Goal: Information Seeking & Learning: Learn about a topic

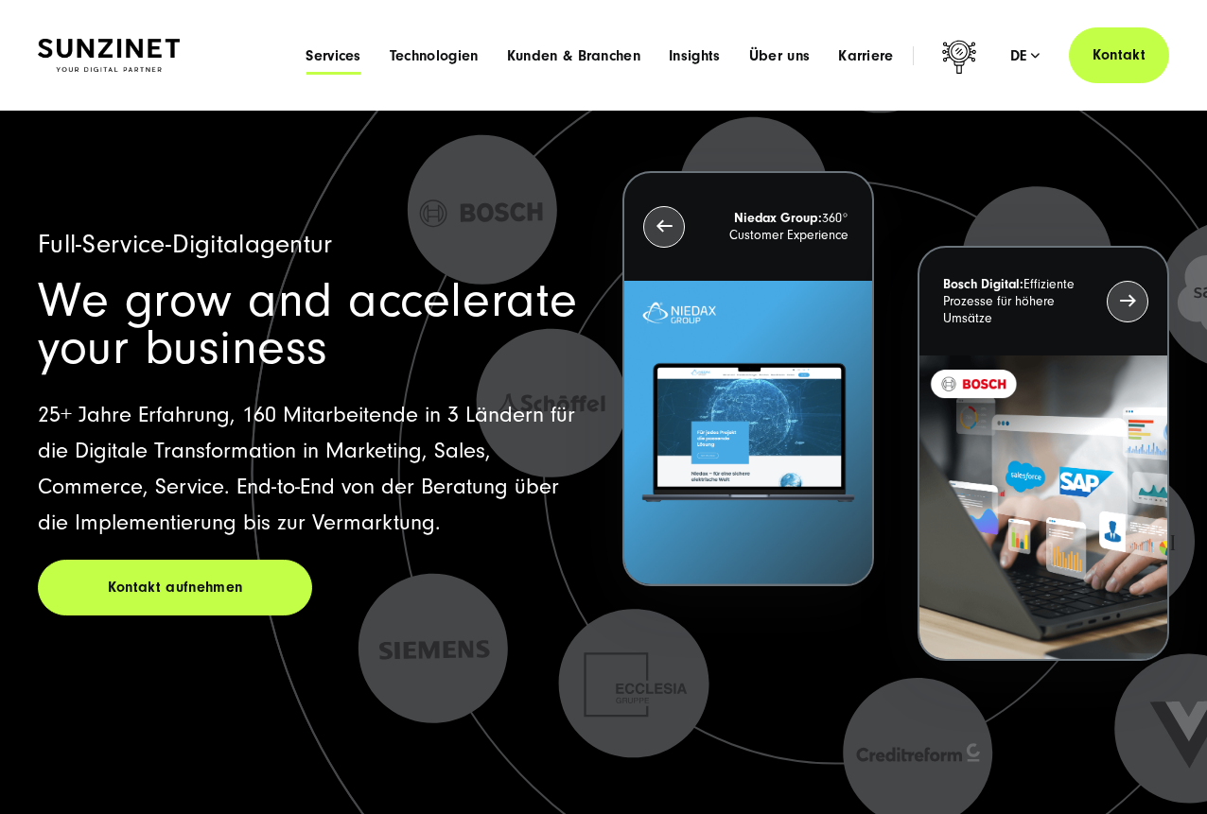
click at [326, 47] on span "Services" at bounding box center [334, 55] width 56 height 19
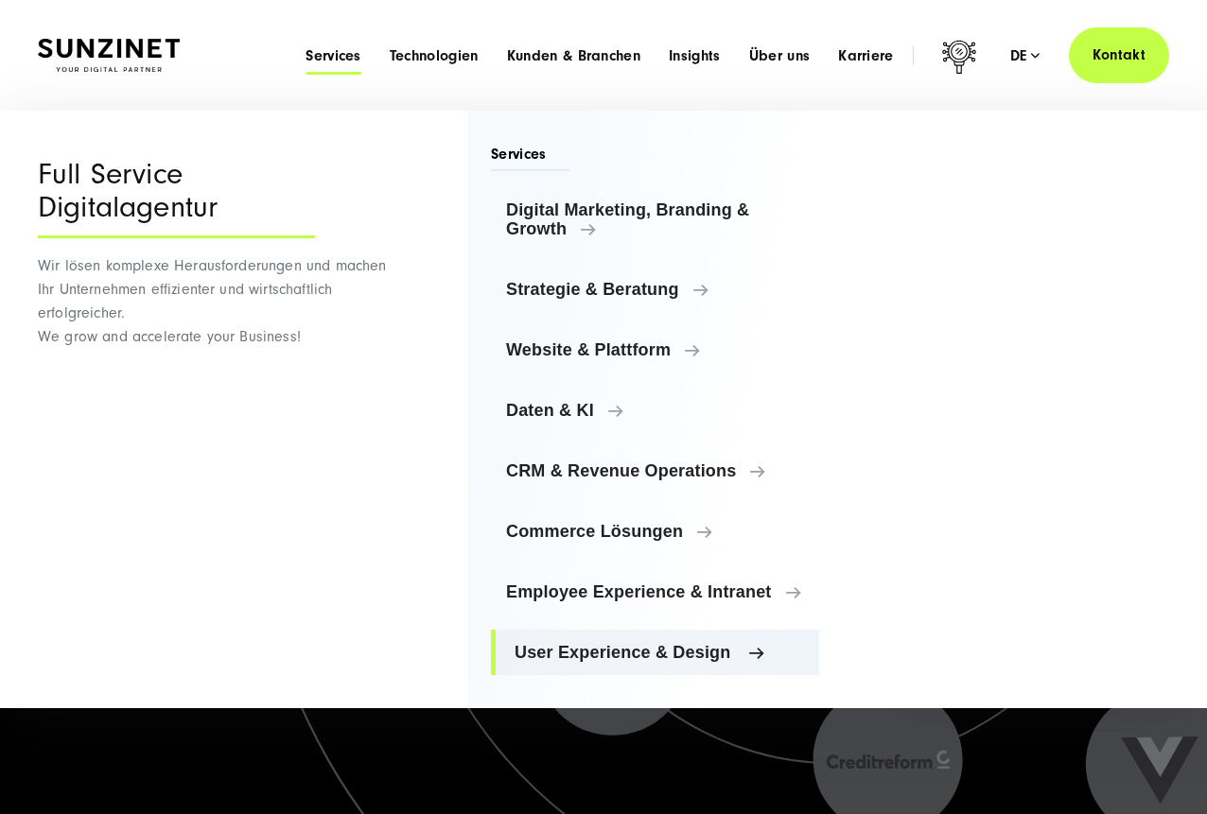
click at [593, 651] on span "User Experience & Design" at bounding box center [659, 652] width 289 height 19
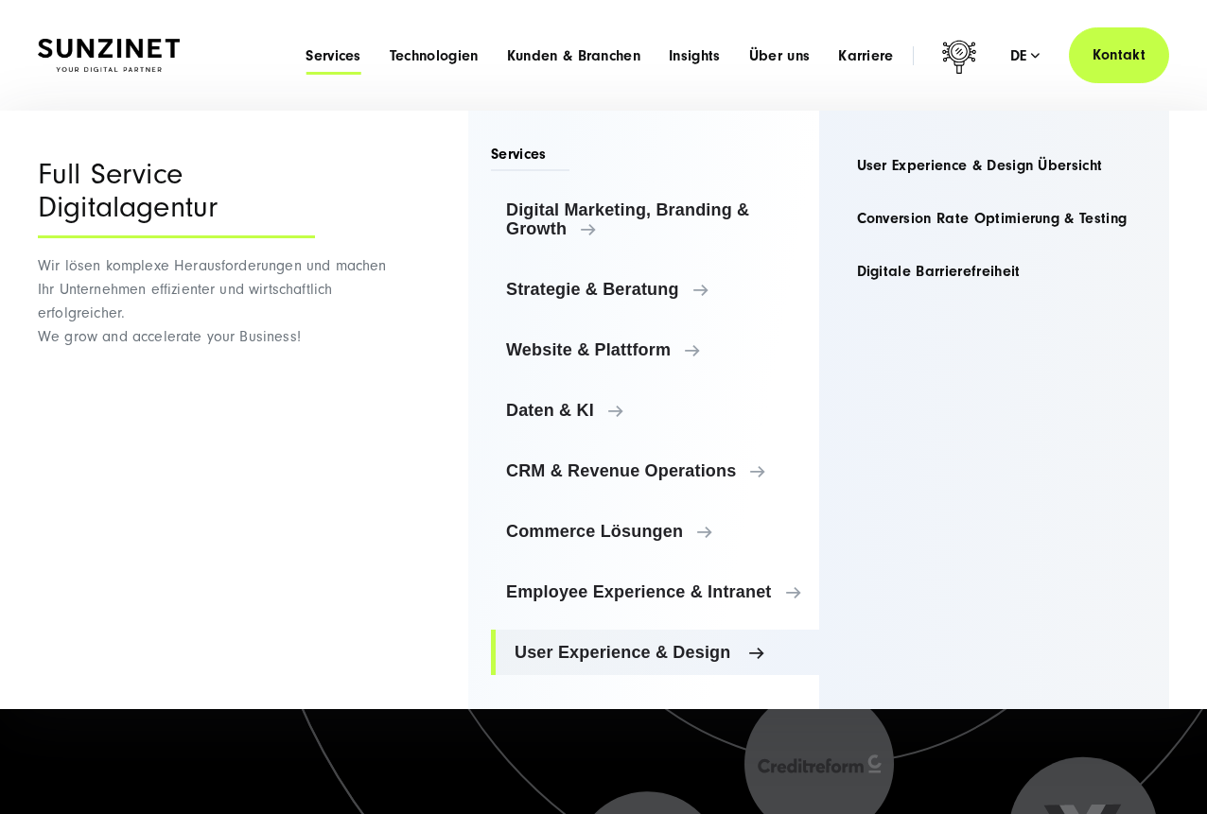
click at [719, 660] on span "User Experience & Design" at bounding box center [659, 652] width 289 height 19
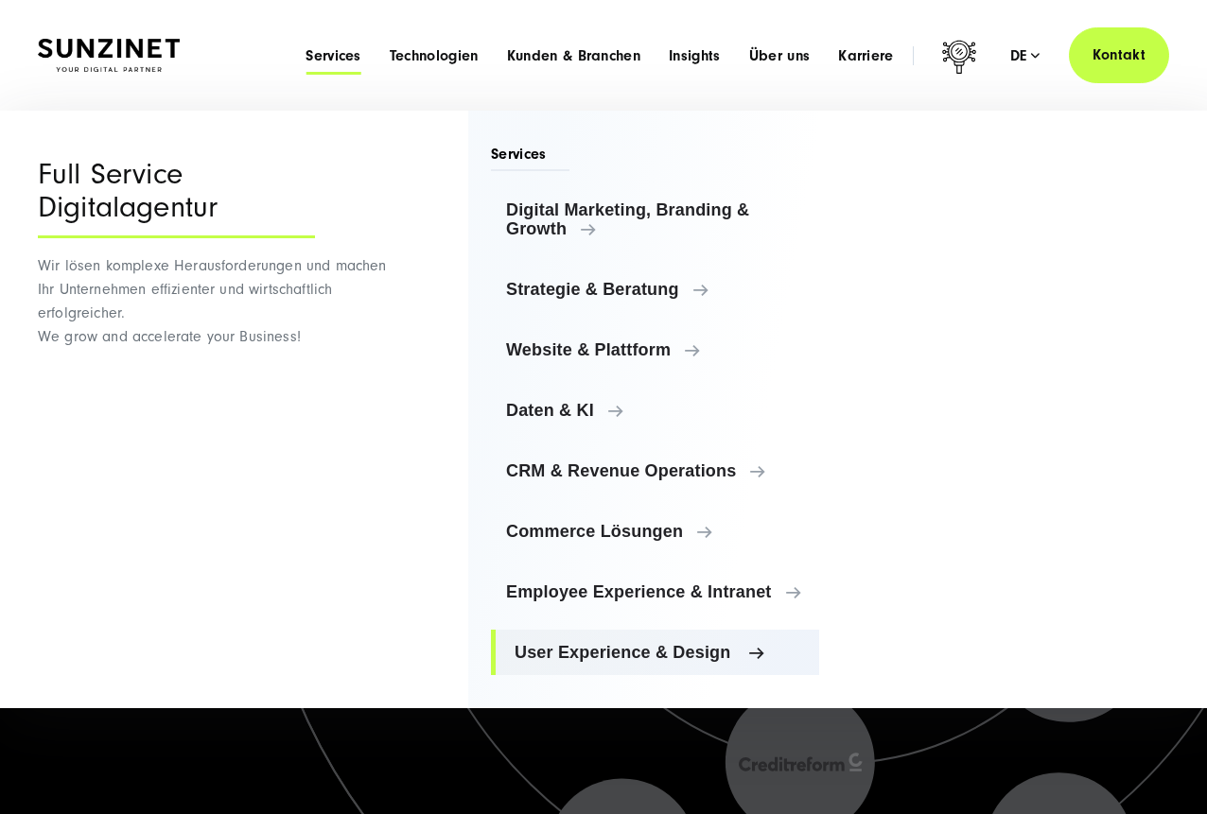
click at [663, 640] on link "User Experience & Design" at bounding box center [655, 652] width 328 height 45
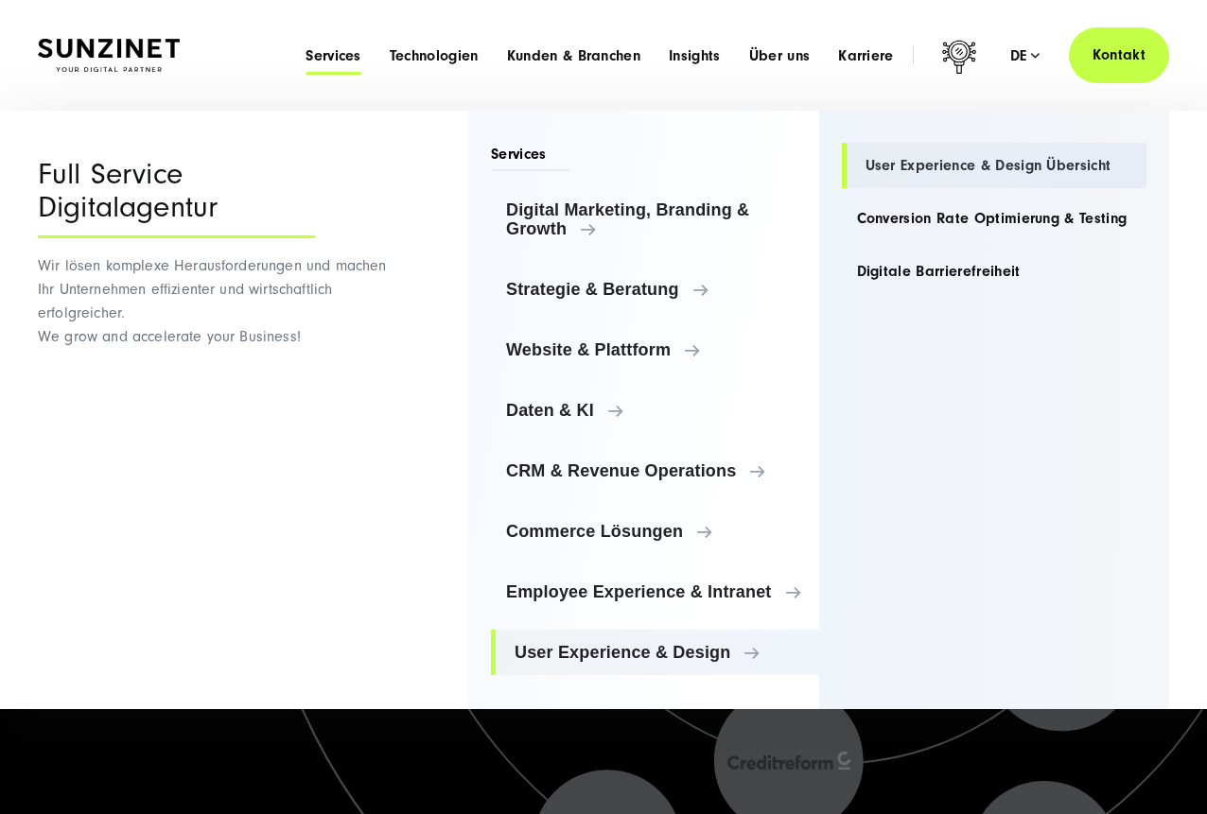
click at [949, 169] on link "User Experience & Design Übersicht" at bounding box center [995, 165] width 306 height 45
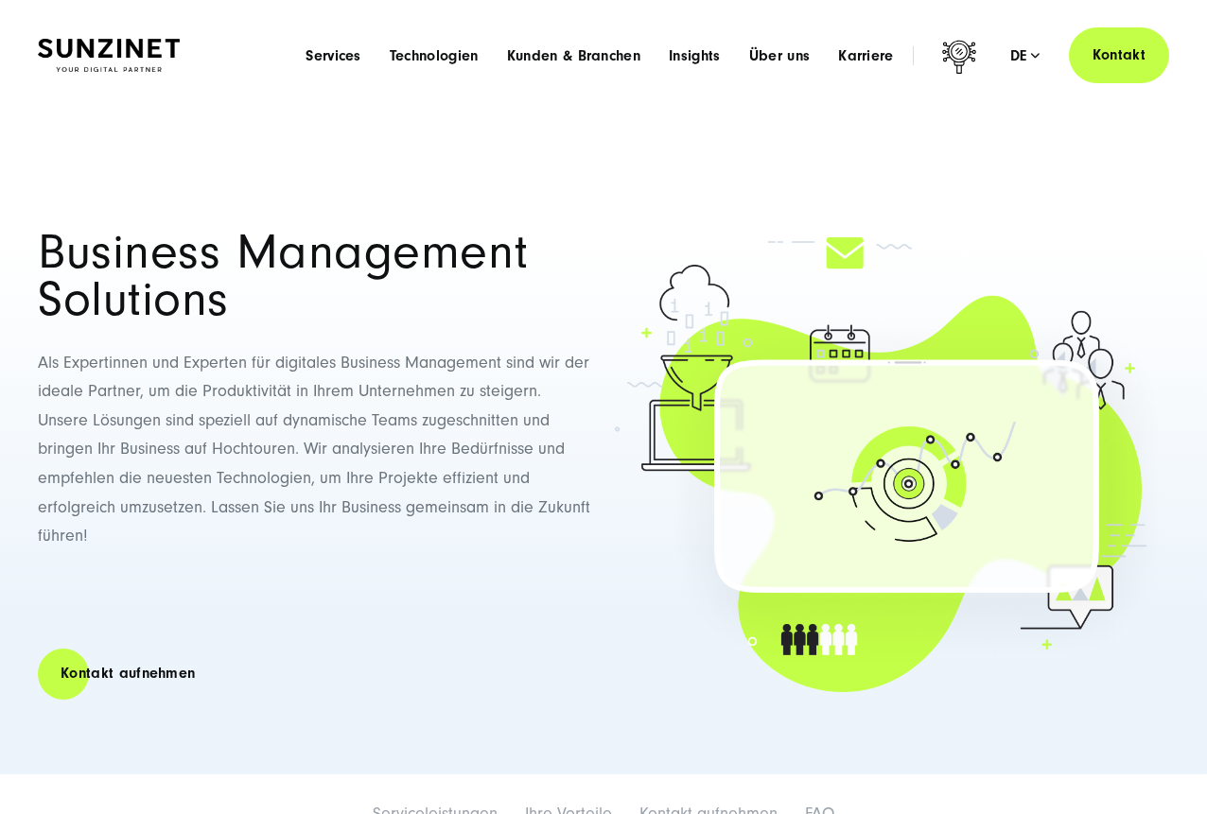
scroll to position [1106, 0]
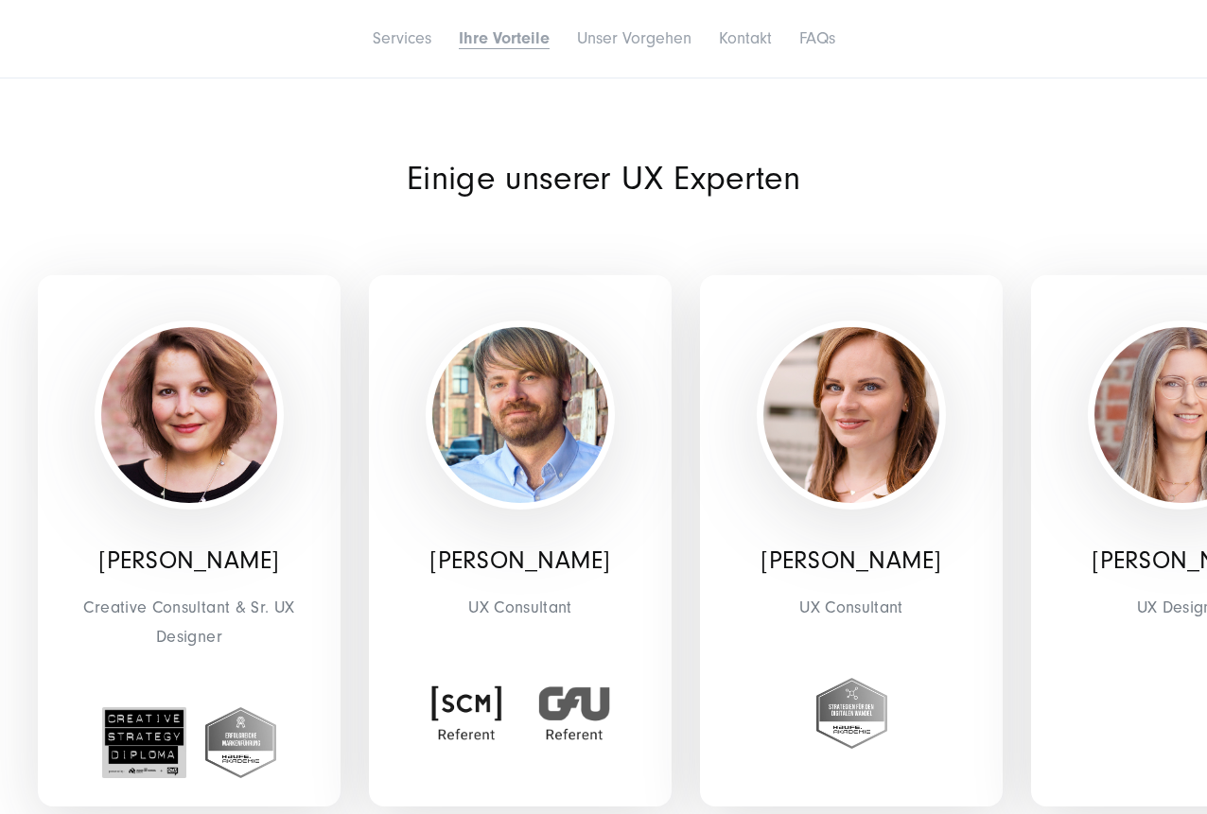
scroll to position [4264, 0]
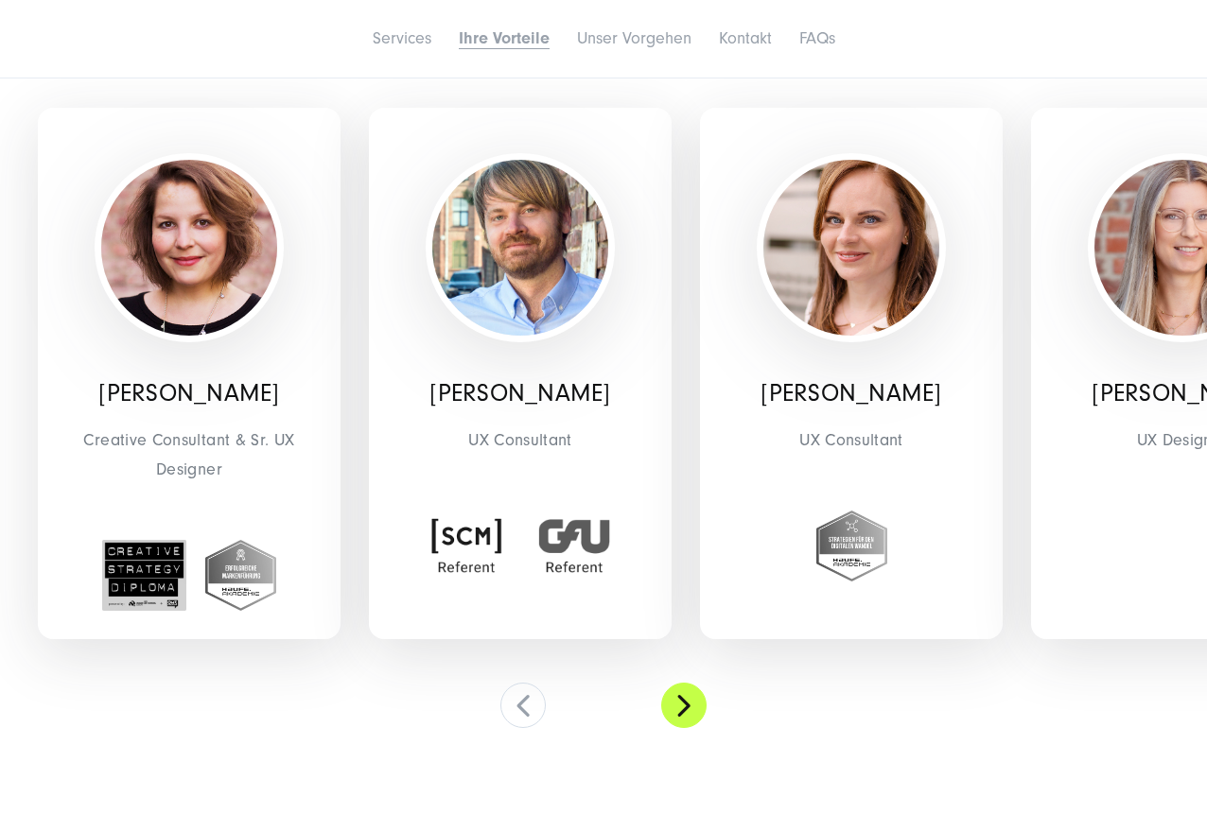
click at [677, 699] on button at bounding box center [683, 705] width 45 height 45
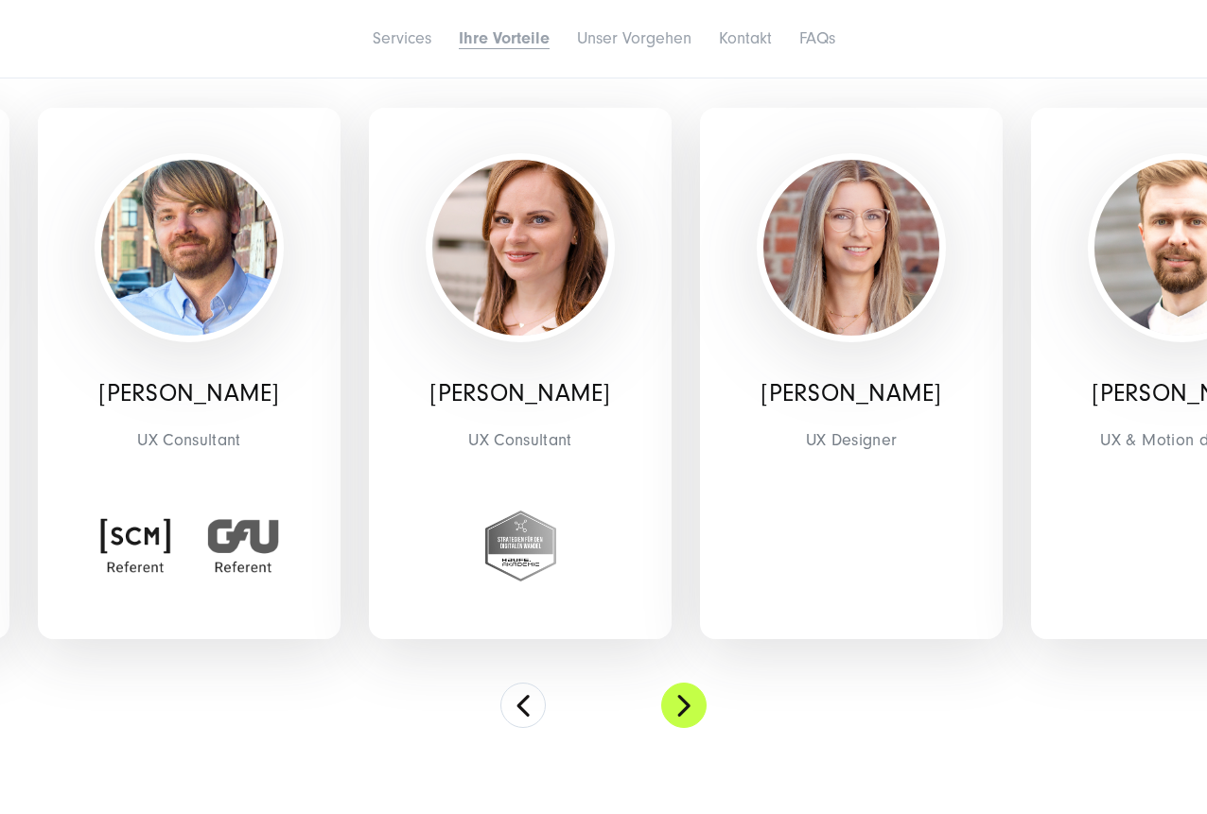
click at [677, 699] on button at bounding box center [683, 705] width 45 height 45
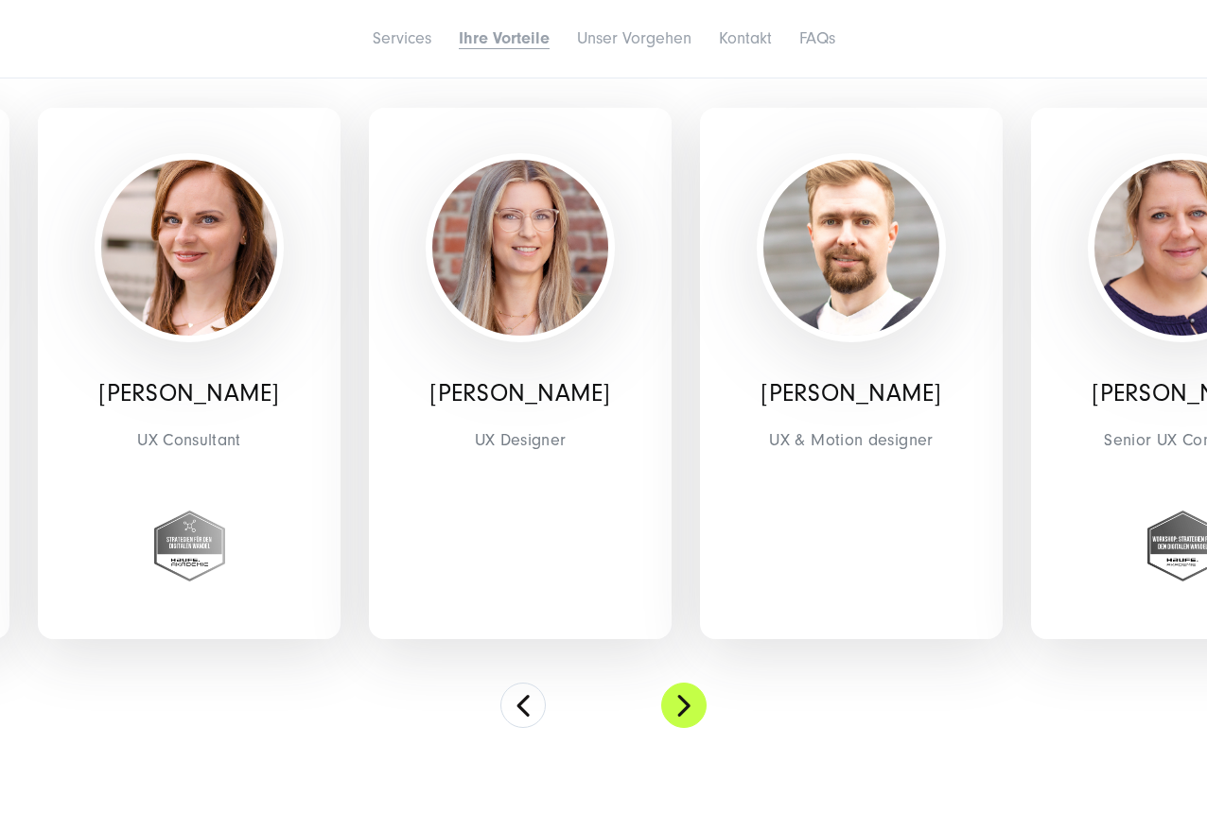
click at [677, 699] on button at bounding box center [683, 705] width 45 height 45
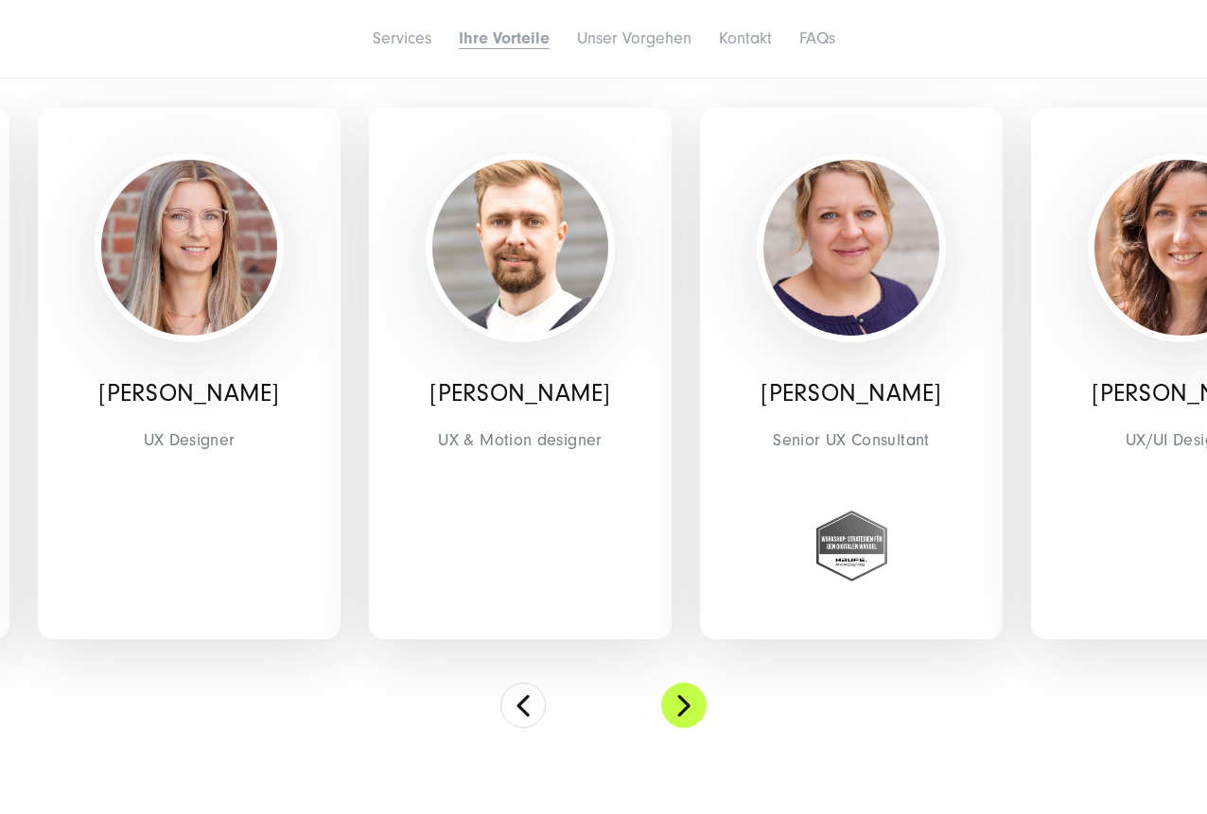
click at [677, 699] on button at bounding box center [683, 705] width 45 height 45
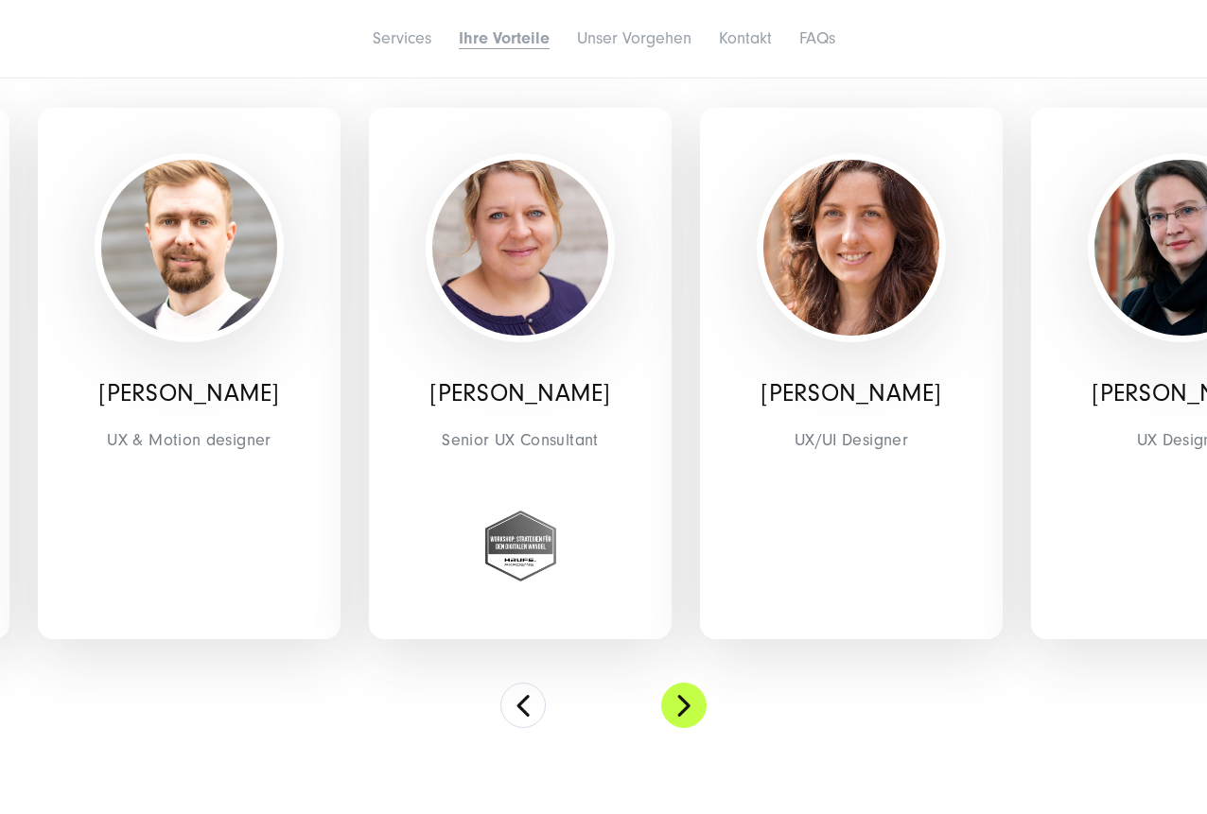
click at [677, 699] on button at bounding box center [683, 705] width 45 height 45
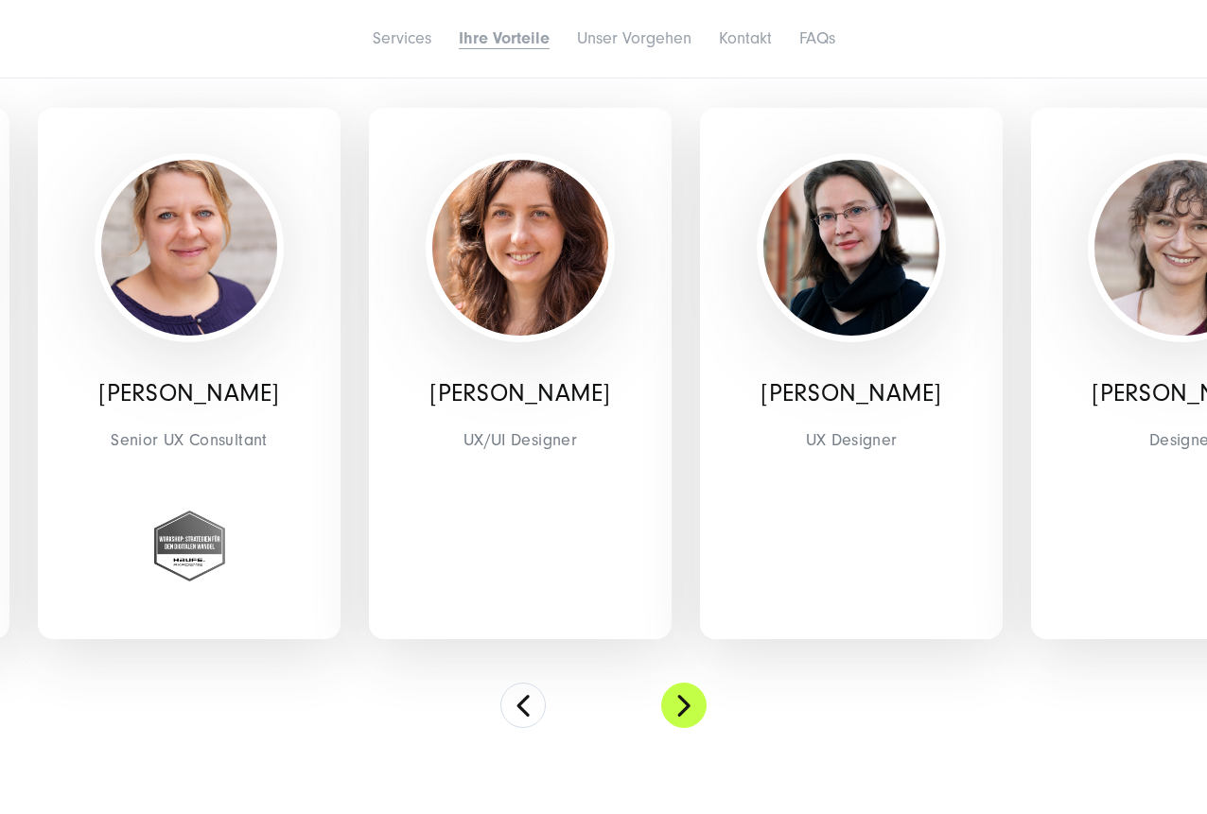
click at [677, 699] on button at bounding box center [683, 705] width 45 height 45
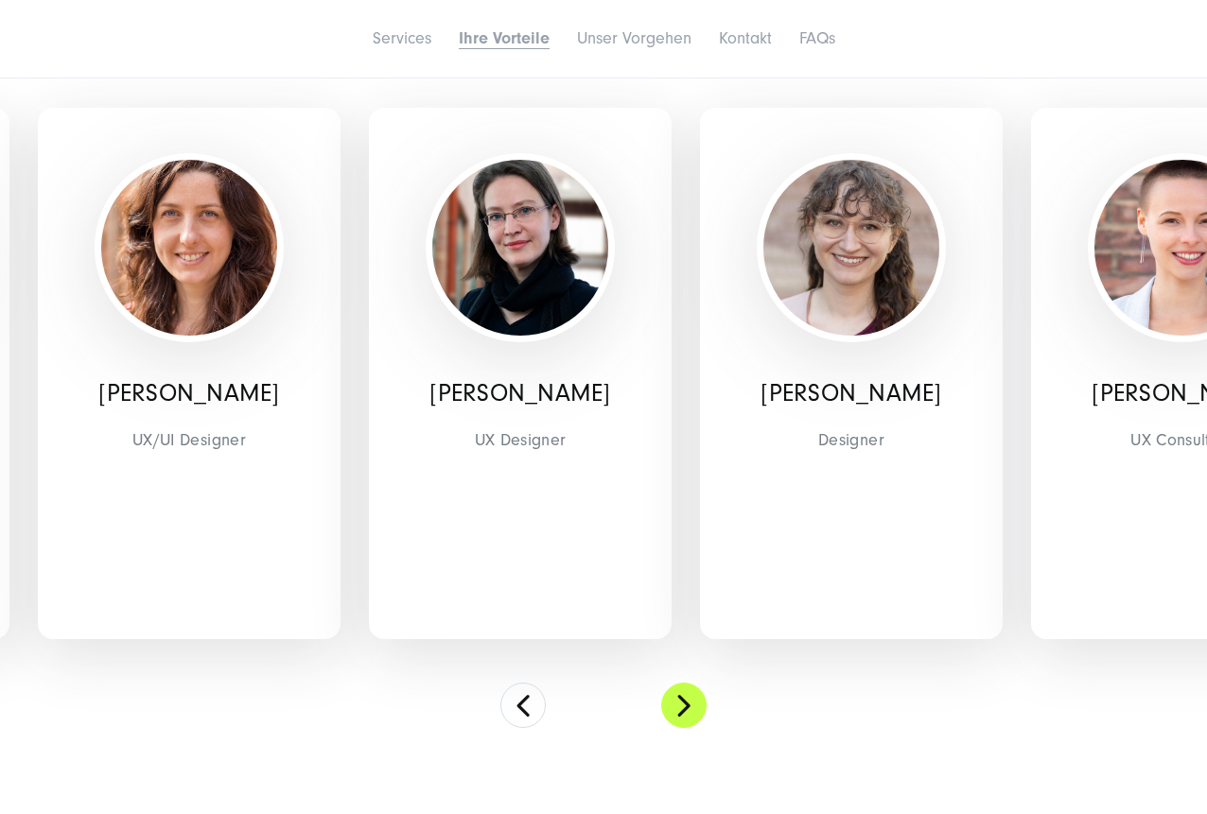
click at [677, 699] on button at bounding box center [683, 705] width 45 height 45
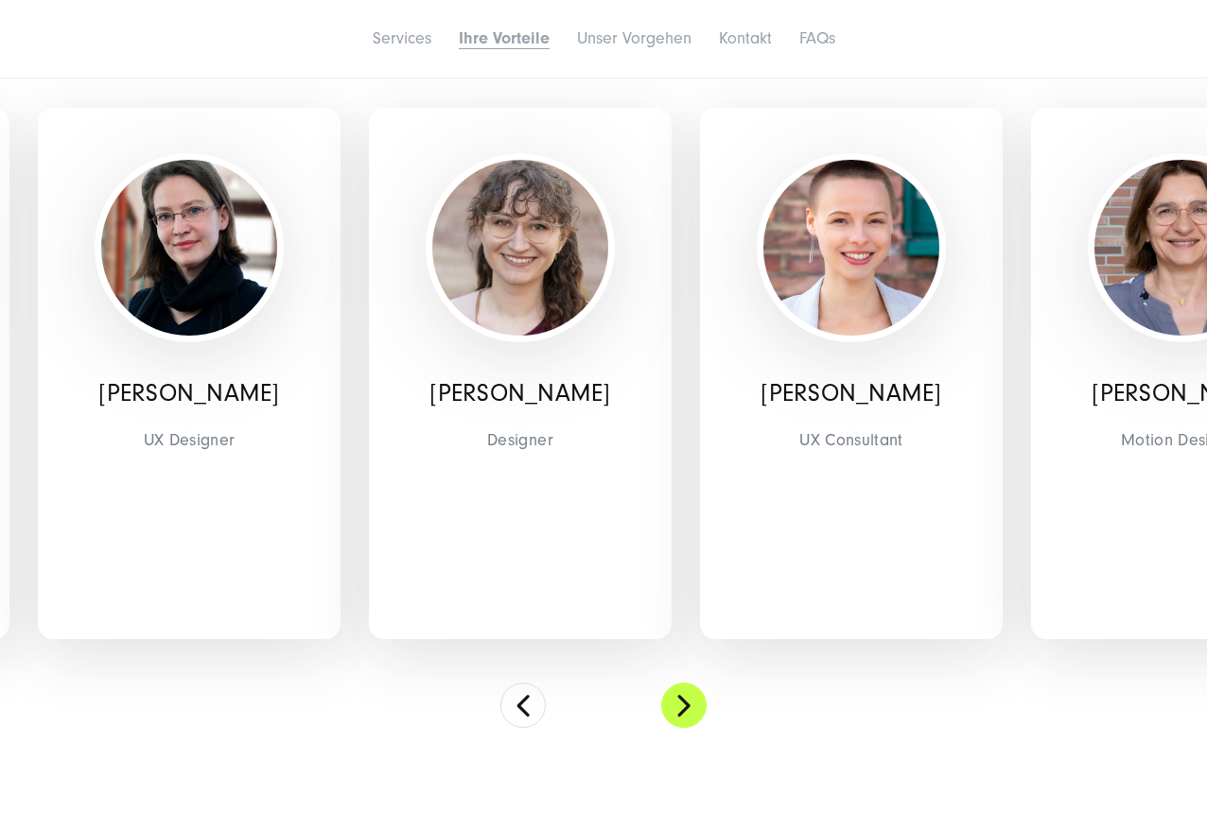
click at [677, 699] on button at bounding box center [683, 705] width 45 height 45
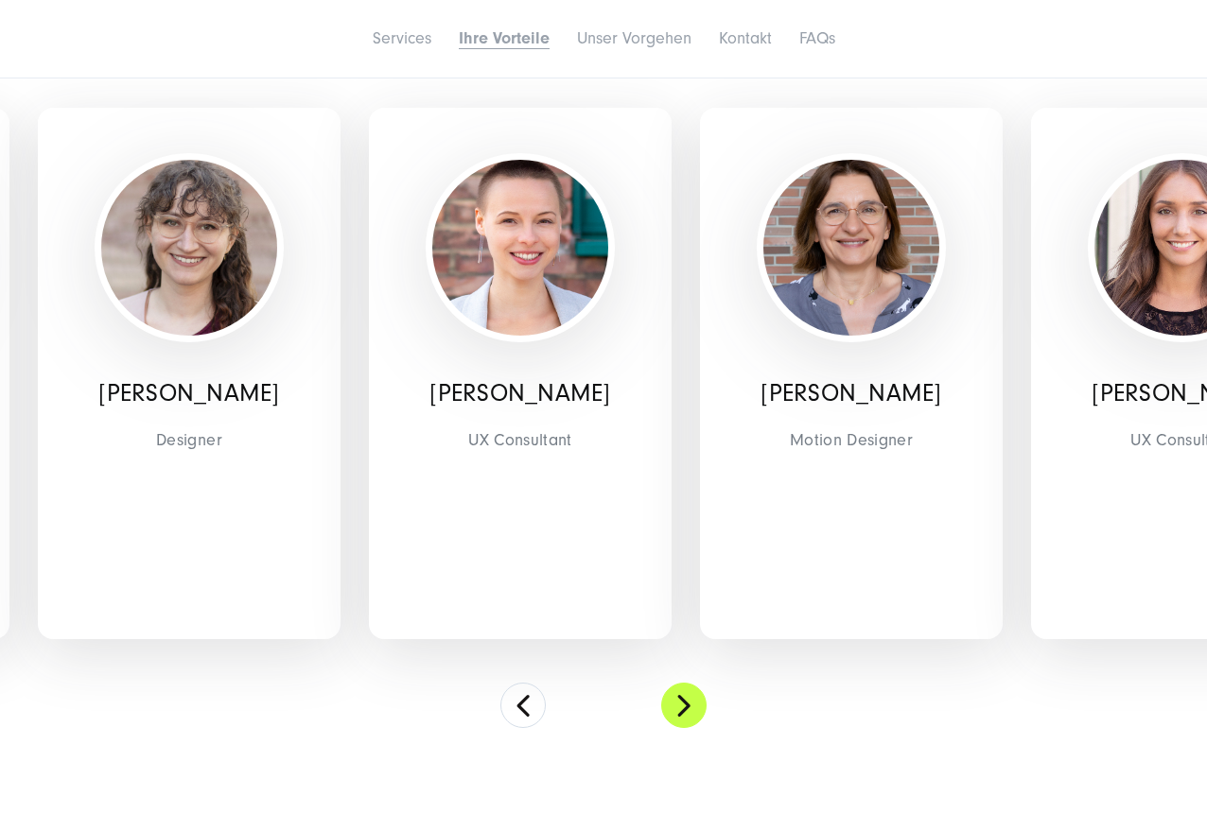
click at [677, 699] on button at bounding box center [683, 705] width 45 height 45
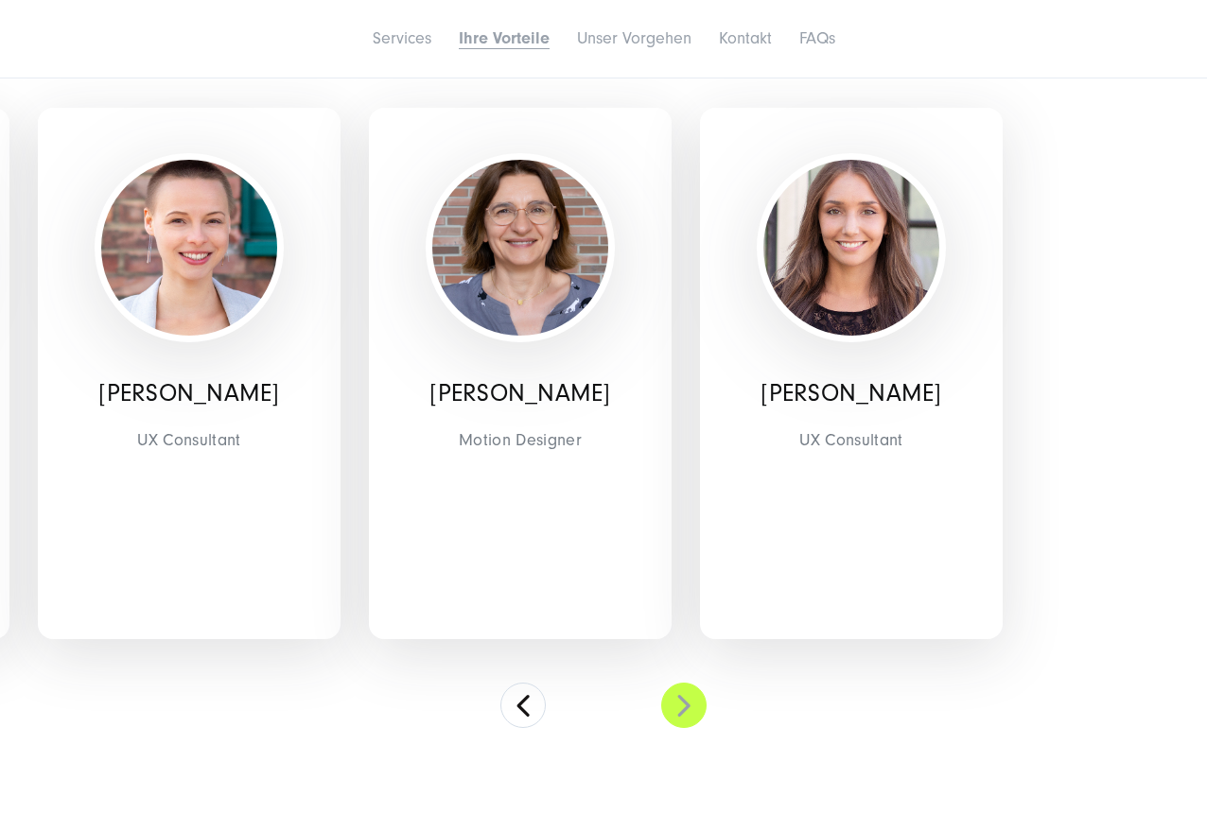
click at [677, 699] on button at bounding box center [683, 705] width 45 height 45
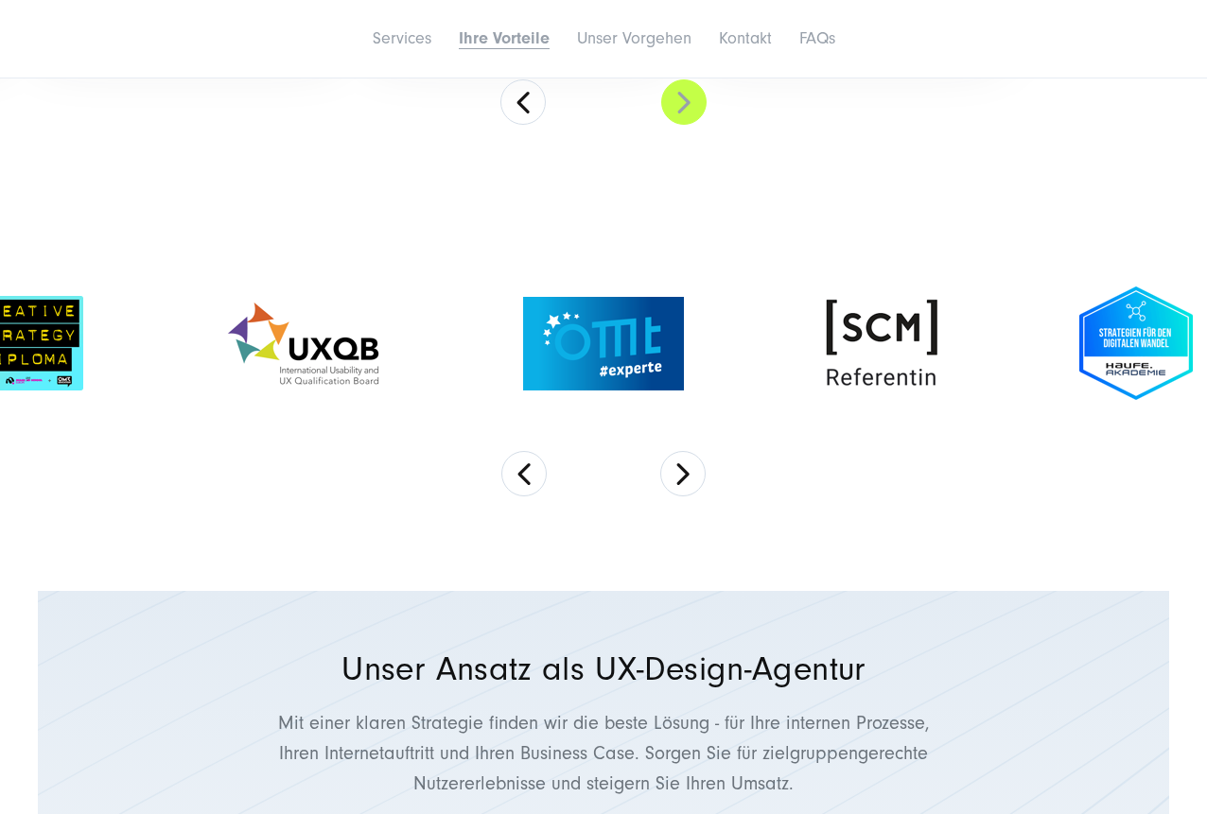
scroll to position [4872, 0]
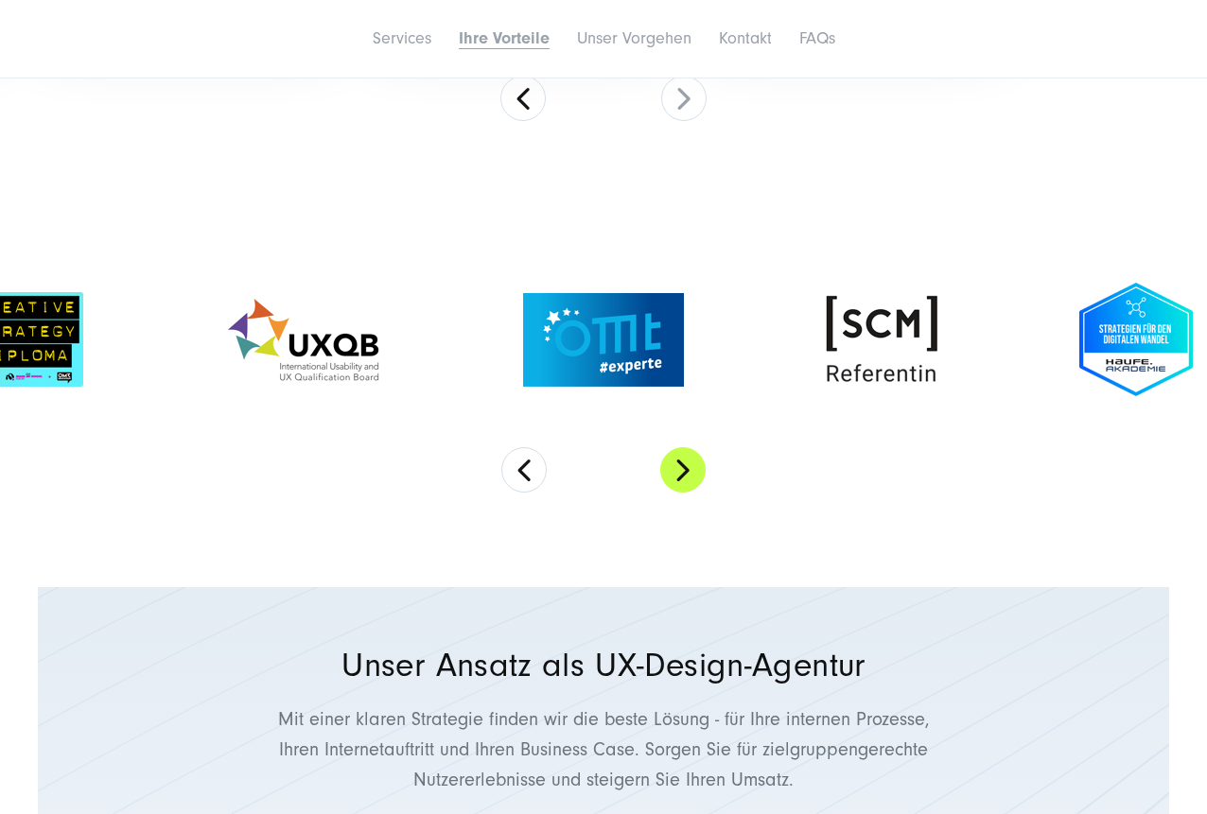
click at [692, 480] on button "Next" at bounding box center [682, 469] width 45 height 45
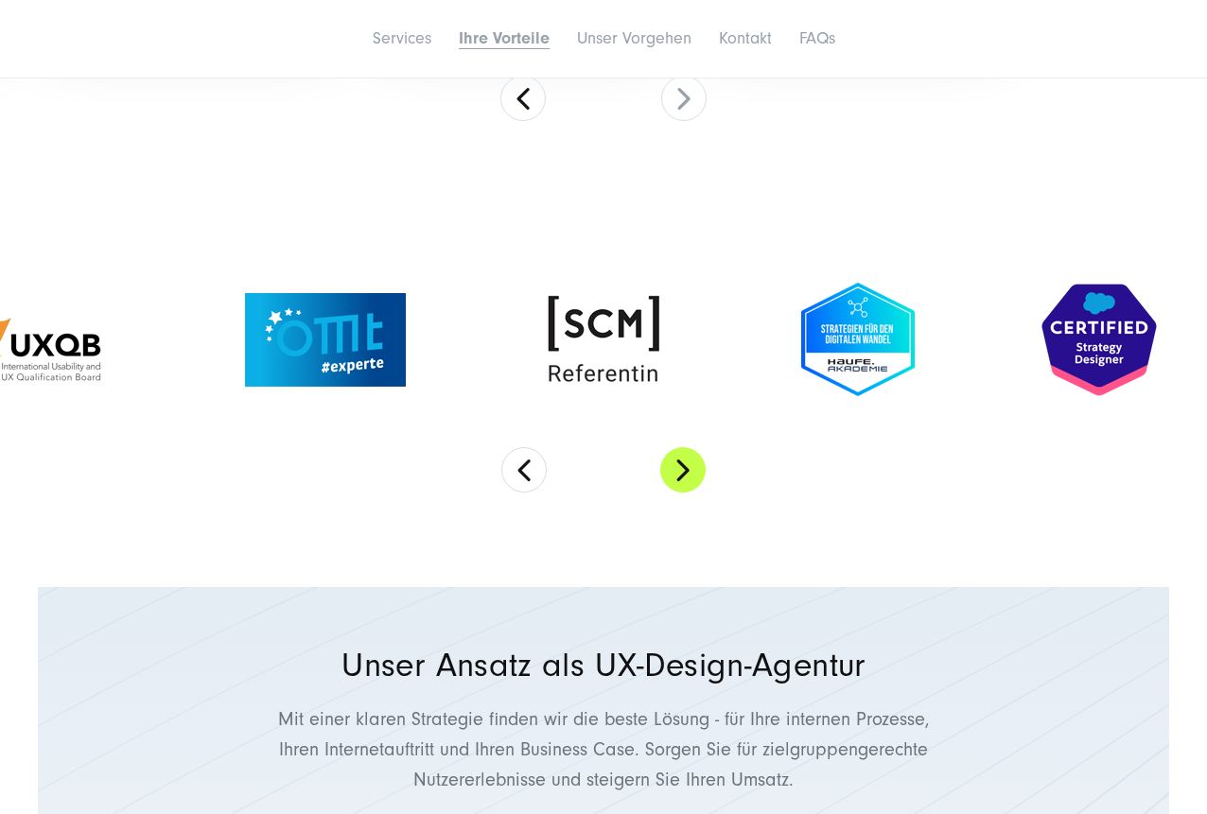
click at [692, 480] on button "Next" at bounding box center [682, 469] width 45 height 45
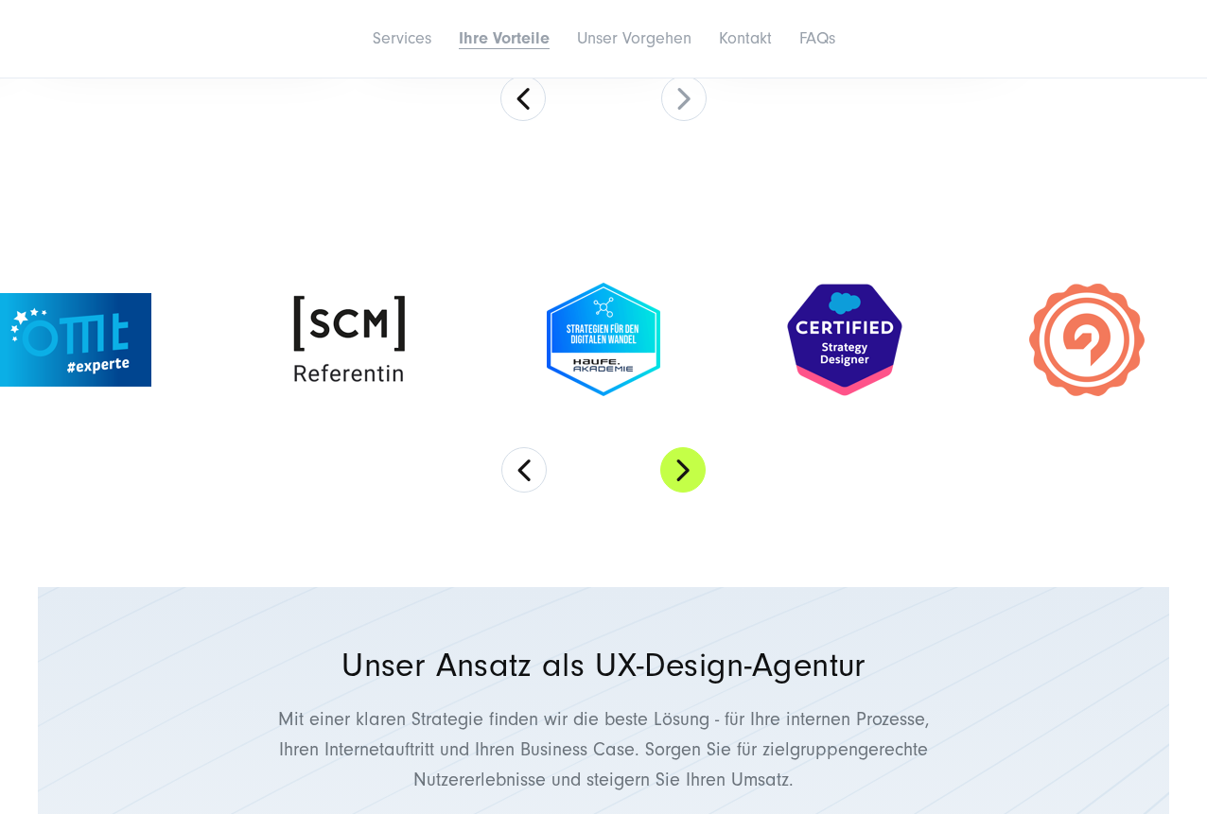
click at [692, 480] on button "Next" at bounding box center [682, 469] width 45 height 45
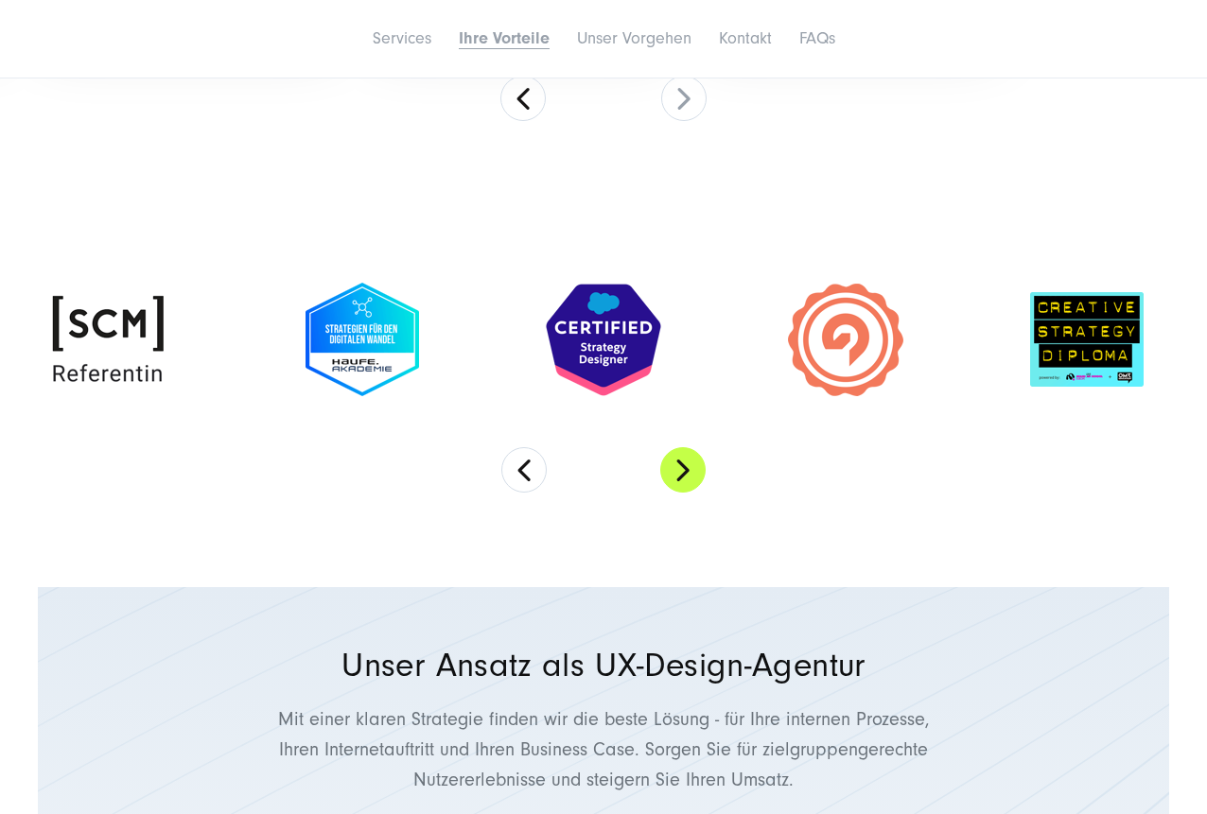
click at [692, 480] on button "Next" at bounding box center [682, 469] width 45 height 45
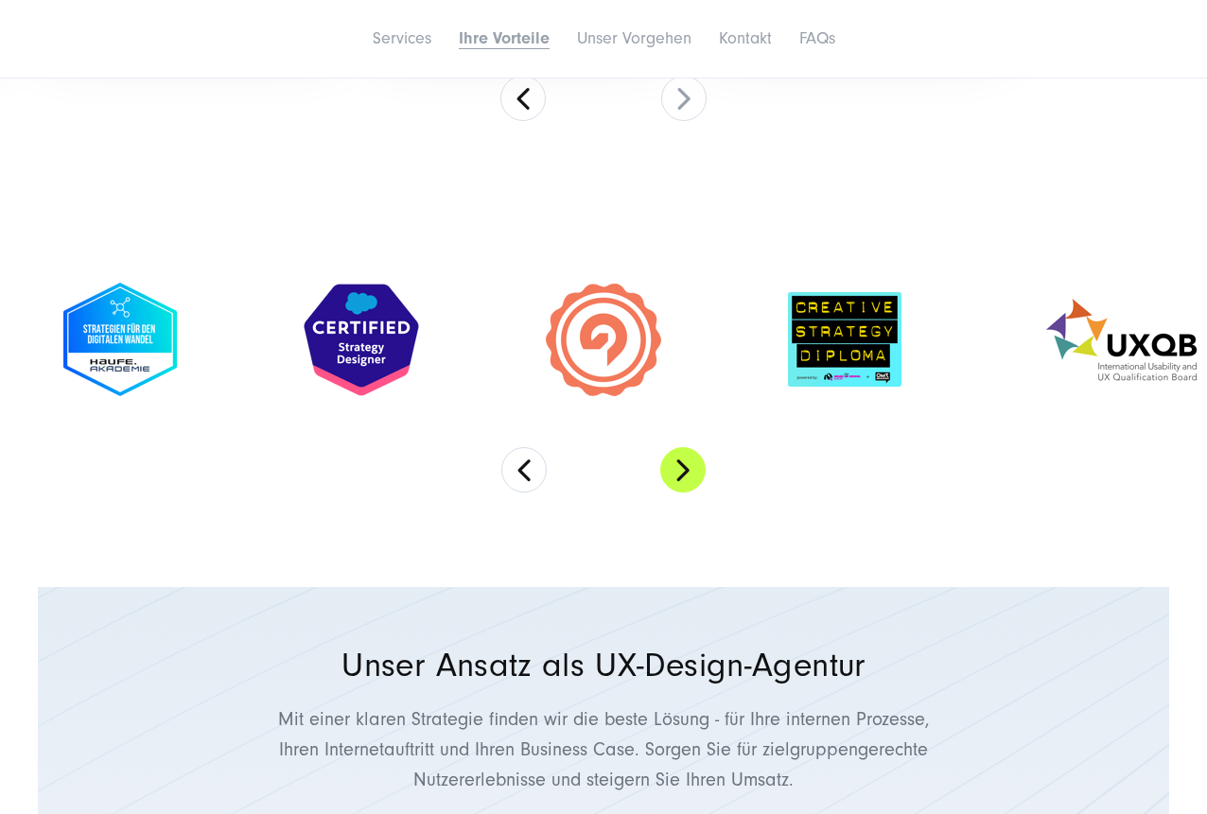
click at [692, 480] on button "Next" at bounding box center [682, 469] width 45 height 45
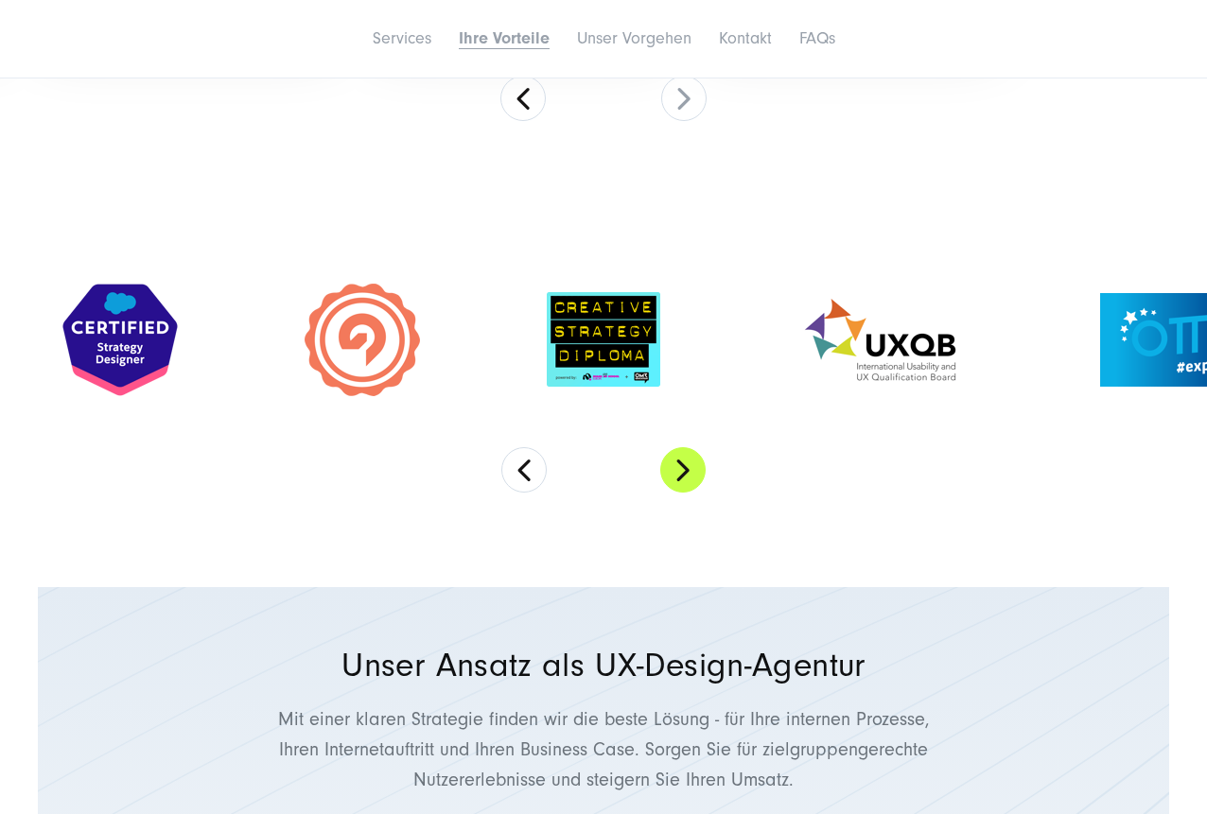
click at [692, 480] on button "Next" at bounding box center [682, 469] width 45 height 45
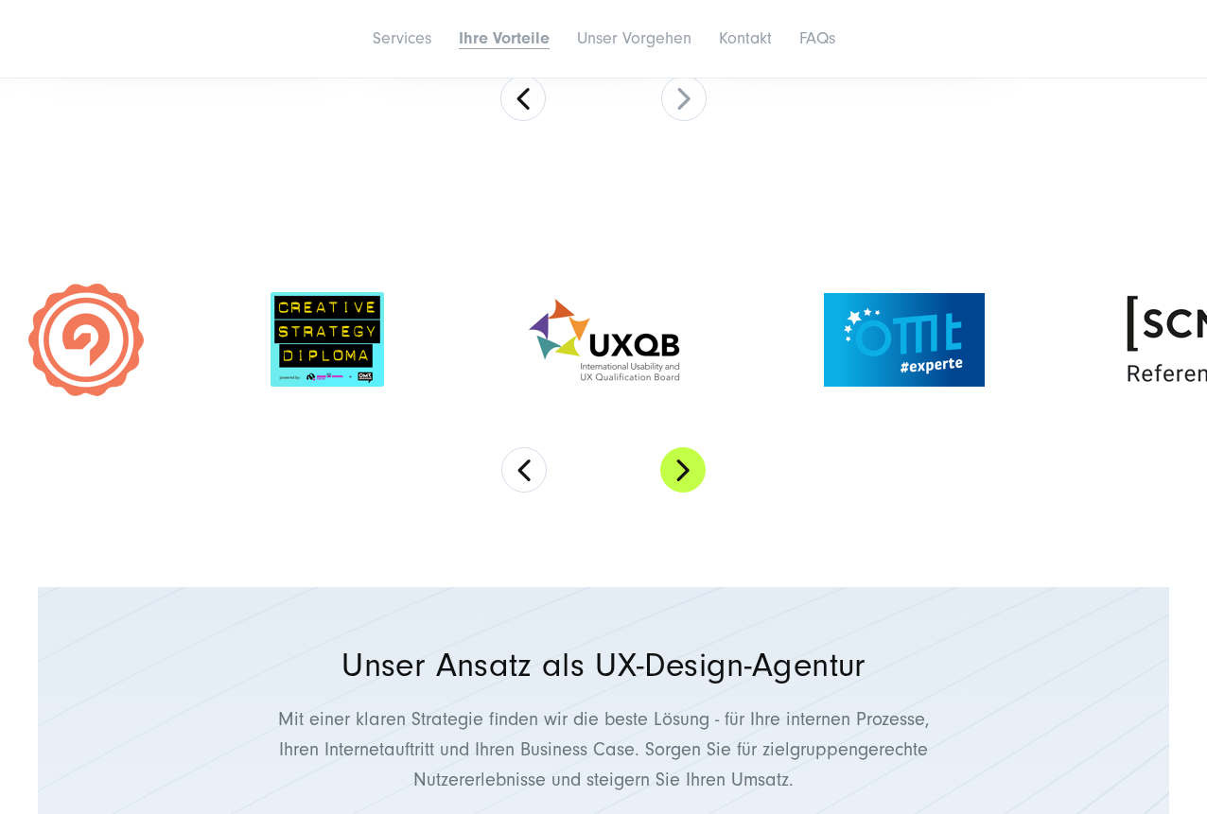
click at [692, 480] on button "Next" at bounding box center [682, 469] width 45 height 45
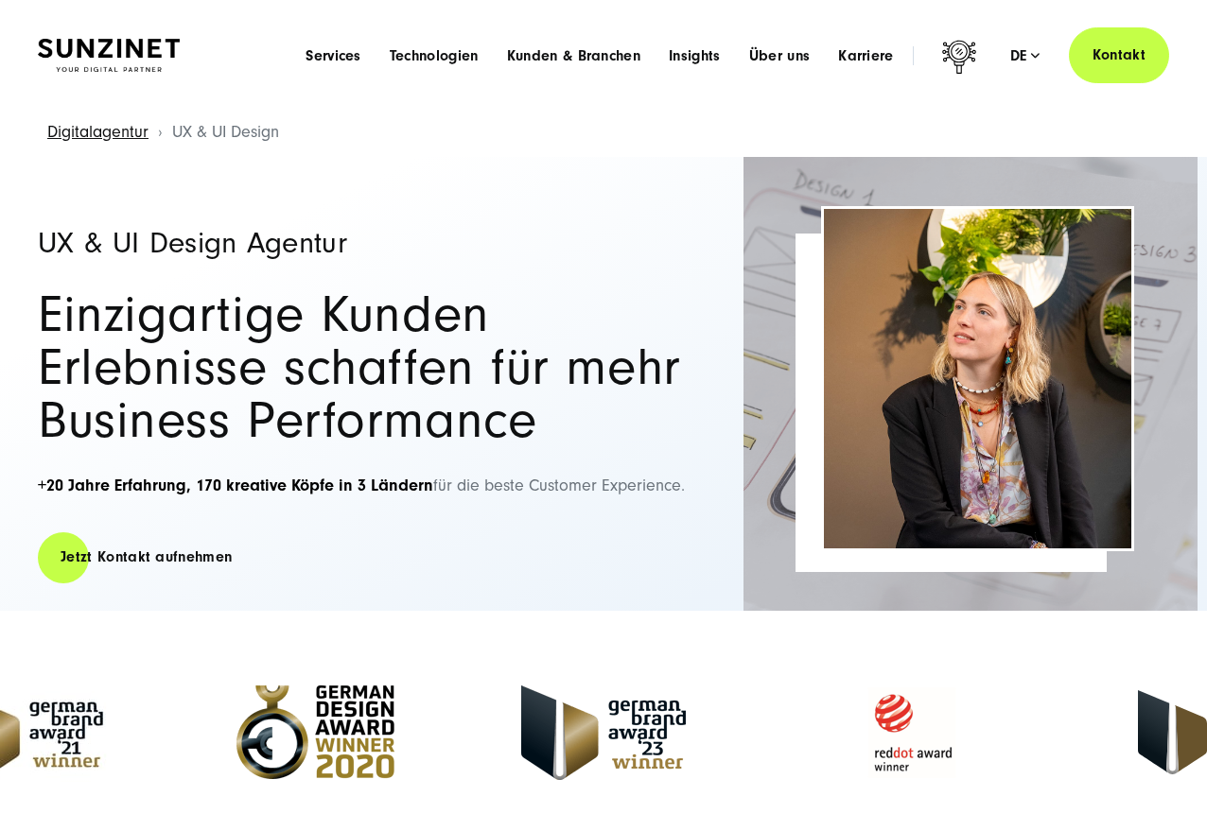
scroll to position [420, 0]
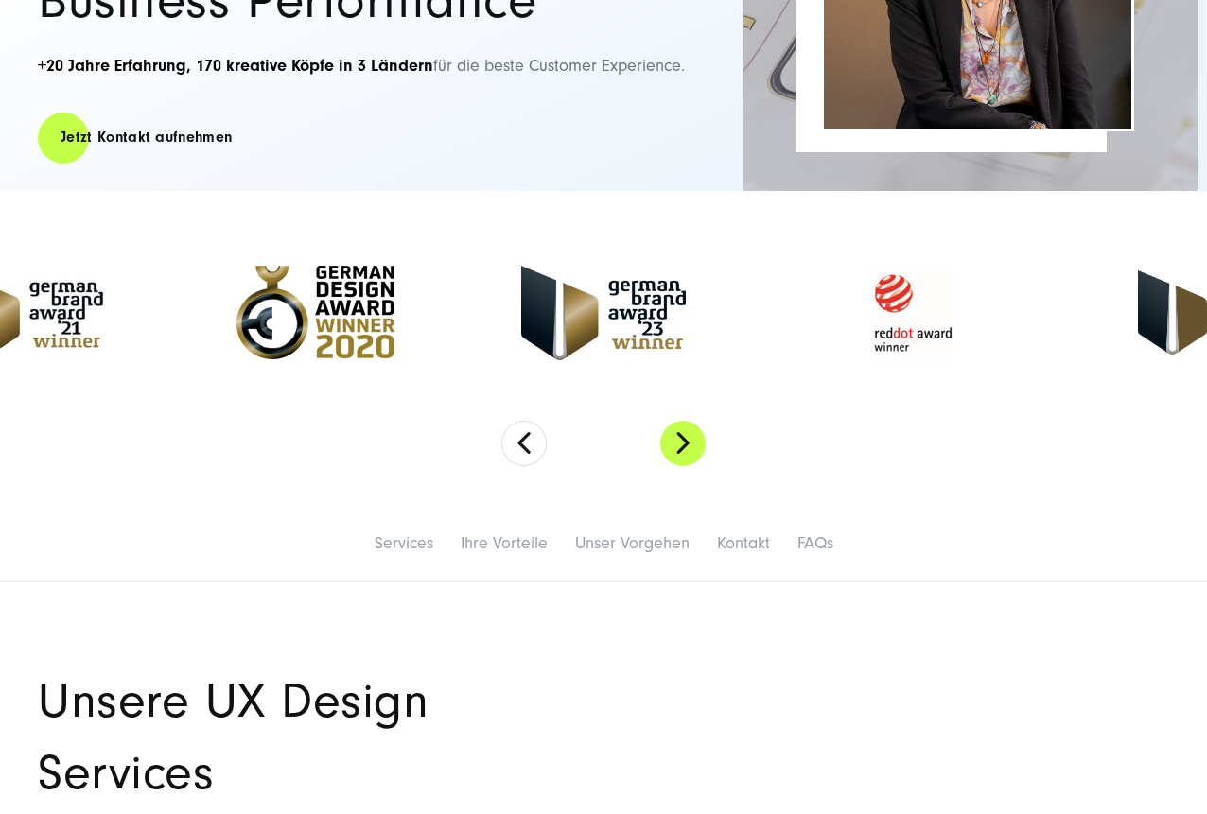
click at [666, 439] on button "Next" at bounding box center [682, 443] width 45 height 45
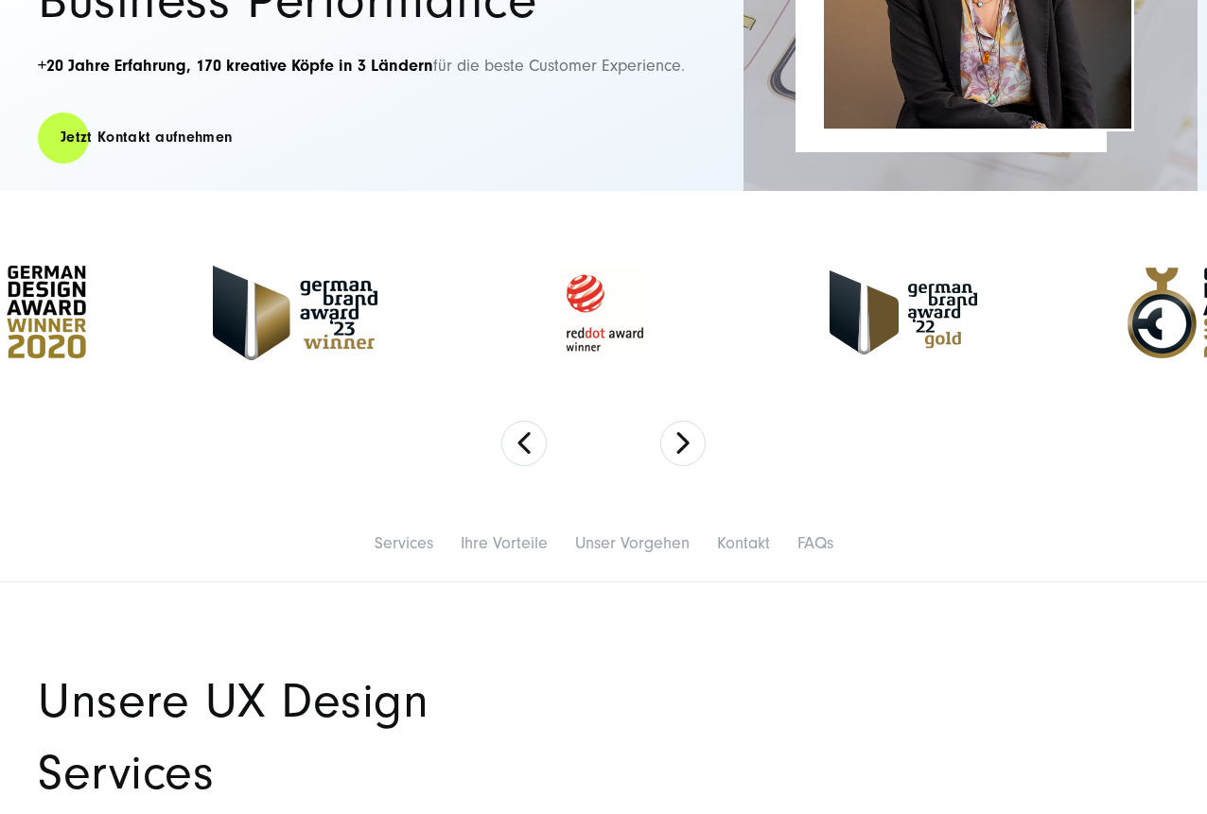
click at [597, 324] on img at bounding box center [603, 313] width 199 height 114
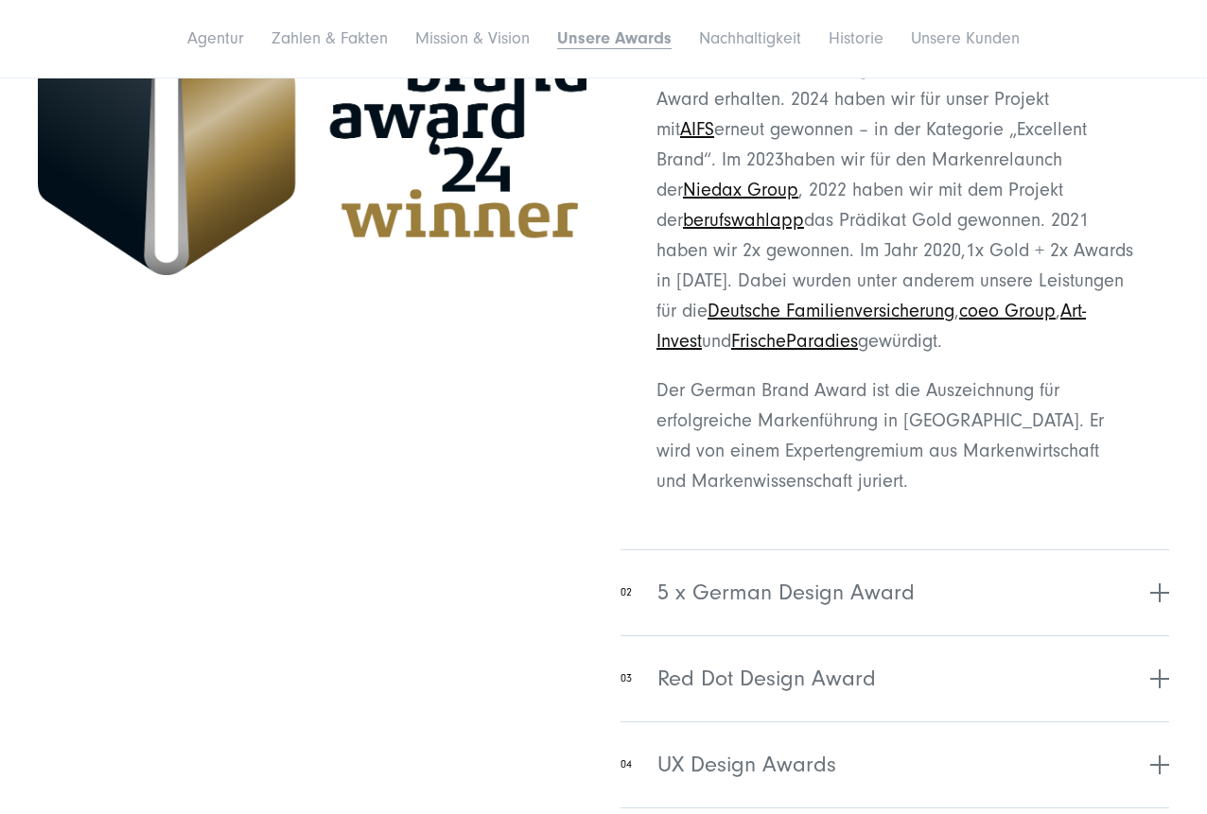
scroll to position [5308, 0]
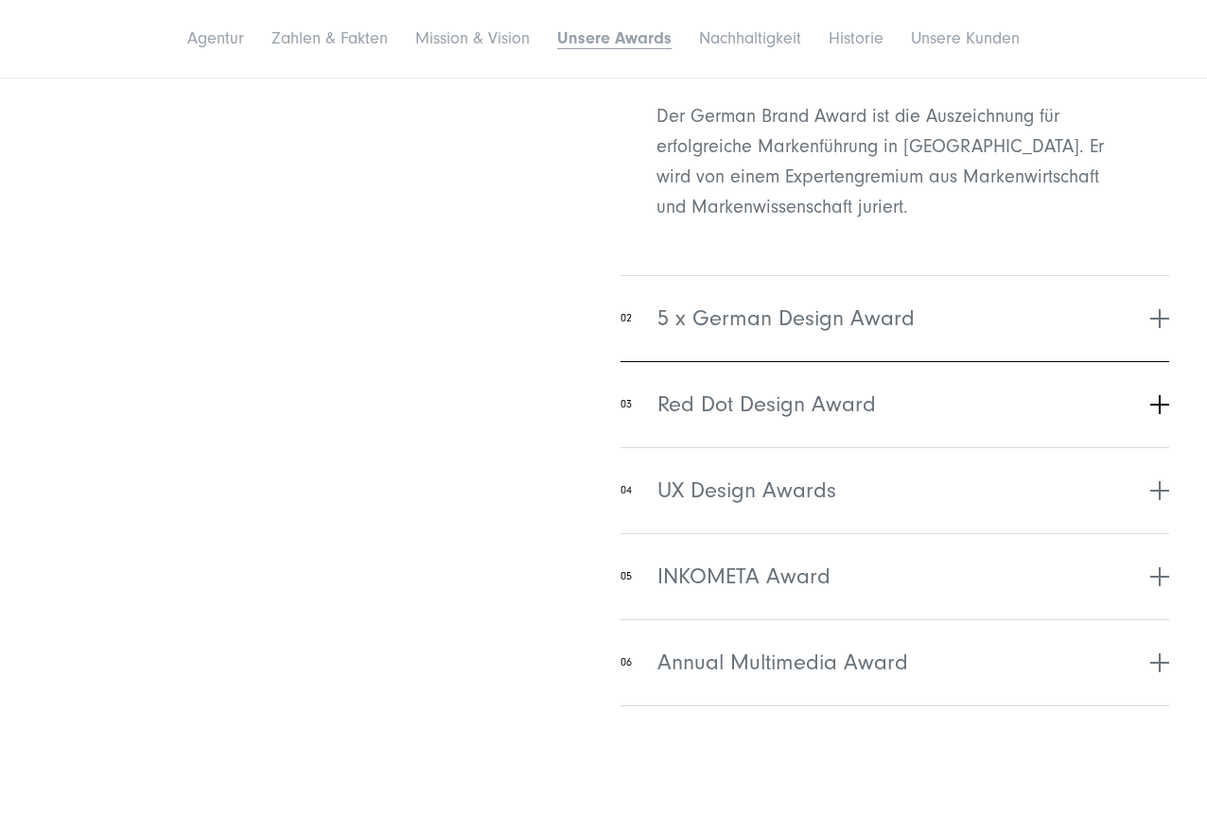
click at [778, 404] on span "Red Dot Design Award" at bounding box center [766, 405] width 219 height 34
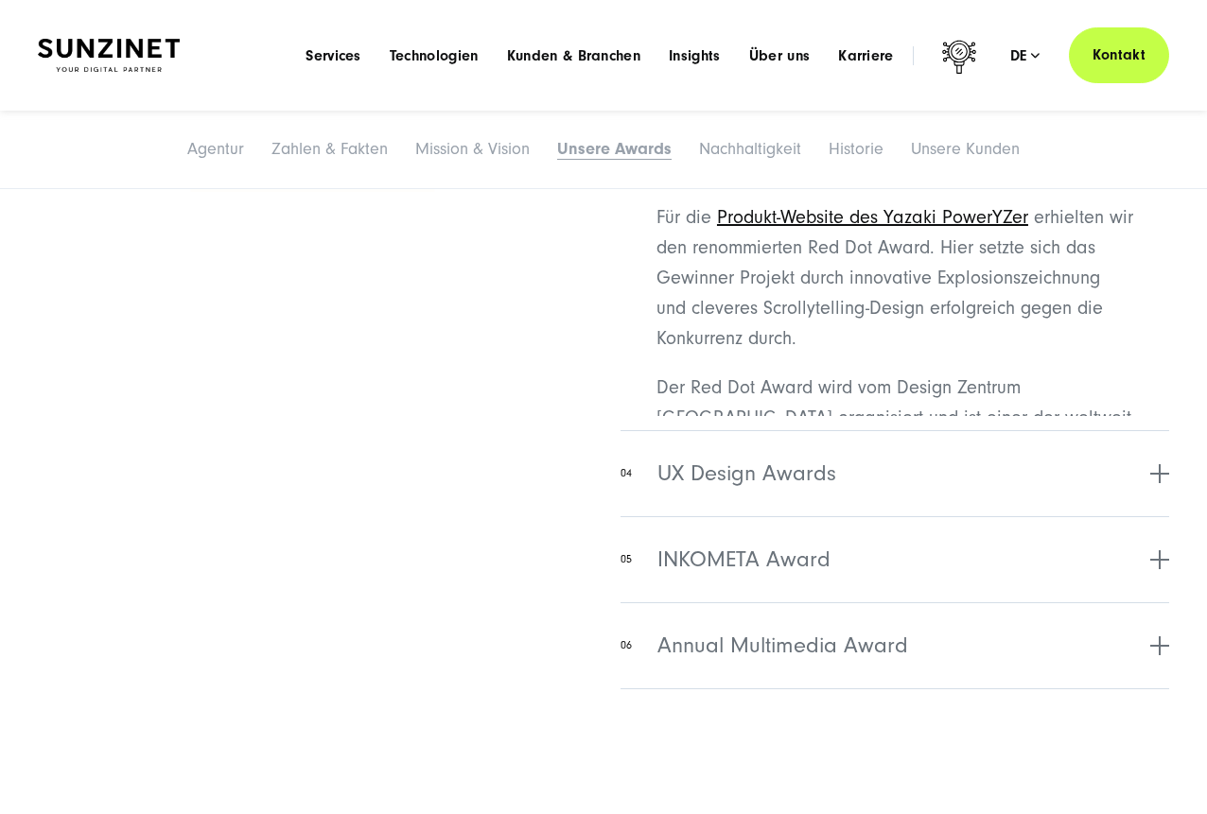
scroll to position [5015, 0]
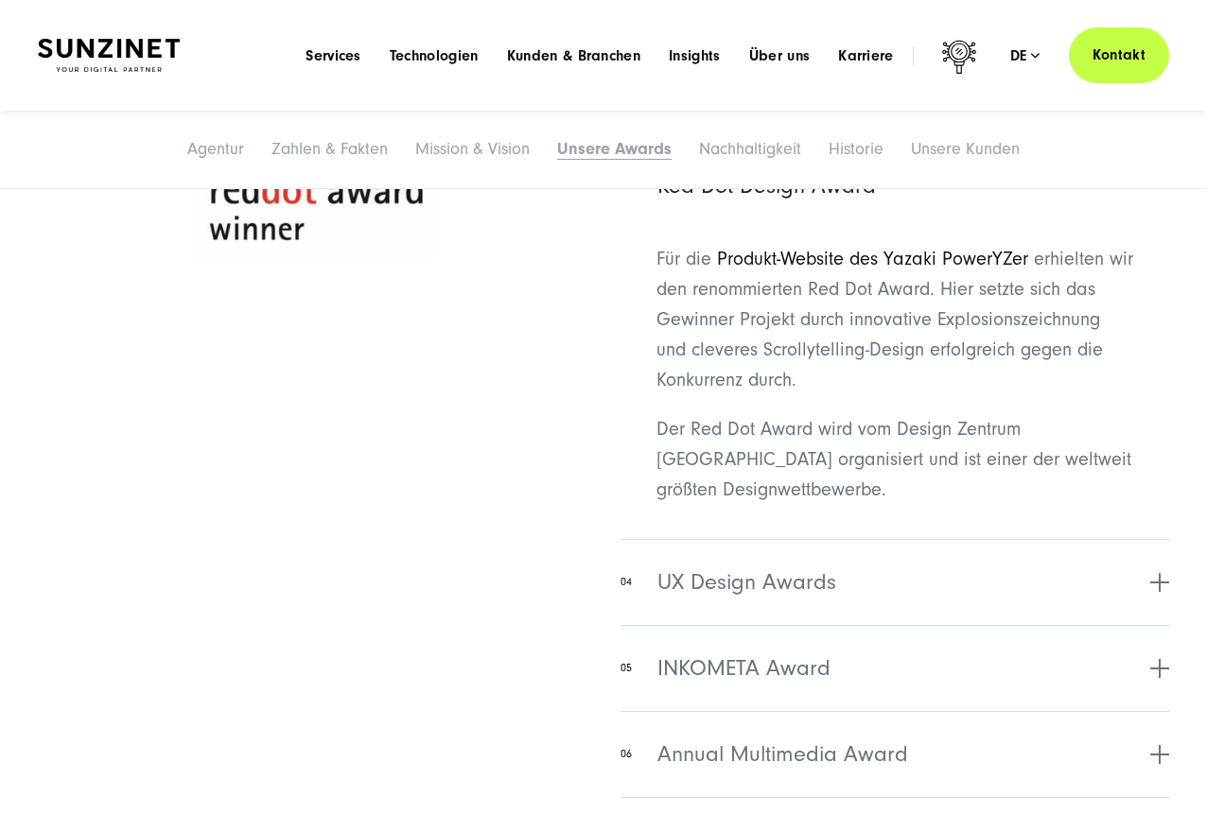
click at [1003, 264] on link "Produkt-Website des Yazaki PowerYZer" at bounding box center [872, 259] width 311 height 21
click at [114, 60] on img at bounding box center [109, 55] width 142 height 33
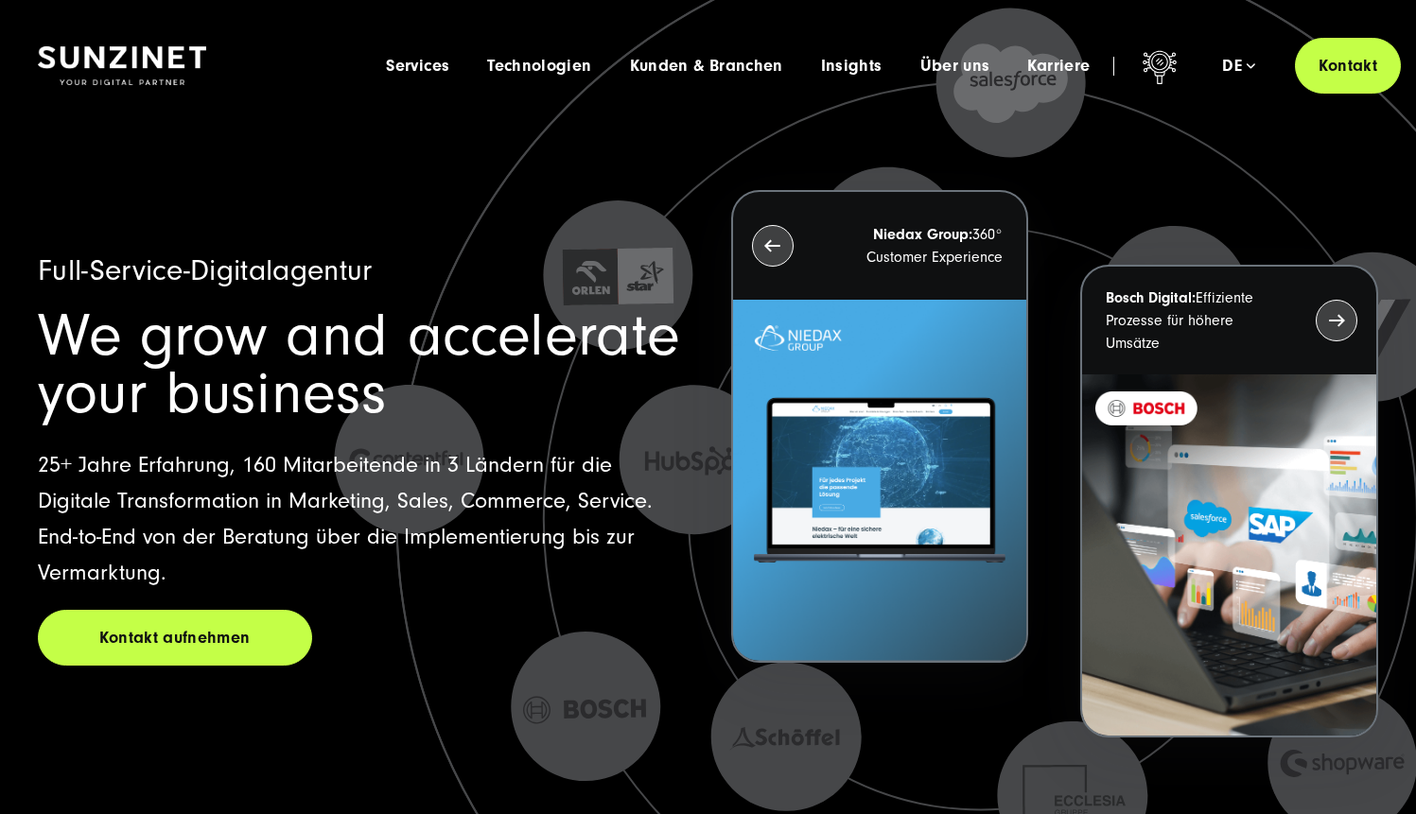
click at [134, 351] on span "We grow and accelerate your business" at bounding box center [359, 365] width 642 height 126
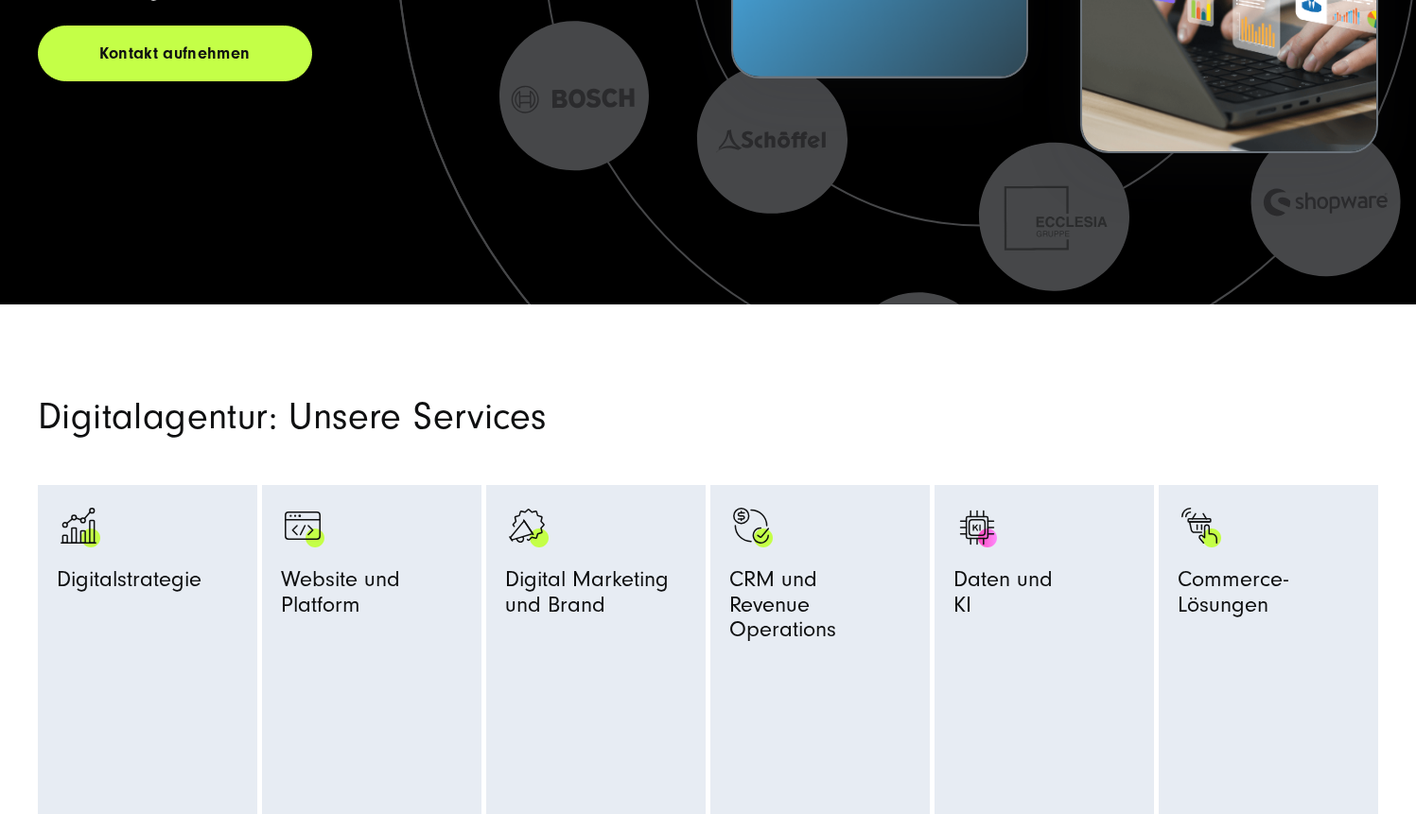
scroll to position [1598, 0]
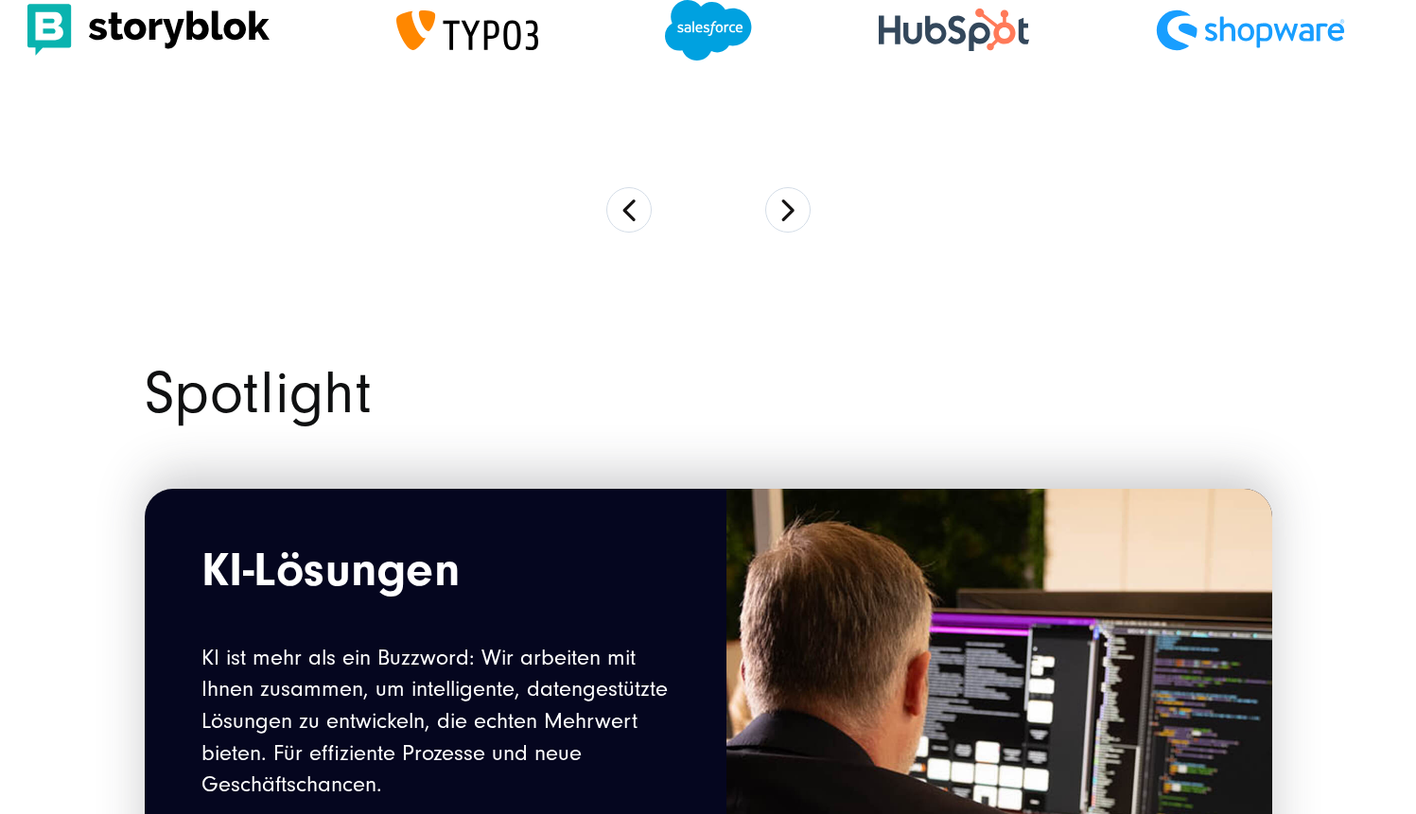
click at [290, 423] on h2 "Spotlight" at bounding box center [709, 394] width 1128 height 58
click at [234, 393] on h2 "Spotlight" at bounding box center [709, 394] width 1128 height 58
click at [348, 397] on h2 "Spotlight" at bounding box center [709, 394] width 1128 height 58
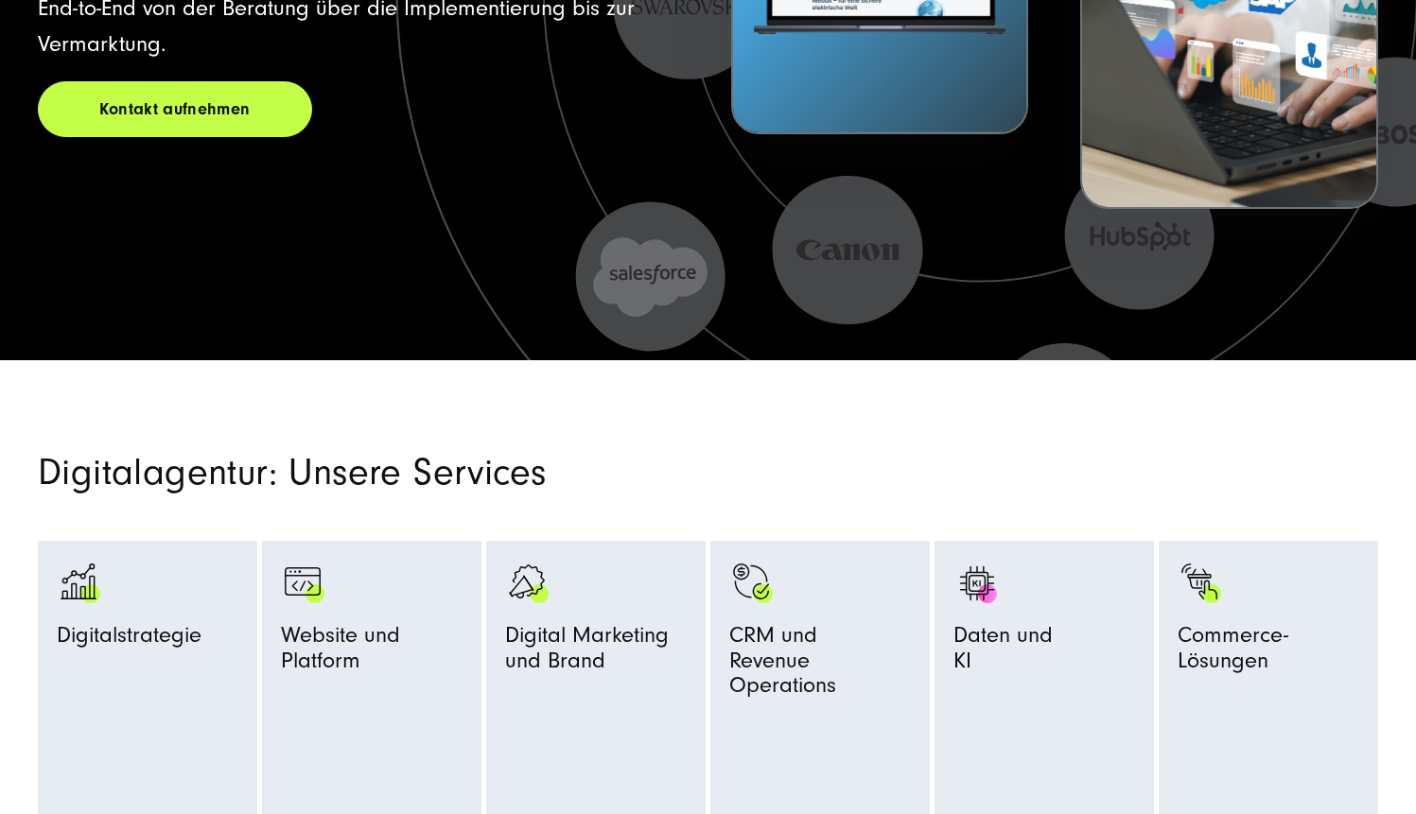
scroll to position [8118, 0]
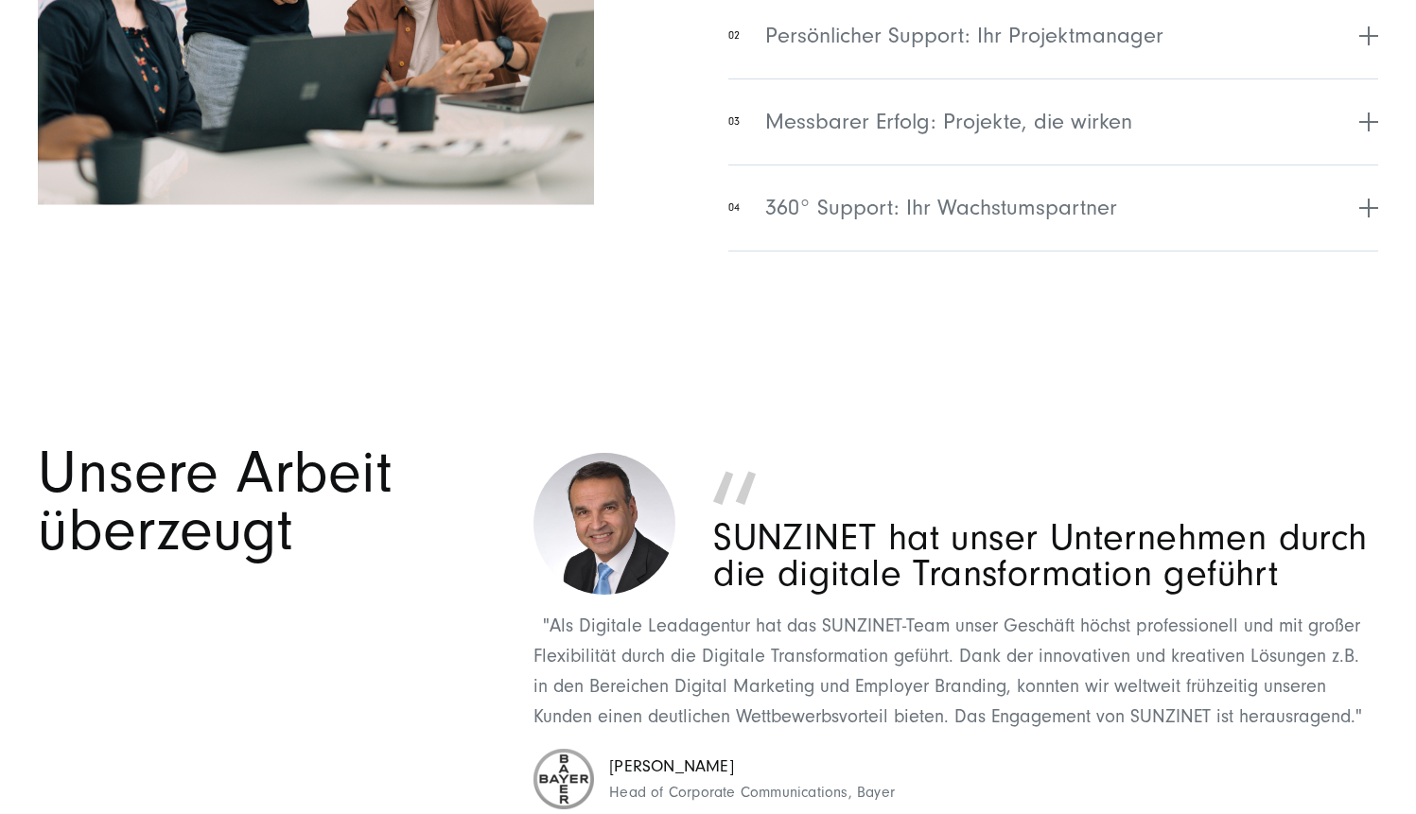
click at [335, 580] on div "Unsere Arbeit überzeugt" at bounding box center [272, 660] width 469 height 431
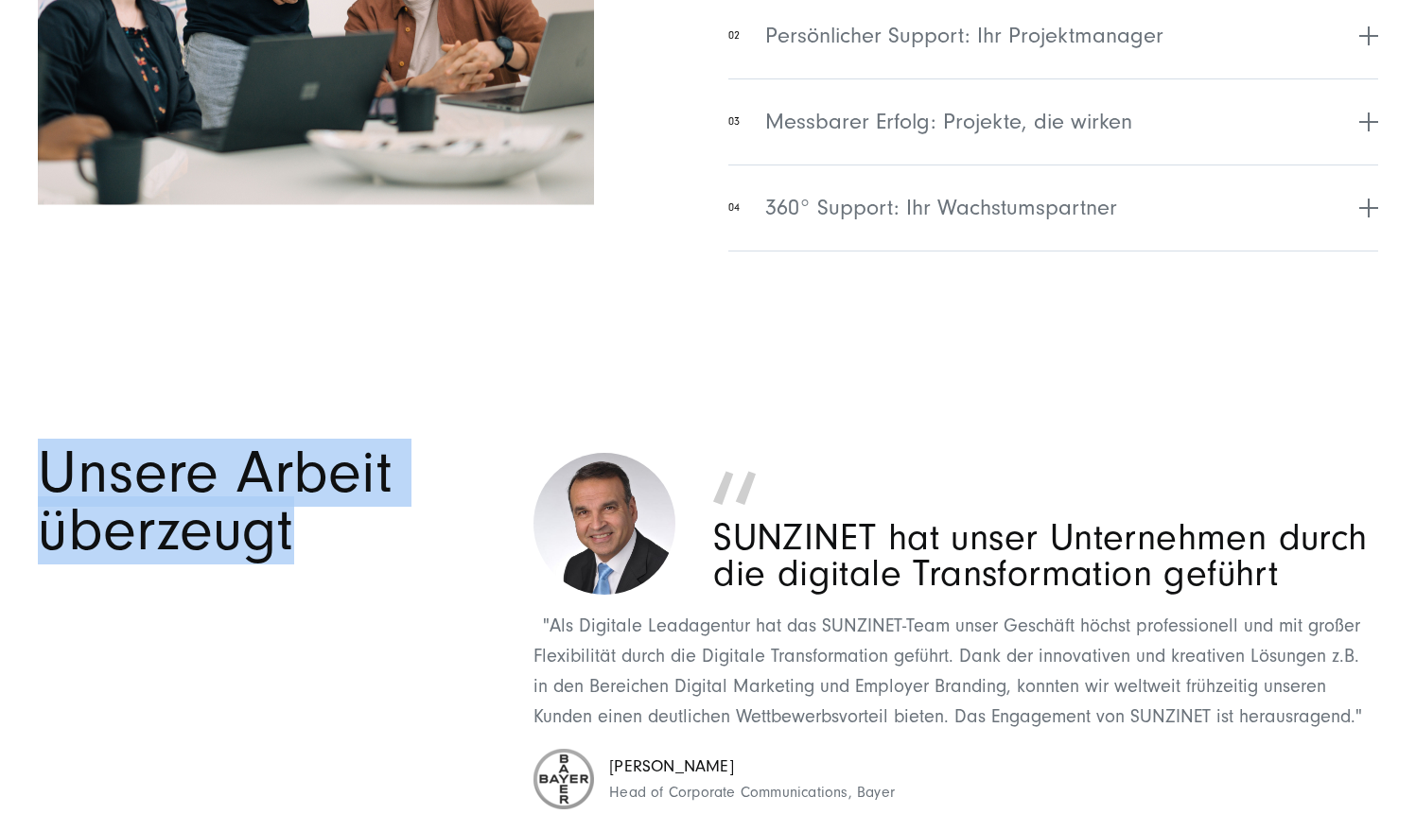
drag, startPoint x: 316, startPoint y: 540, endPoint x: 51, endPoint y: 481, distance: 271.5
click at [51, 481] on h2 "Unsere Arbeit überzeugt" at bounding box center [272, 502] width 469 height 115
copy h2 "Unsere Arbeit überzeugt"
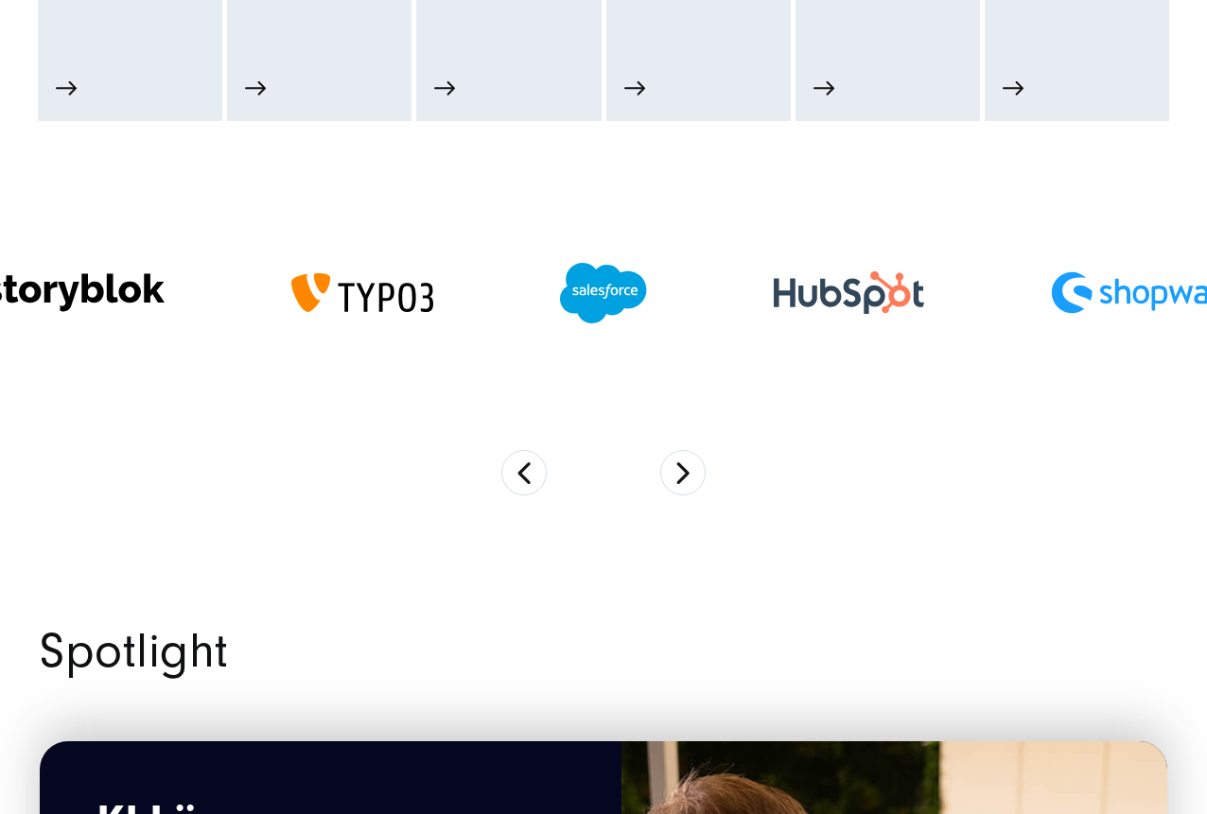
scroll to position [571, 0]
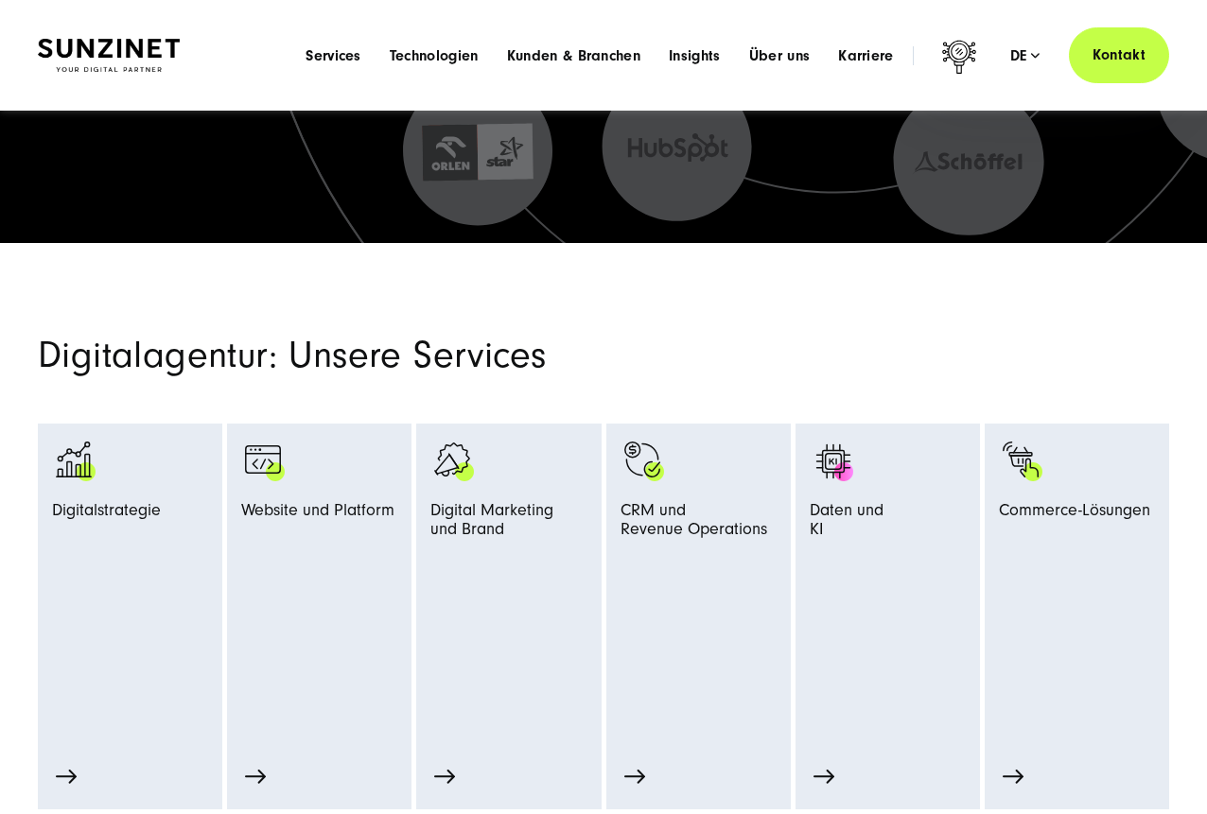
click at [346, 67] on div "Menu Services Menu Full Service Digitalagentur Wir lösen komplexe Herausforderu…" at bounding box center [730, 55] width 878 height 56
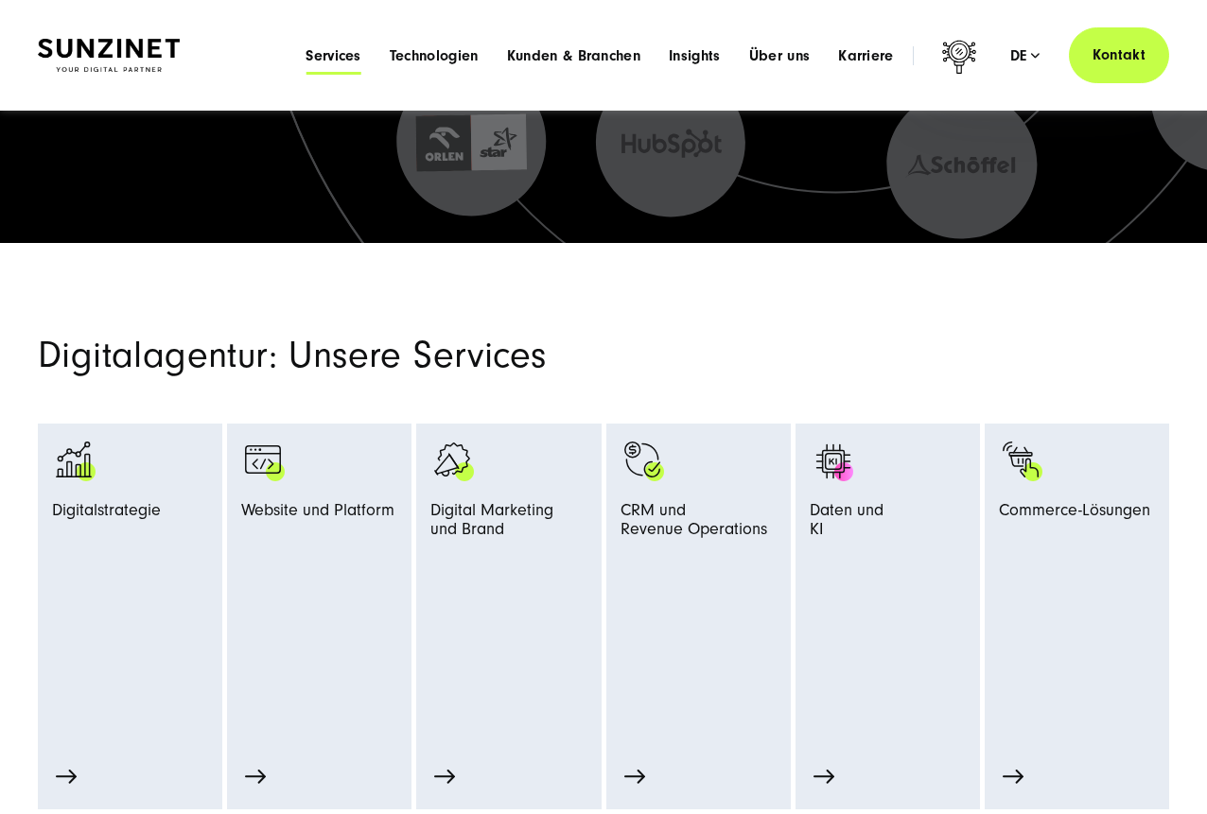
click at [346, 61] on span "Services" at bounding box center [334, 55] width 56 height 19
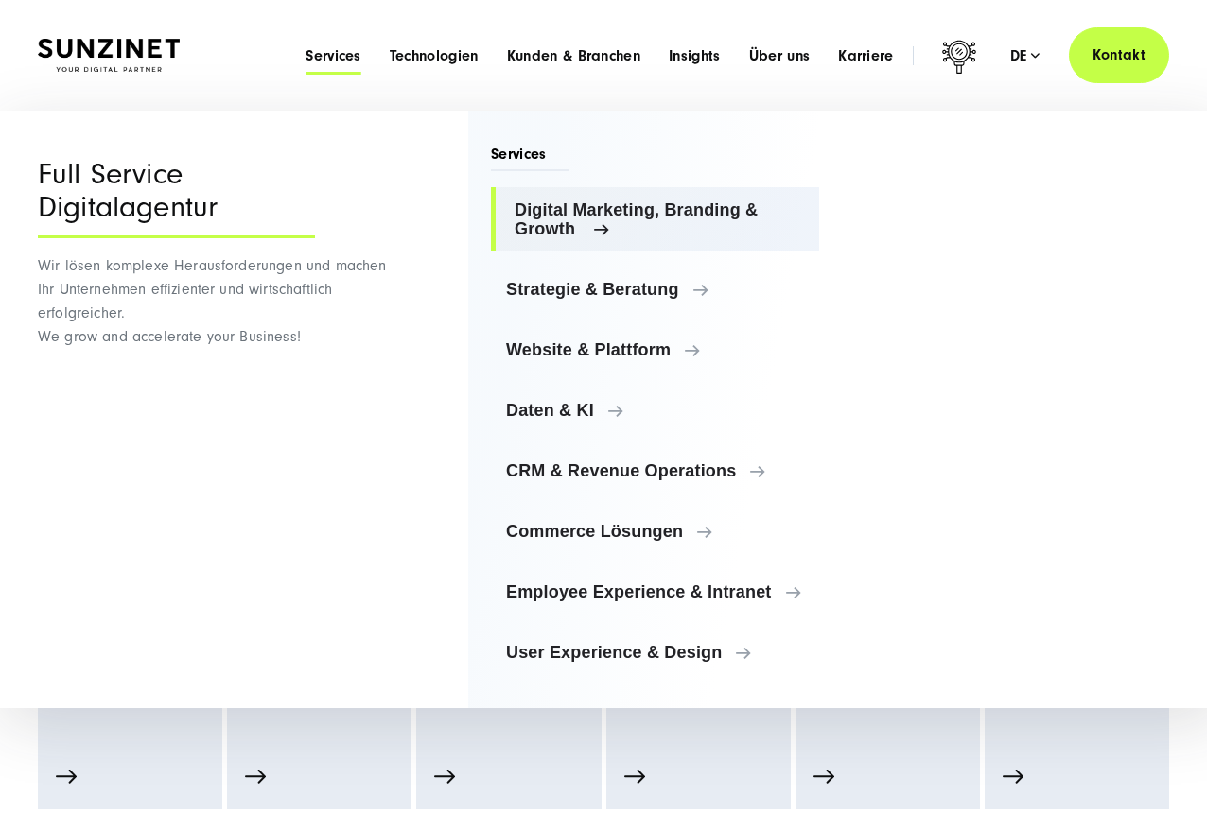
click at [540, 224] on span "Digital Marketing, Branding & Growth" at bounding box center [659, 220] width 289 height 38
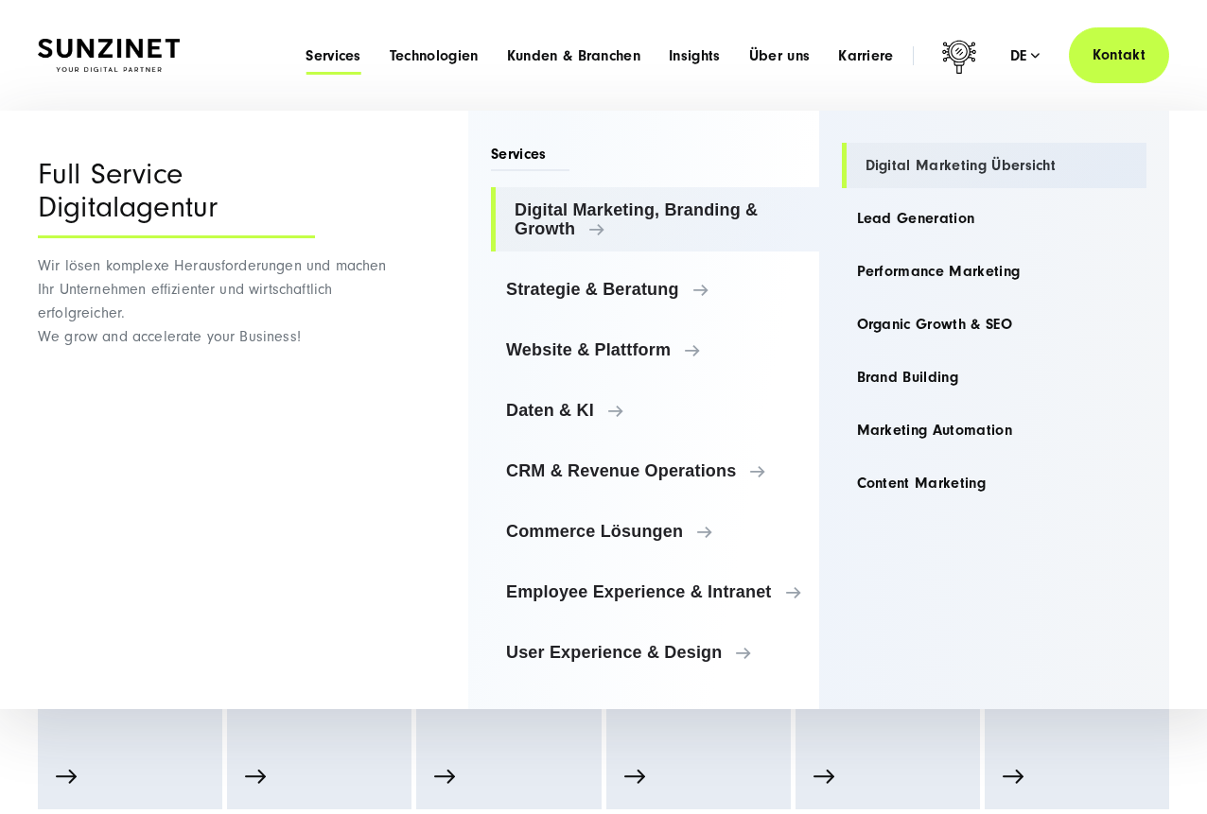
click at [986, 179] on link "Digital Marketing Übersicht" at bounding box center [995, 165] width 306 height 45
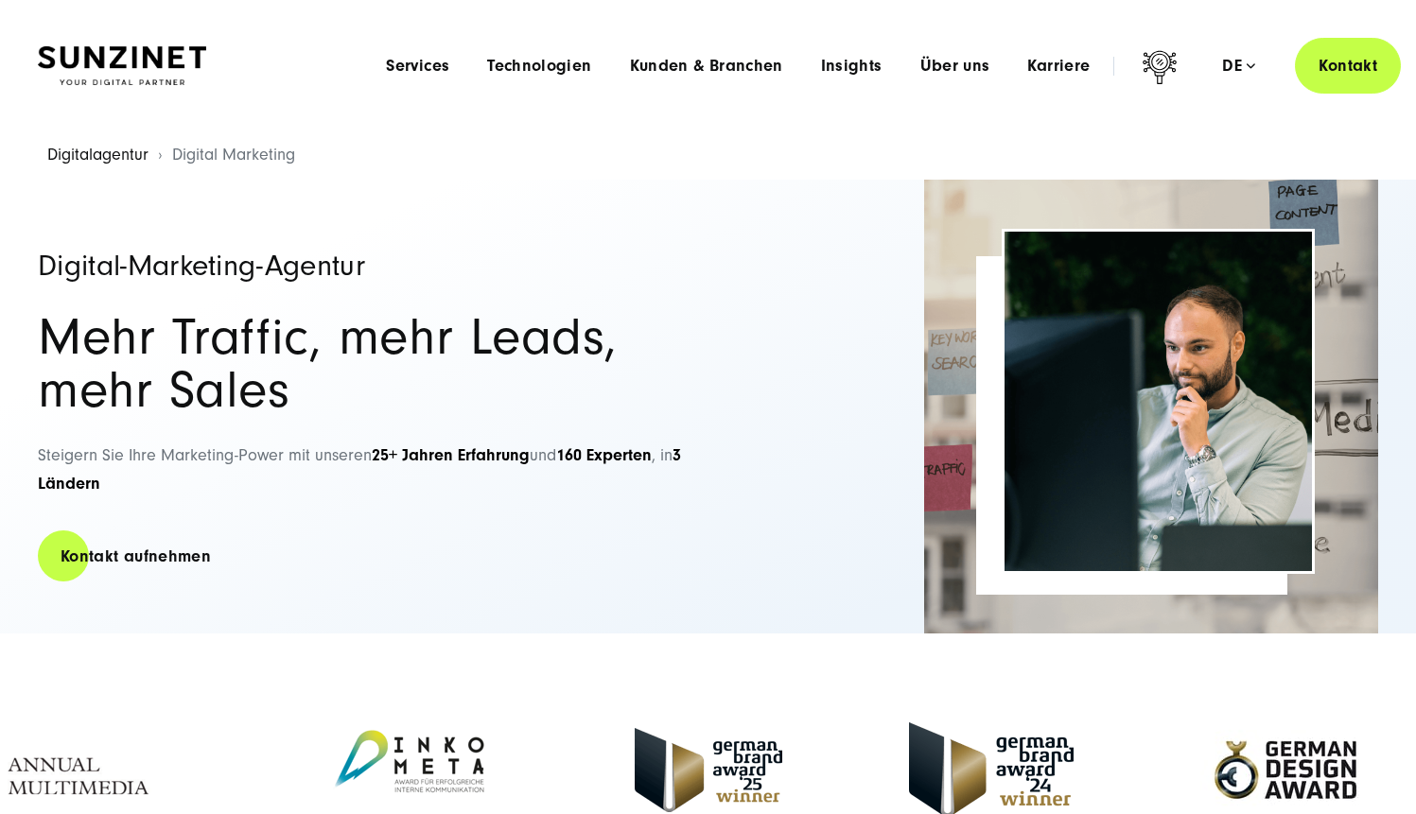
click at [132, 155] on link "Digitalagentur" at bounding box center [97, 155] width 101 height 20
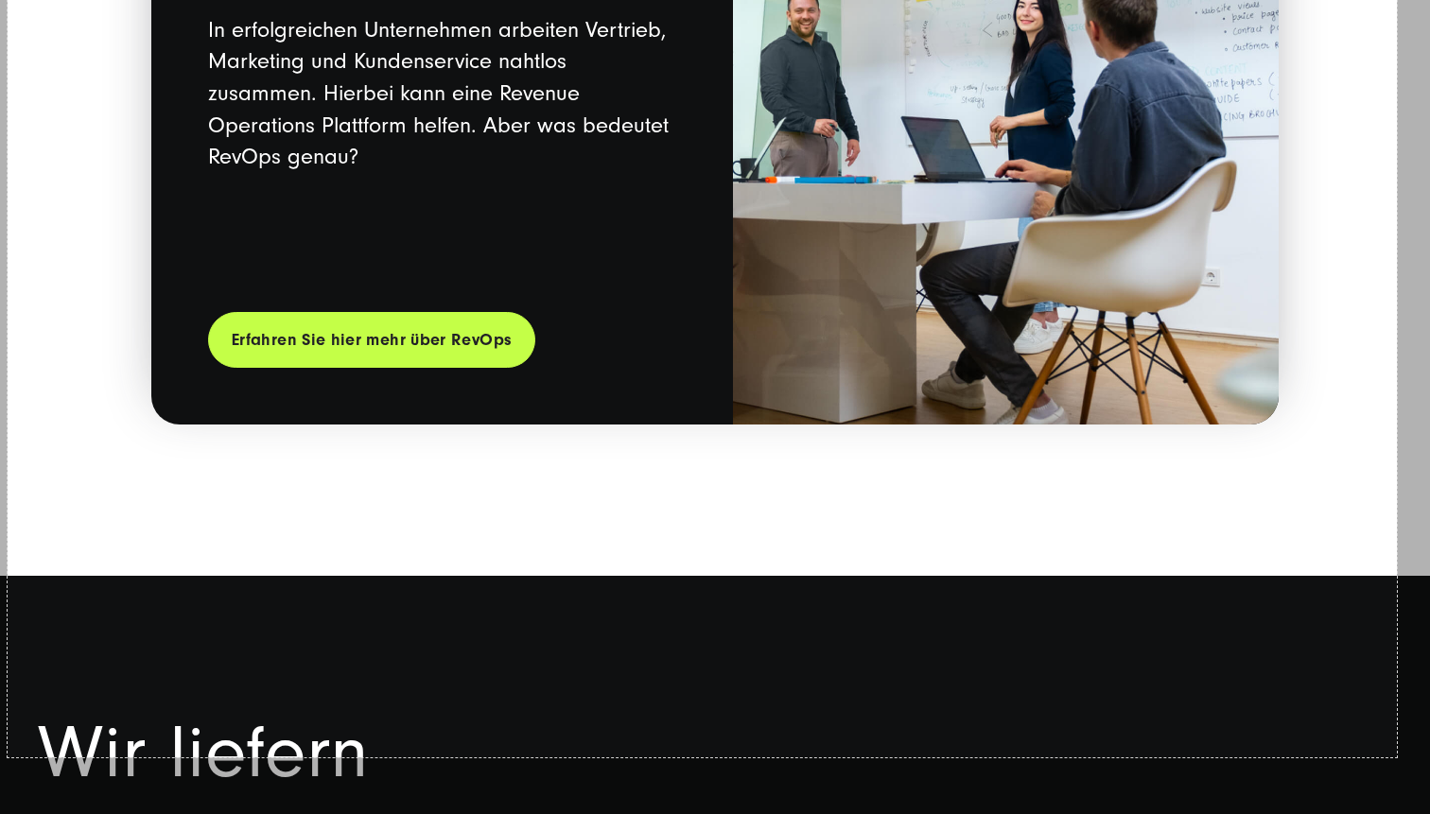
scroll to position [3618, 0]
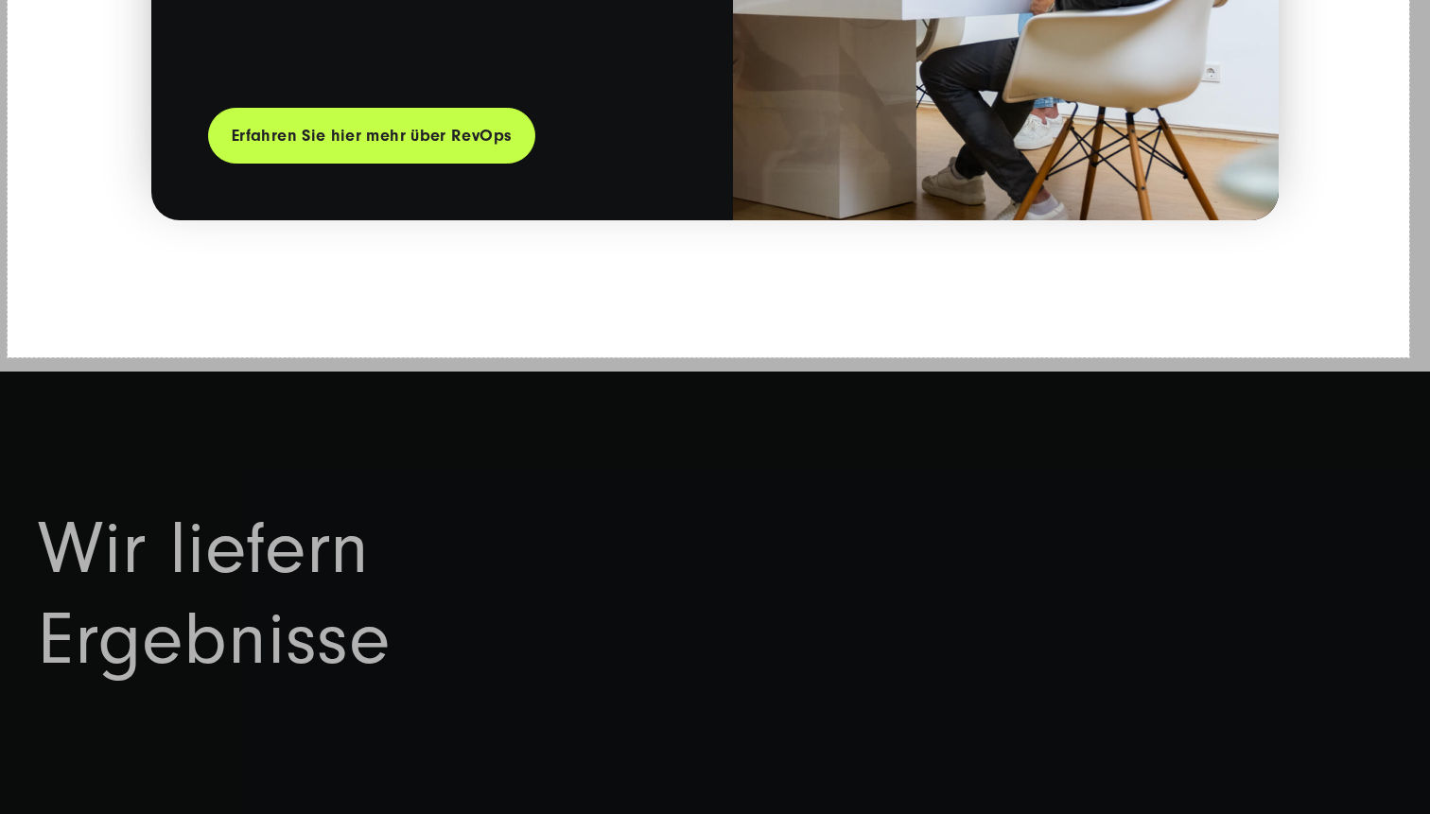
drag, startPoint x: 8, startPoint y: 10, endPoint x: 1413, endPoint y: 359, distance: 1448.1
click at [1356, 283] on link "Copy" at bounding box center [1352, 275] width 49 height 21
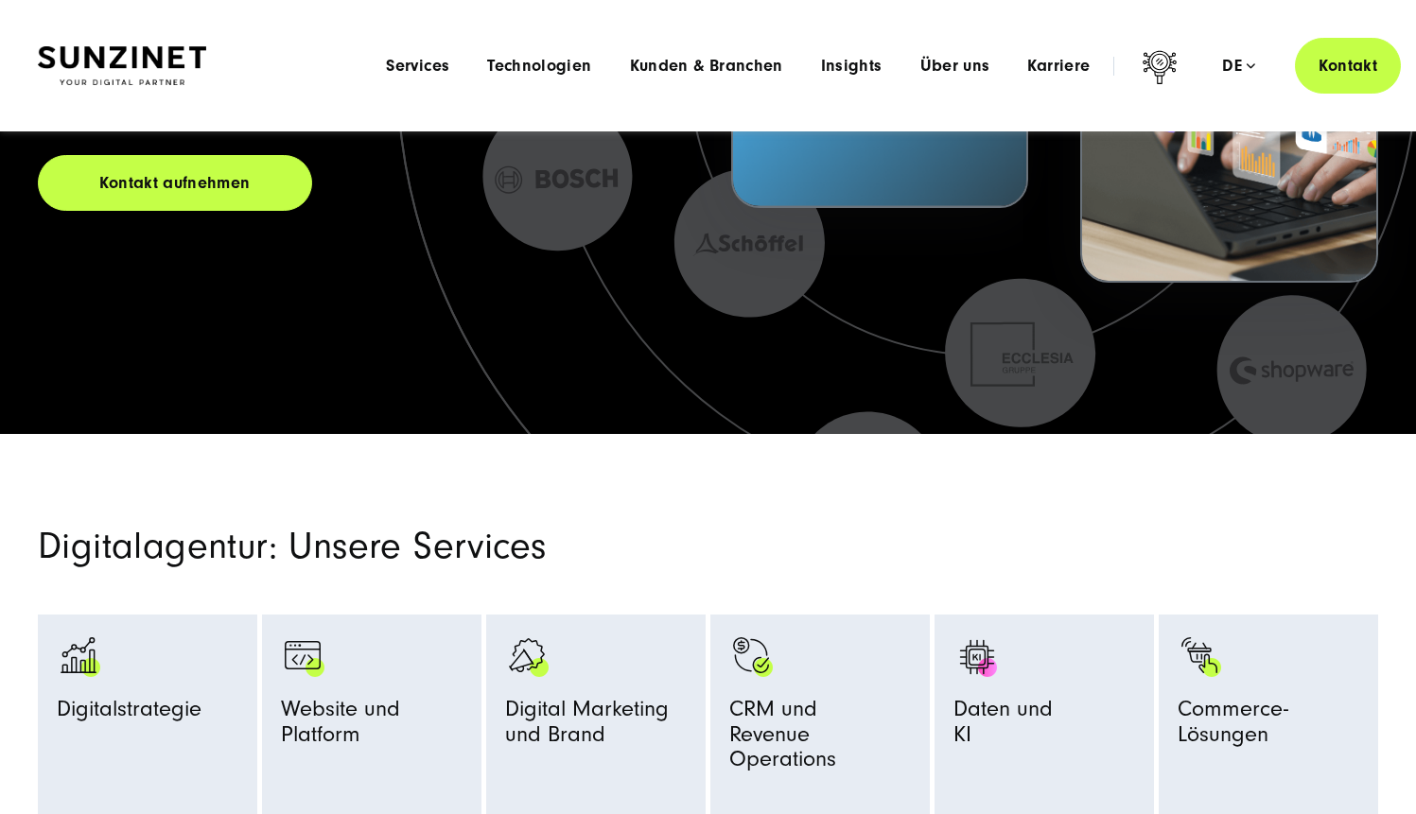
scroll to position [0, 0]
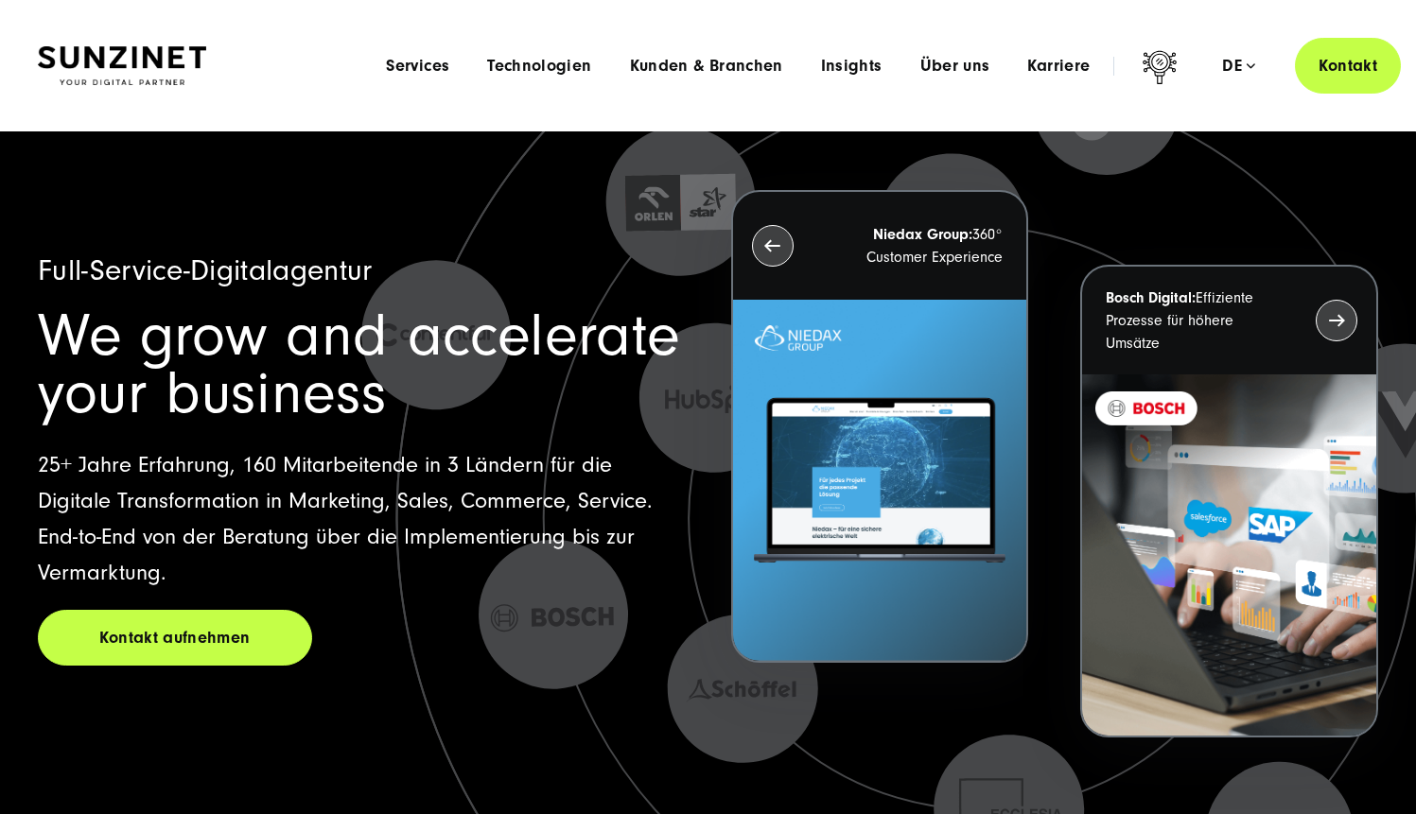
click at [411, 76] on div "Menu Services Menu Full Service Digitalagentur Wir lösen komplexe Herausforderu…" at bounding box center [884, 66] width 1034 height 56
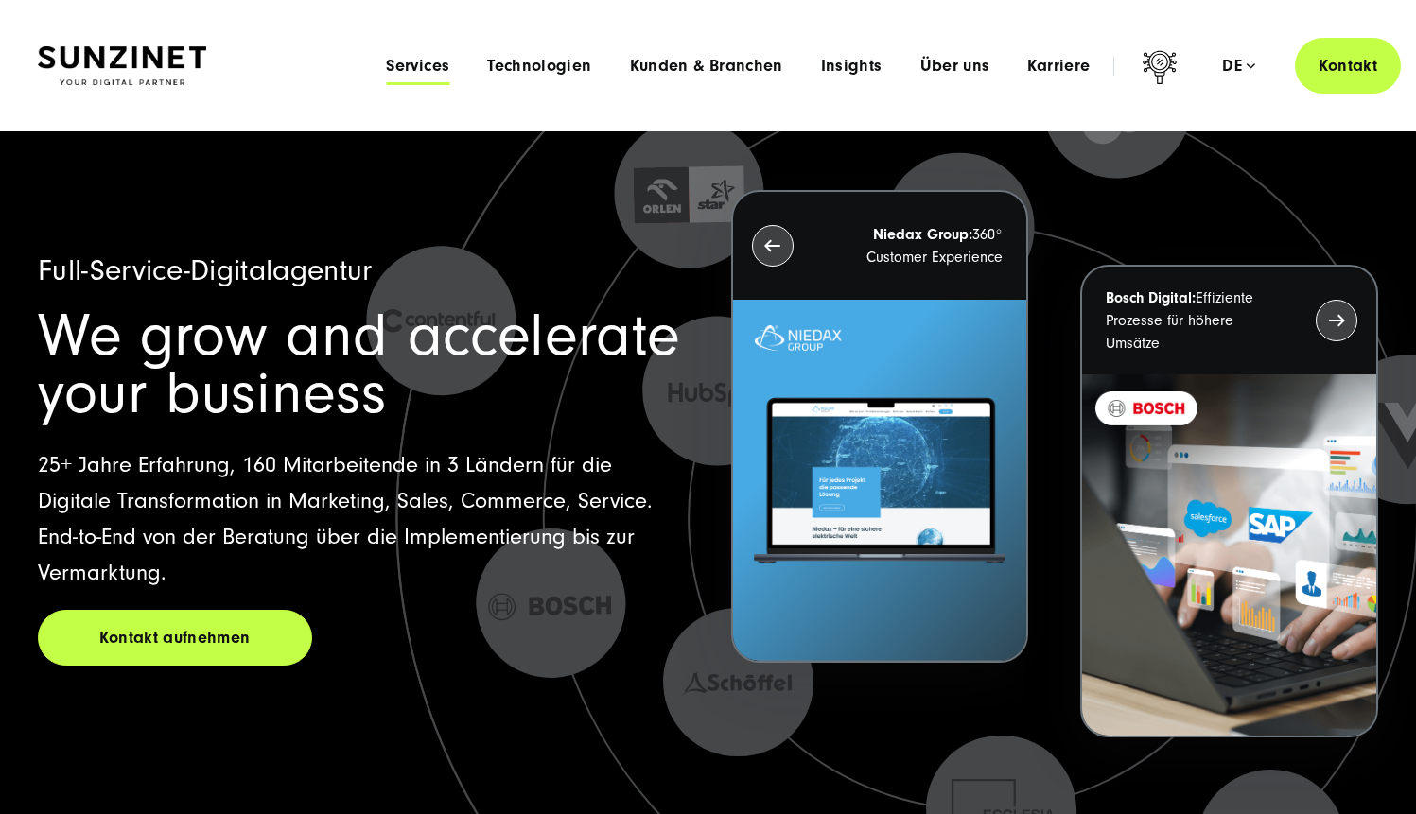
click at [431, 58] on span "Services" at bounding box center [417, 66] width 63 height 19
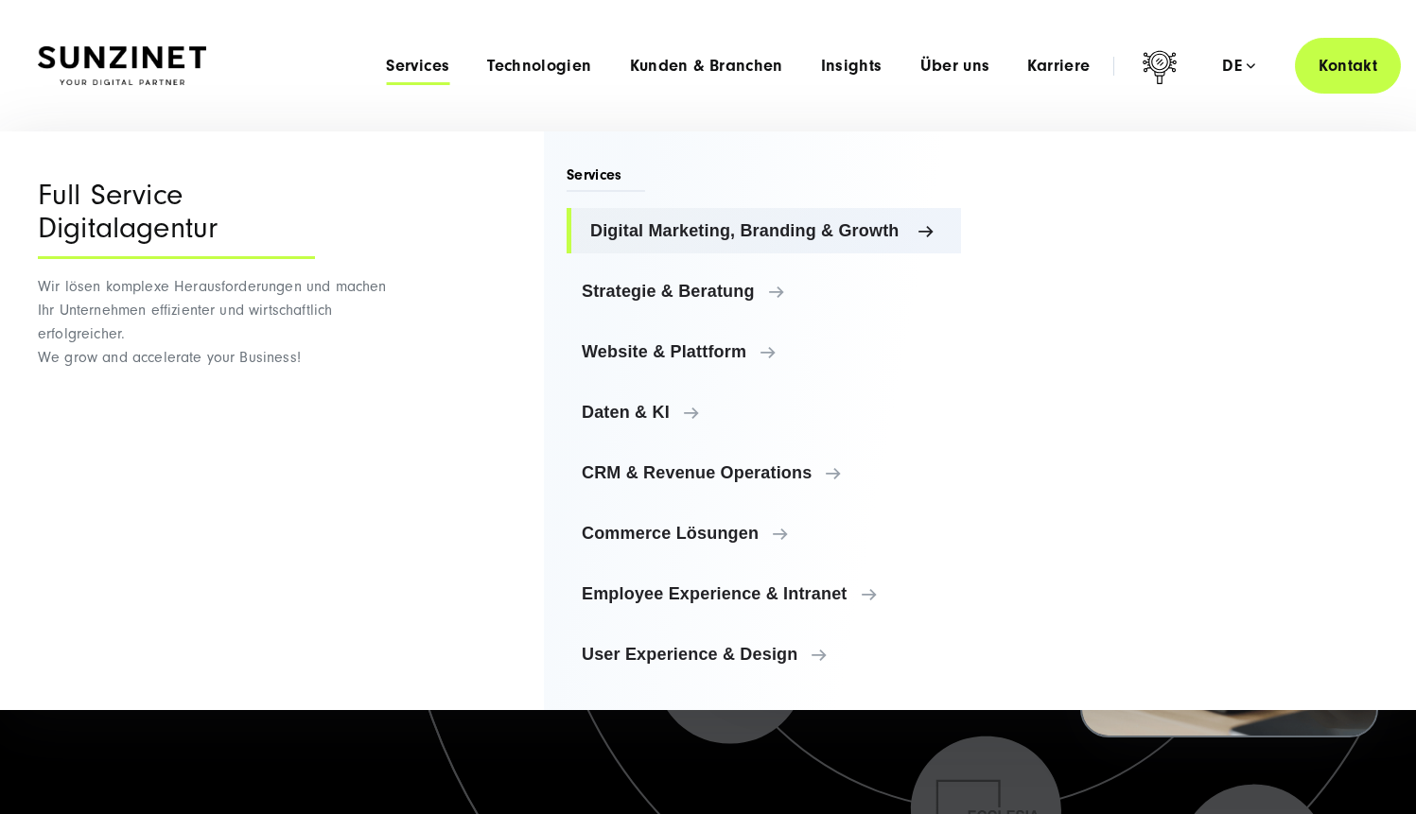
click at [695, 231] on span "Digital Marketing, Branding & Growth" at bounding box center [768, 230] width 356 height 19
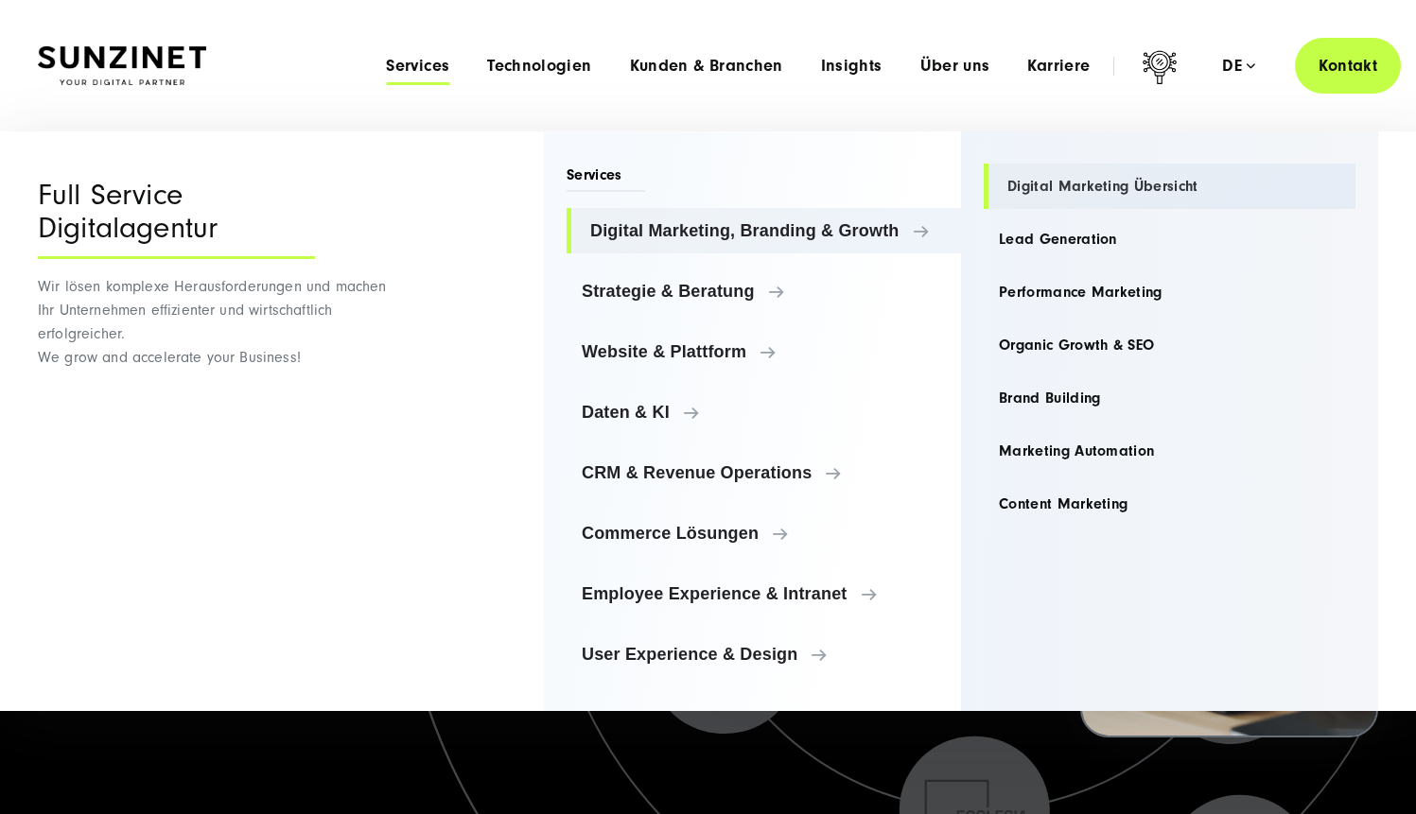
click at [1100, 192] on link "Digital Marketing Übersicht" at bounding box center [1170, 186] width 372 height 45
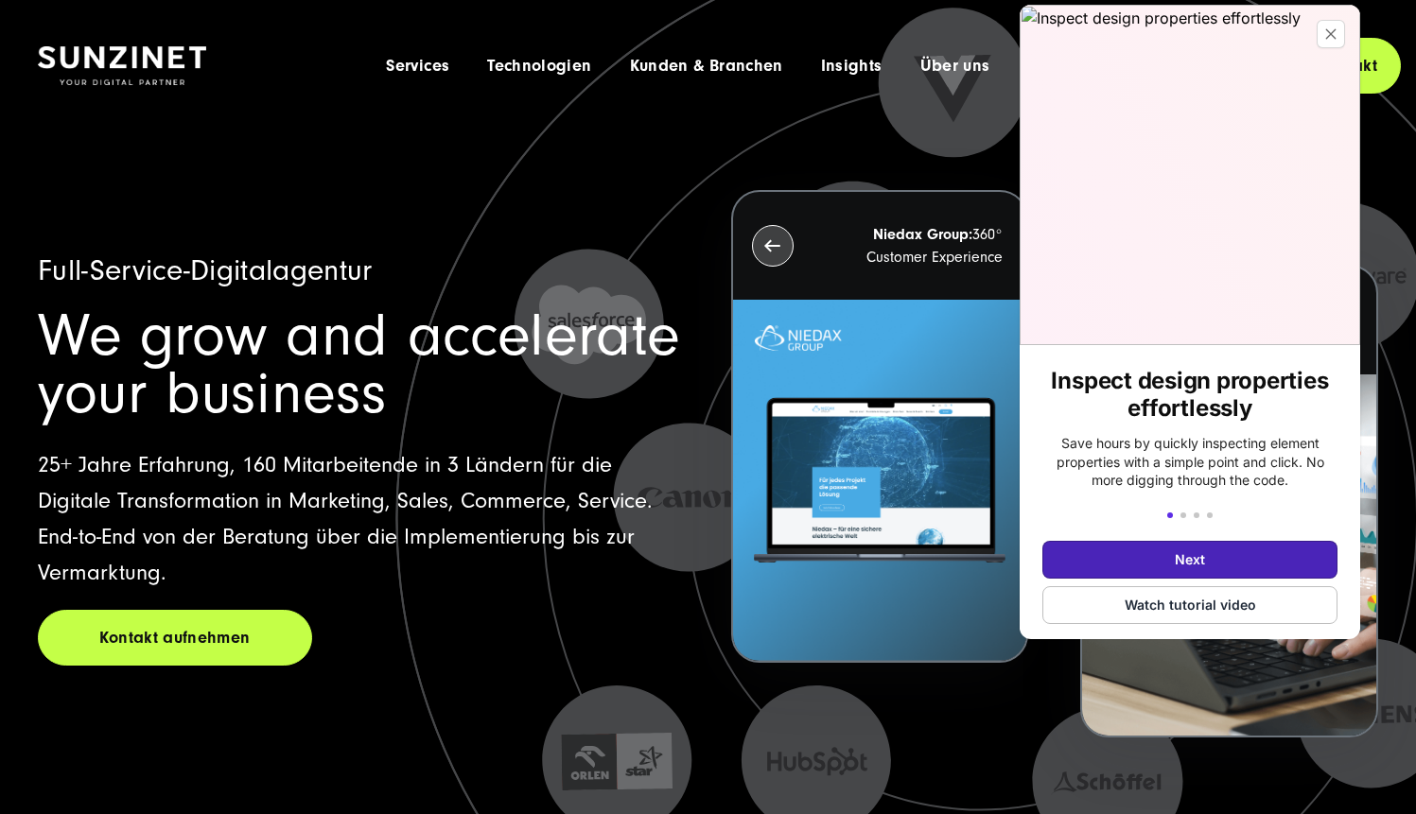
click at [1187, 558] on button "Next" at bounding box center [1189, 560] width 295 height 38
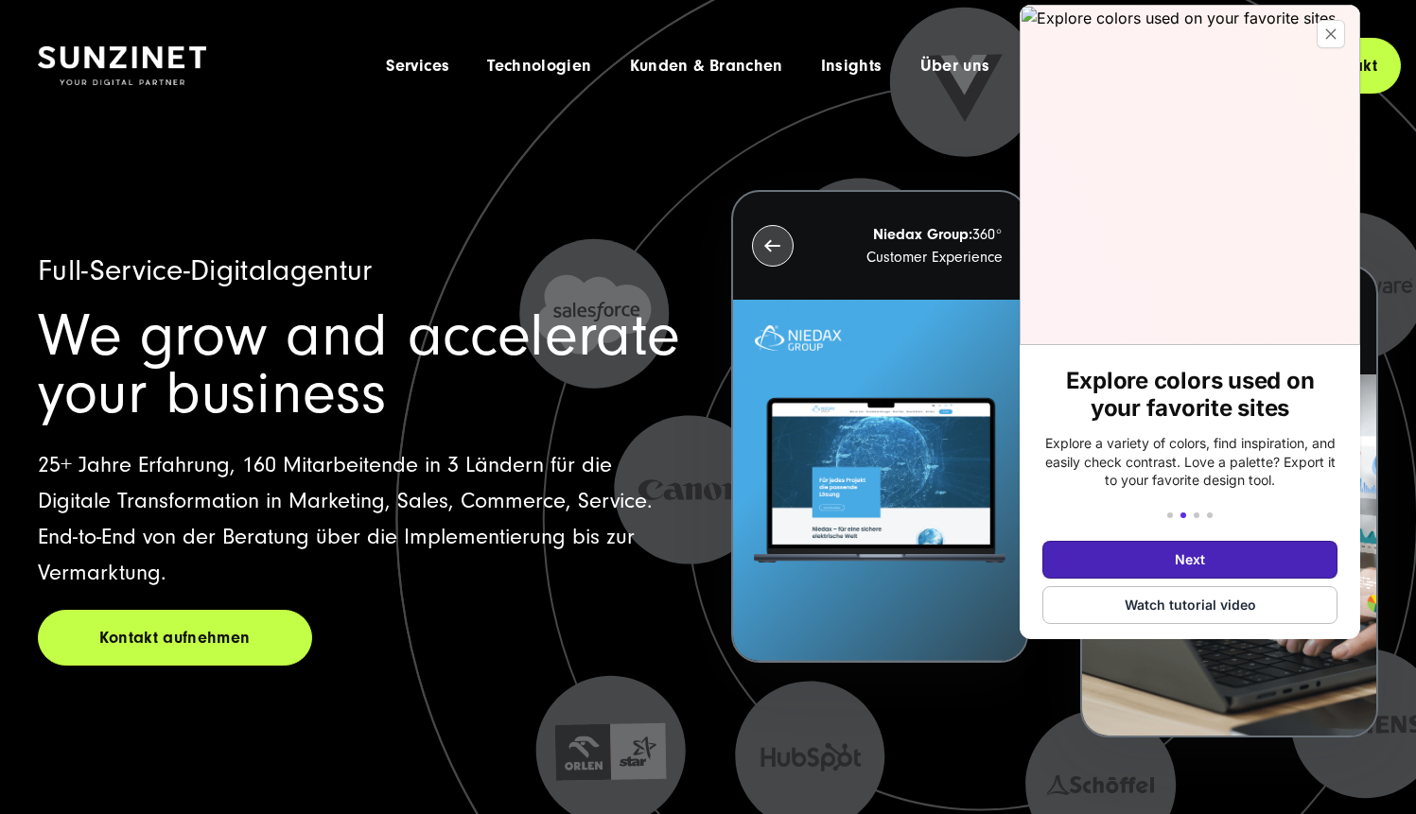
click at [1187, 558] on button "Next" at bounding box center [1189, 560] width 295 height 38
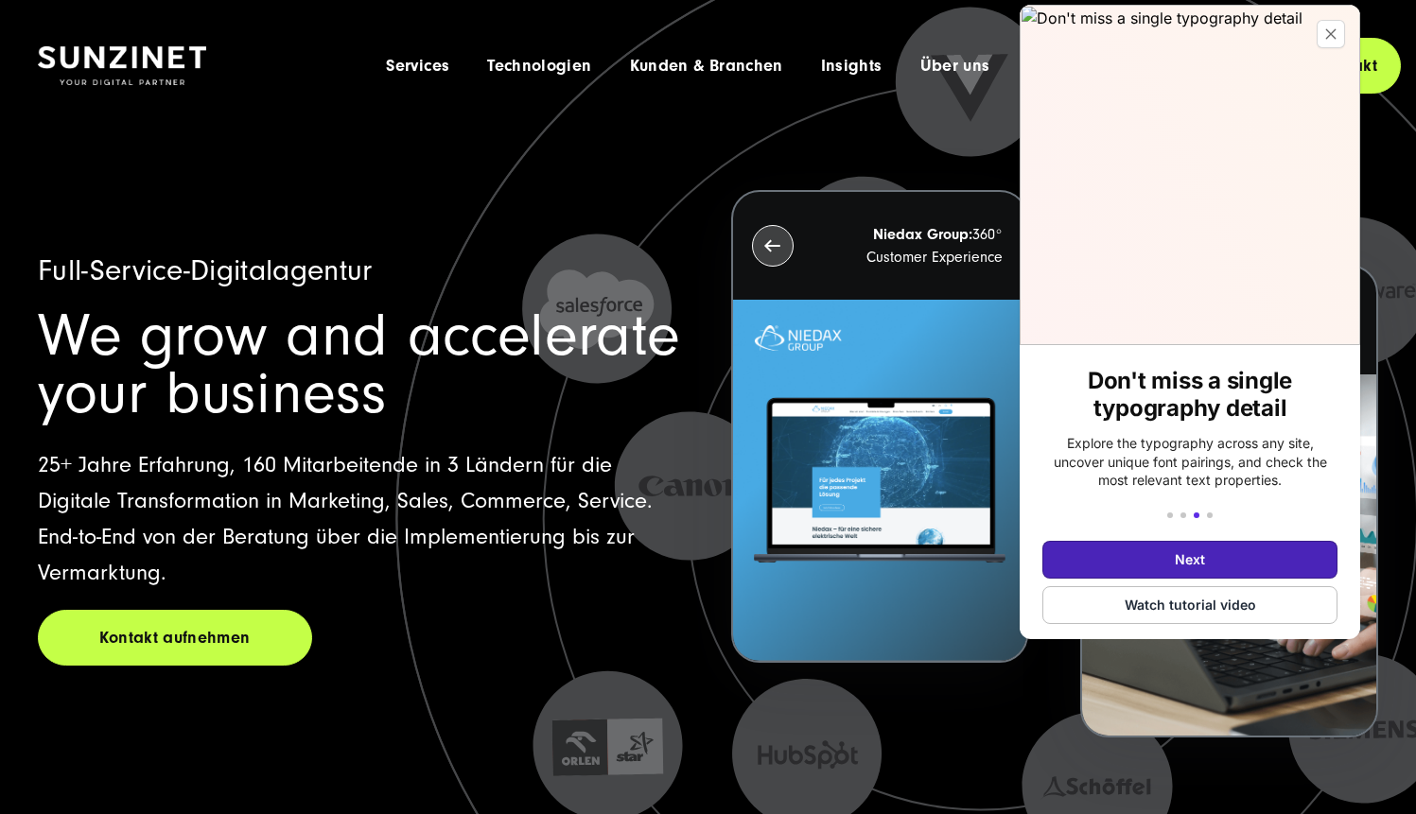
click at [1187, 558] on button "Next" at bounding box center [1189, 560] width 295 height 38
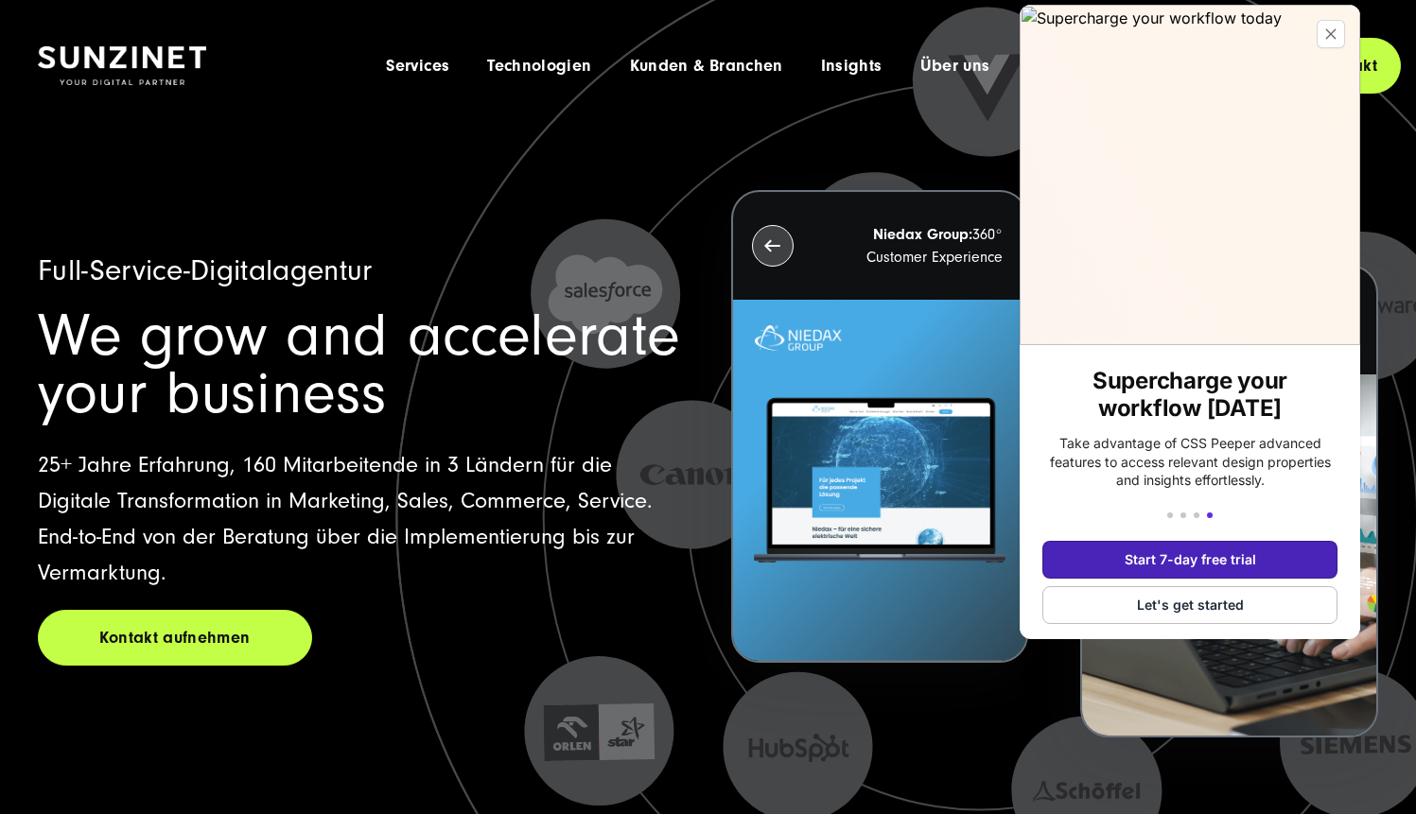
click at [1187, 558] on button "Start 7-day free trial" at bounding box center [1189, 560] width 295 height 38
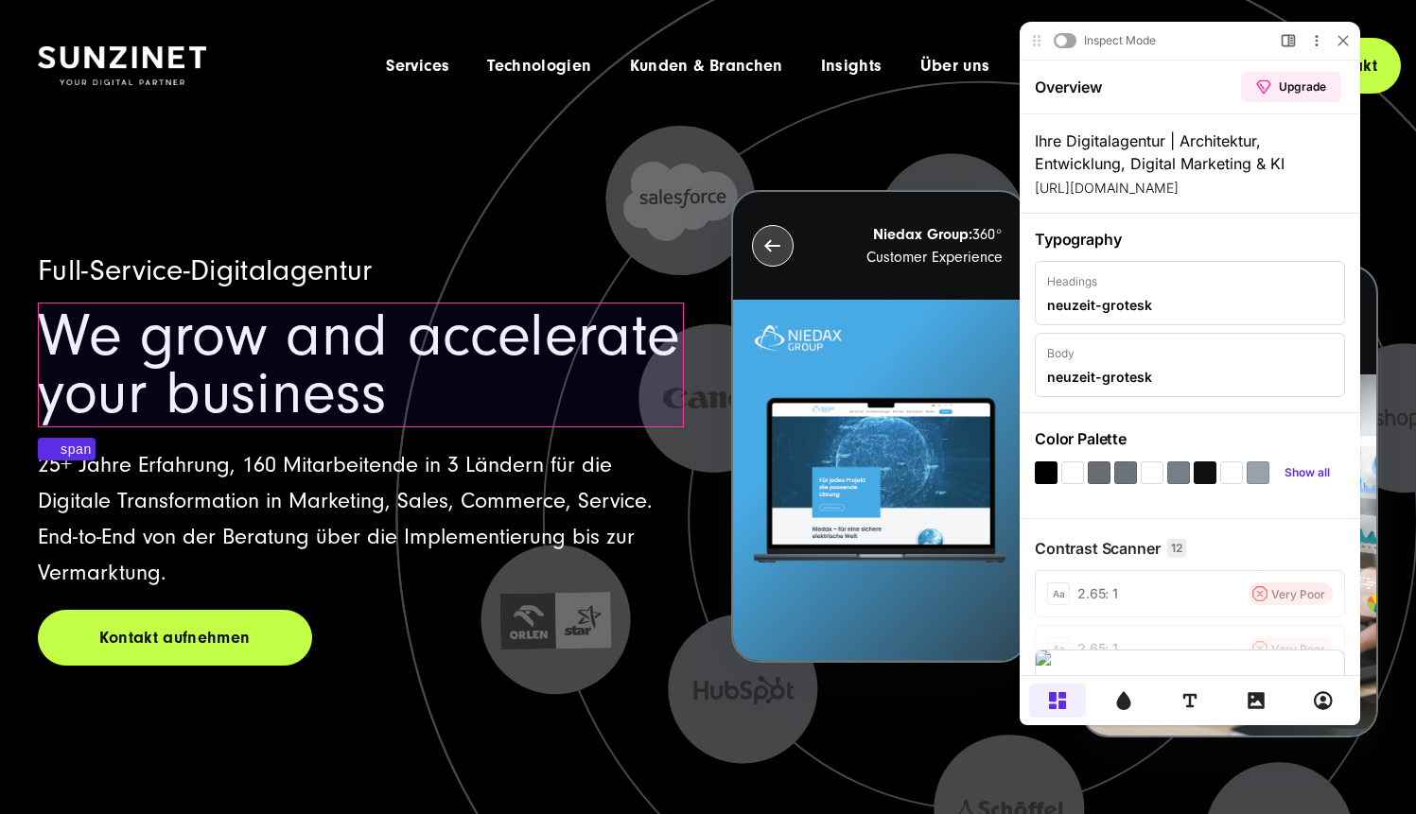
click at [177, 353] on span "We grow and accelerate your business" at bounding box center [359, 365] width 642 height 126
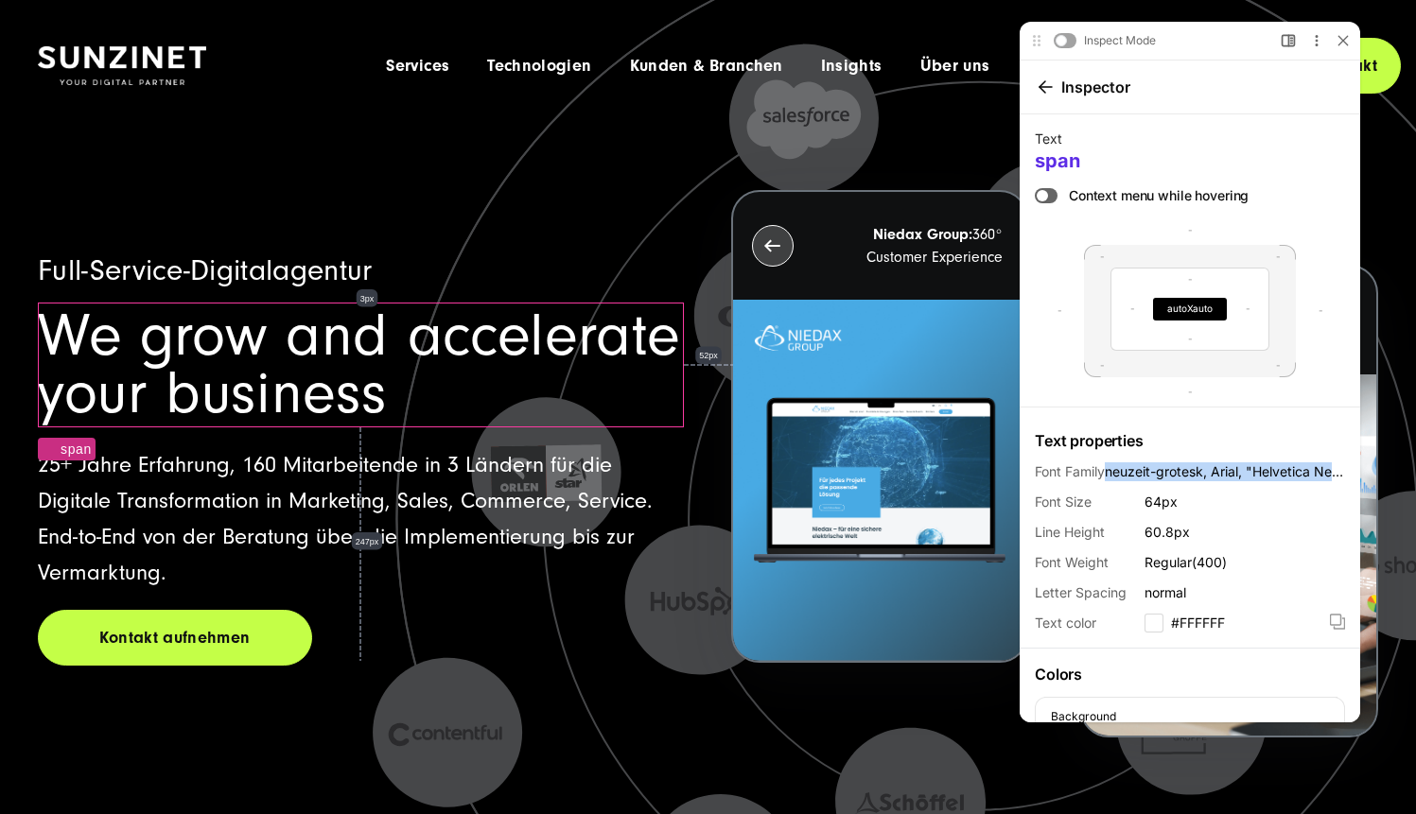
drag, startPoint x: 1109, startPoint y: 476, endPoint x: 1334, endPoint y: 473, distance: 225.1
click at [1334, 473] on span "neuzeit-grotesk, Arial, "Helvetica Neue", Helvetica, sans-serif" at bounding box center [1225, 472] width 240 height 19
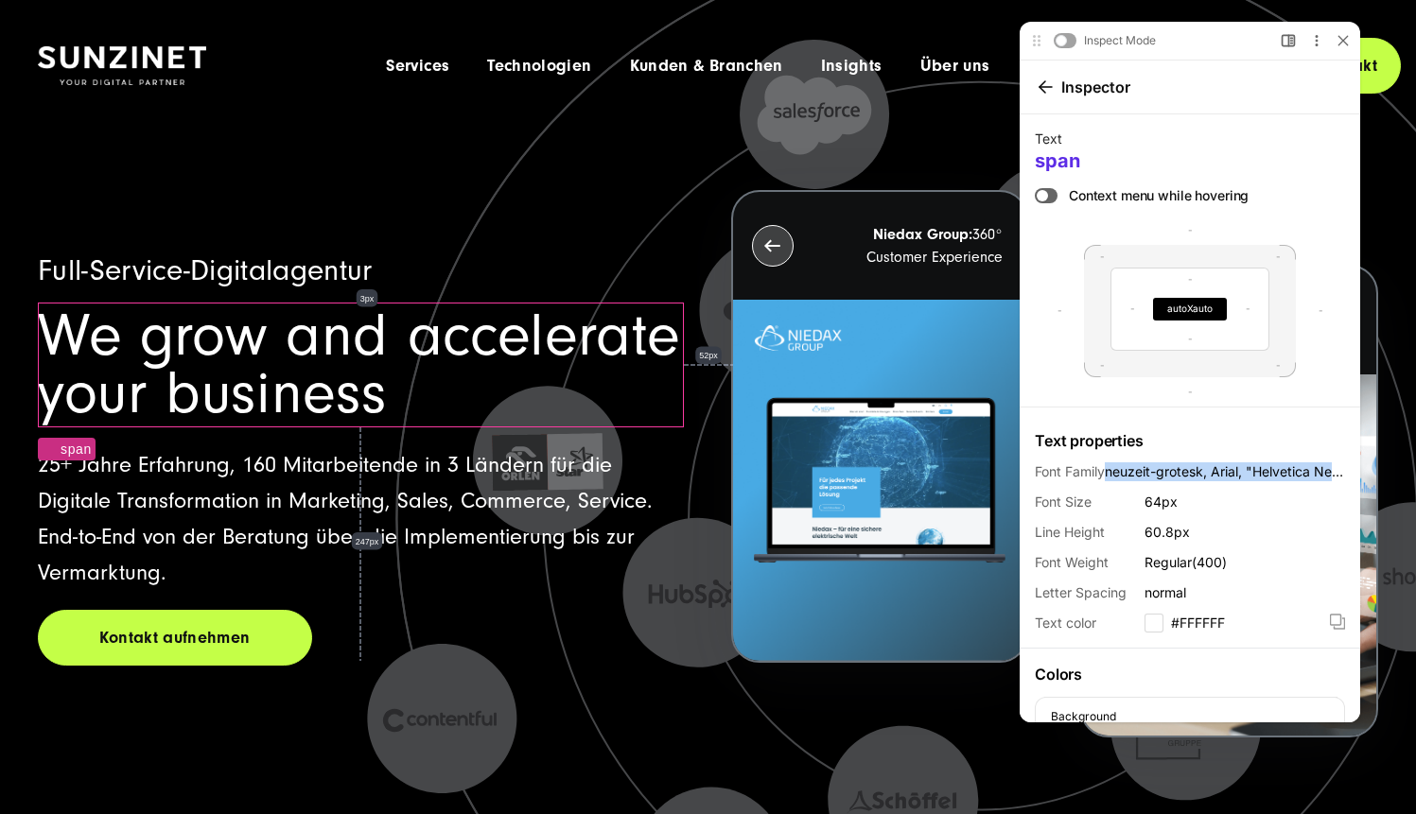
click at [1309, 474] on span "neuzeit-grotesk, Arial, "Helvetica Neue", Helvetica, sans-serif" at bounding box center [1225, 472] width 240 height 19
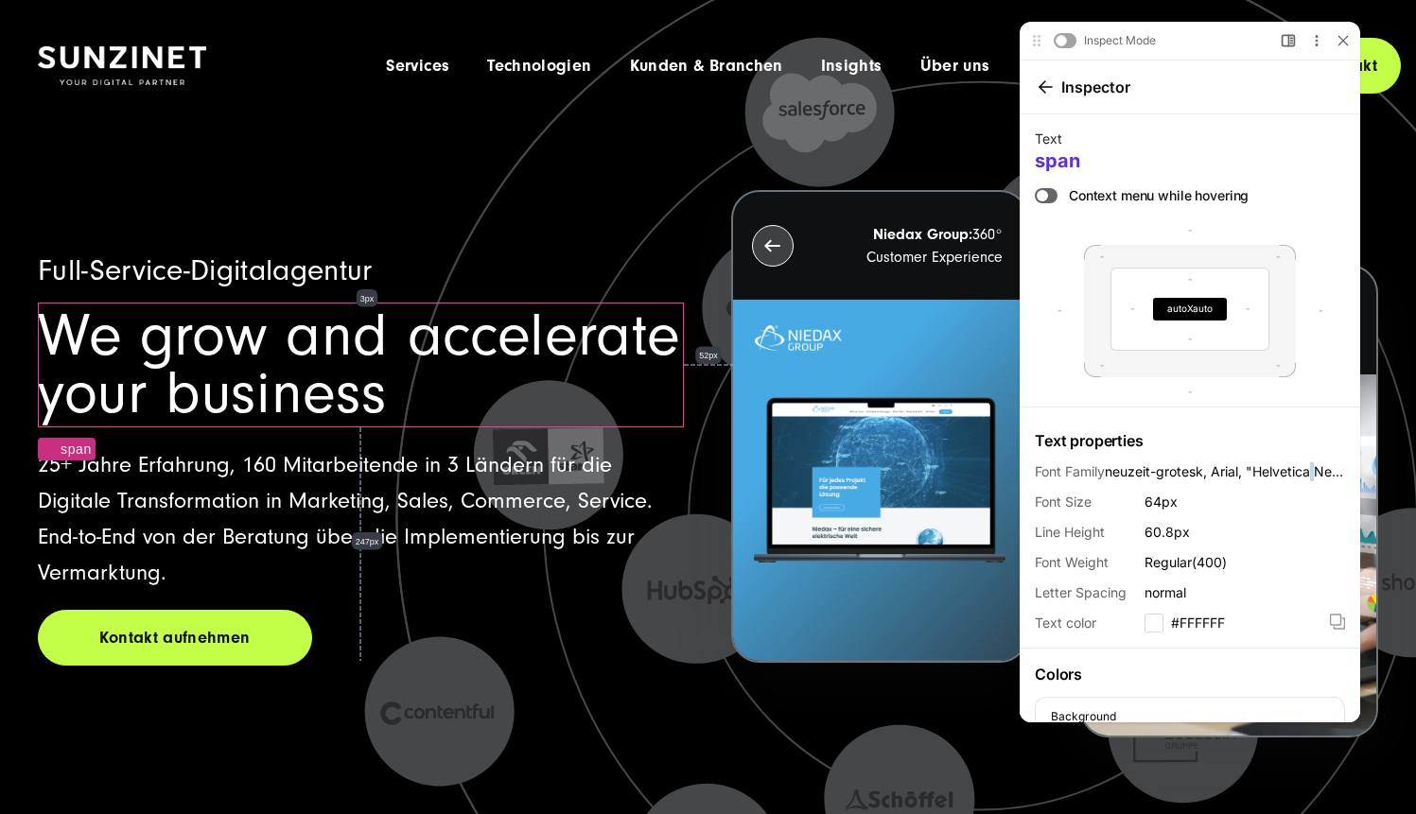
click at [1309, 474] on span "neuzeit-grotesk, Arial, "Helvetica Neue", Helvetica, sans-serif" at bounding box center [1225, 472] width 240 height 19
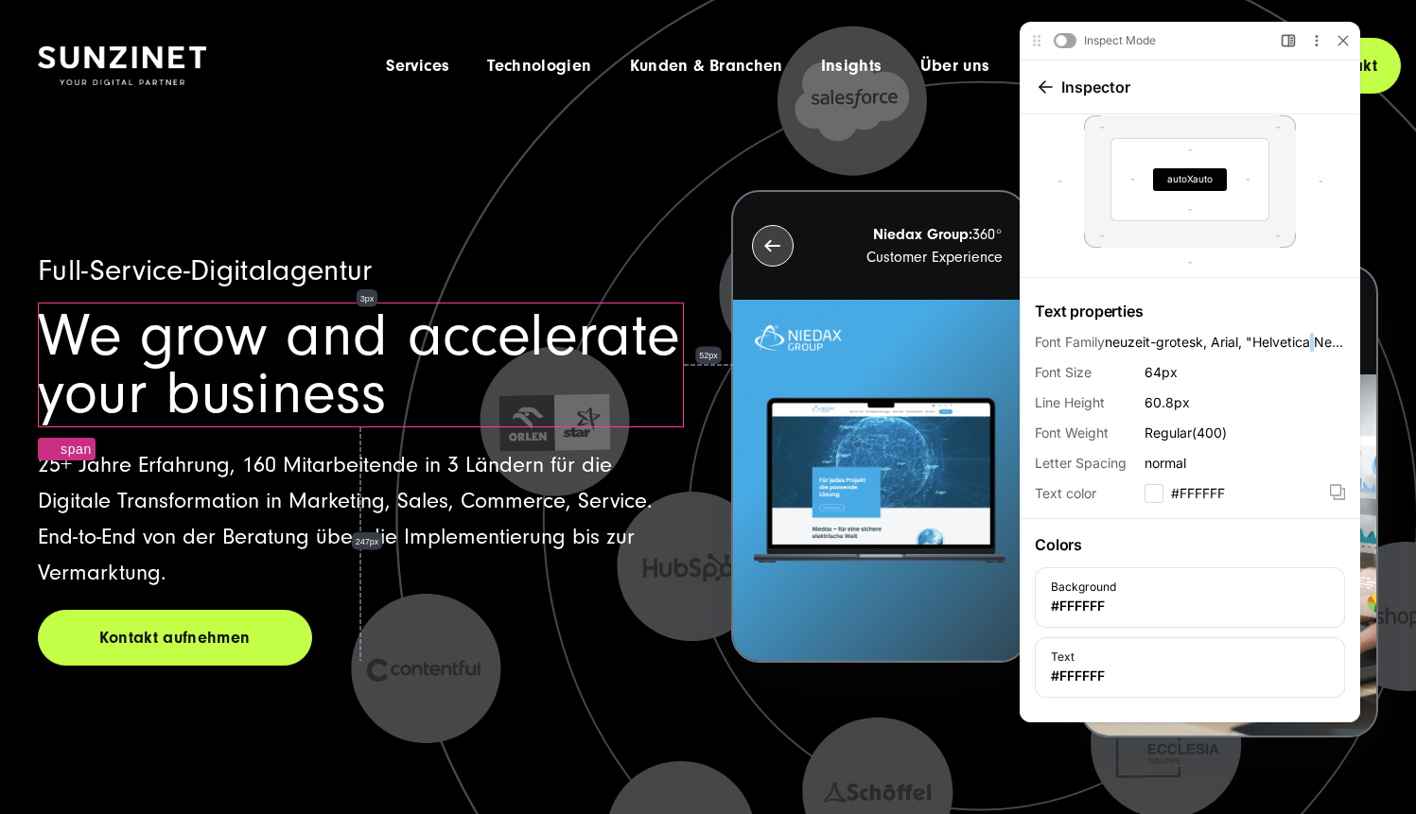
scroll to position [120, 0]
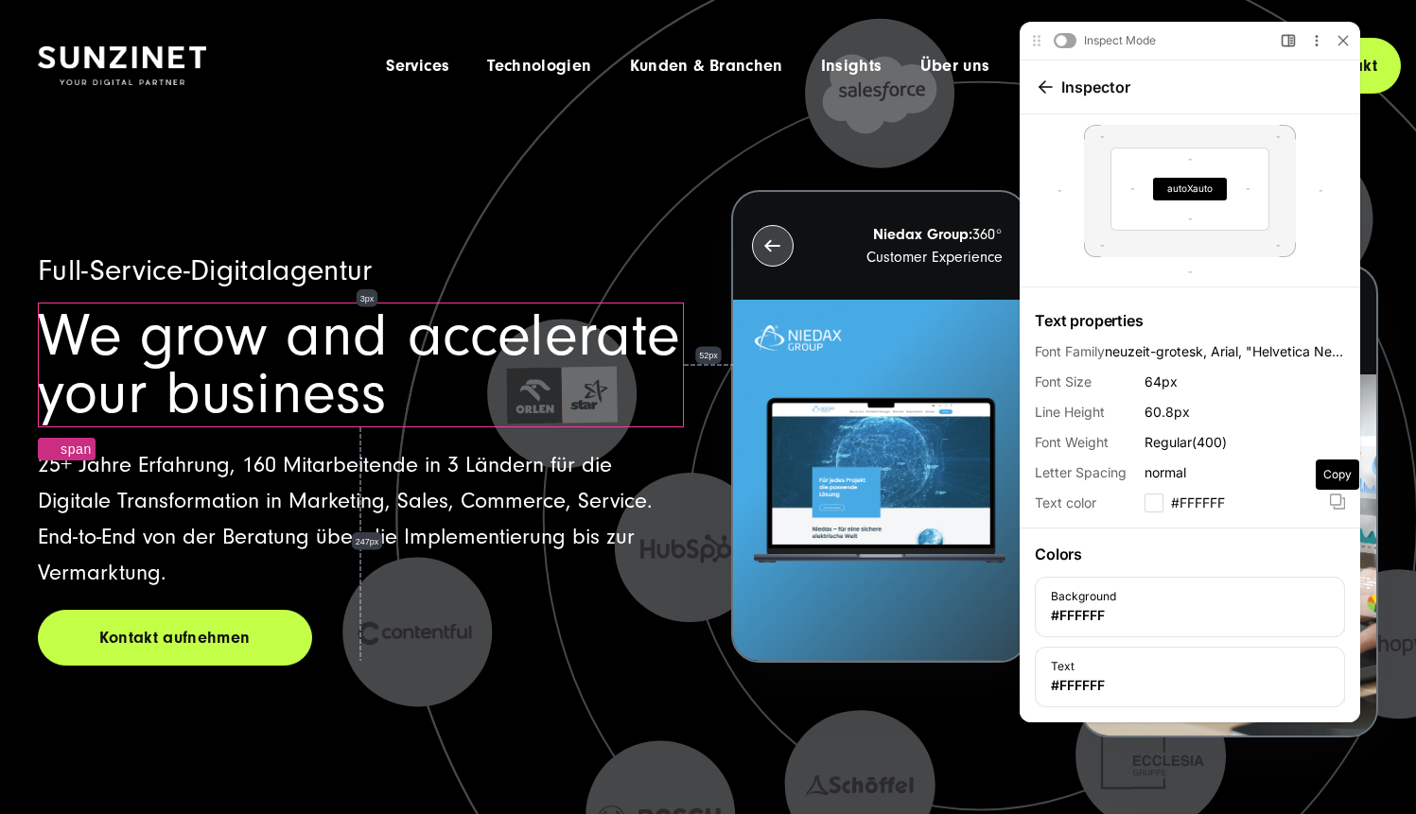
click at [1332, 503] on icon at bounding box center [1337, 502] width 15 height 16
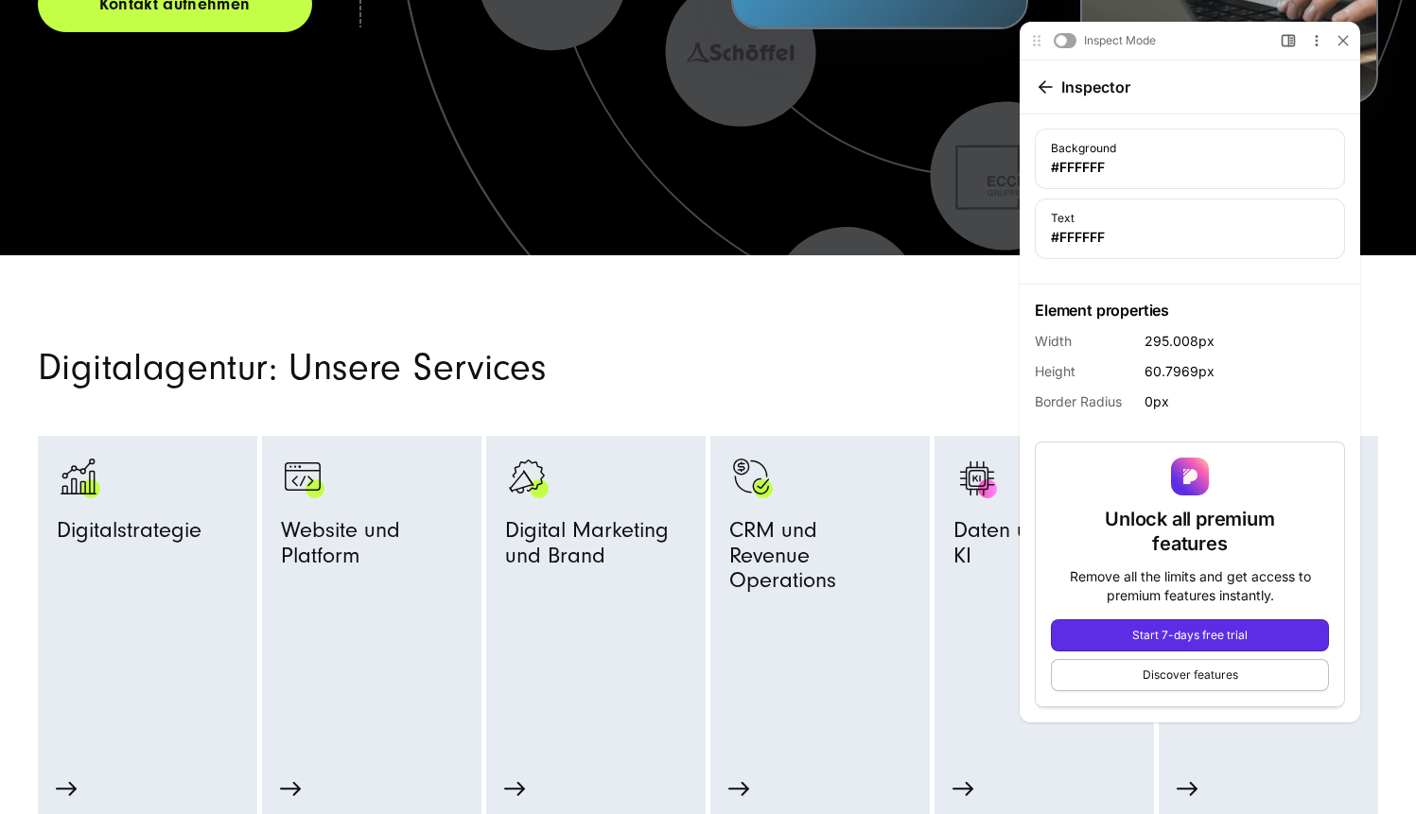
scroll to position [0, 0]
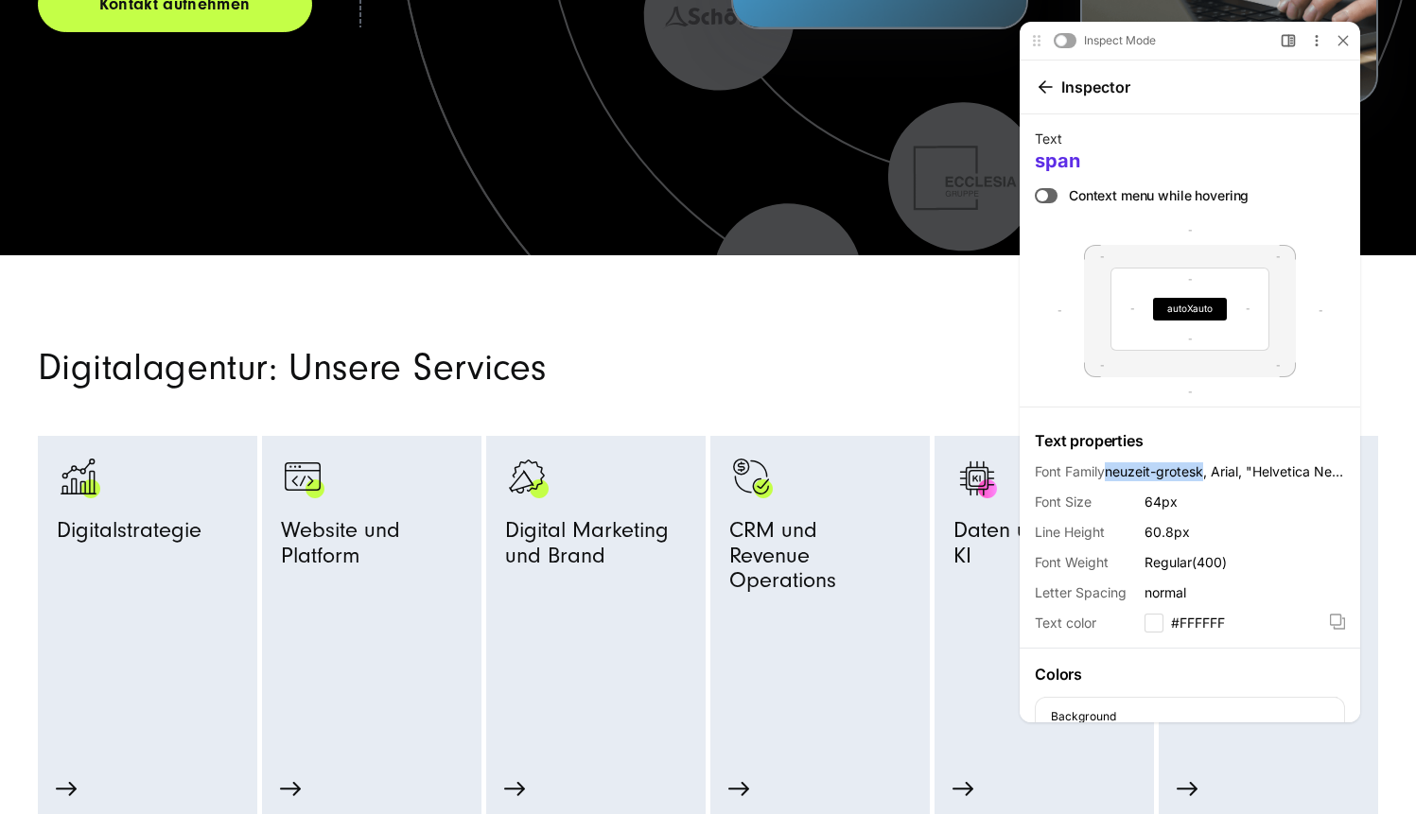
drag, startPoint x: 1109, startPoint y: 473, endPoint x: 1206, endPoint y: 475, distance: 97.4
click at [1206, 475] on span "neuzeit-grotesk, Arial, "Helvetica Neue", Helvetica, sans-serif" at bounding box center [1225, 472] width 240 height 19
copy span "neuzeit-grotesk"
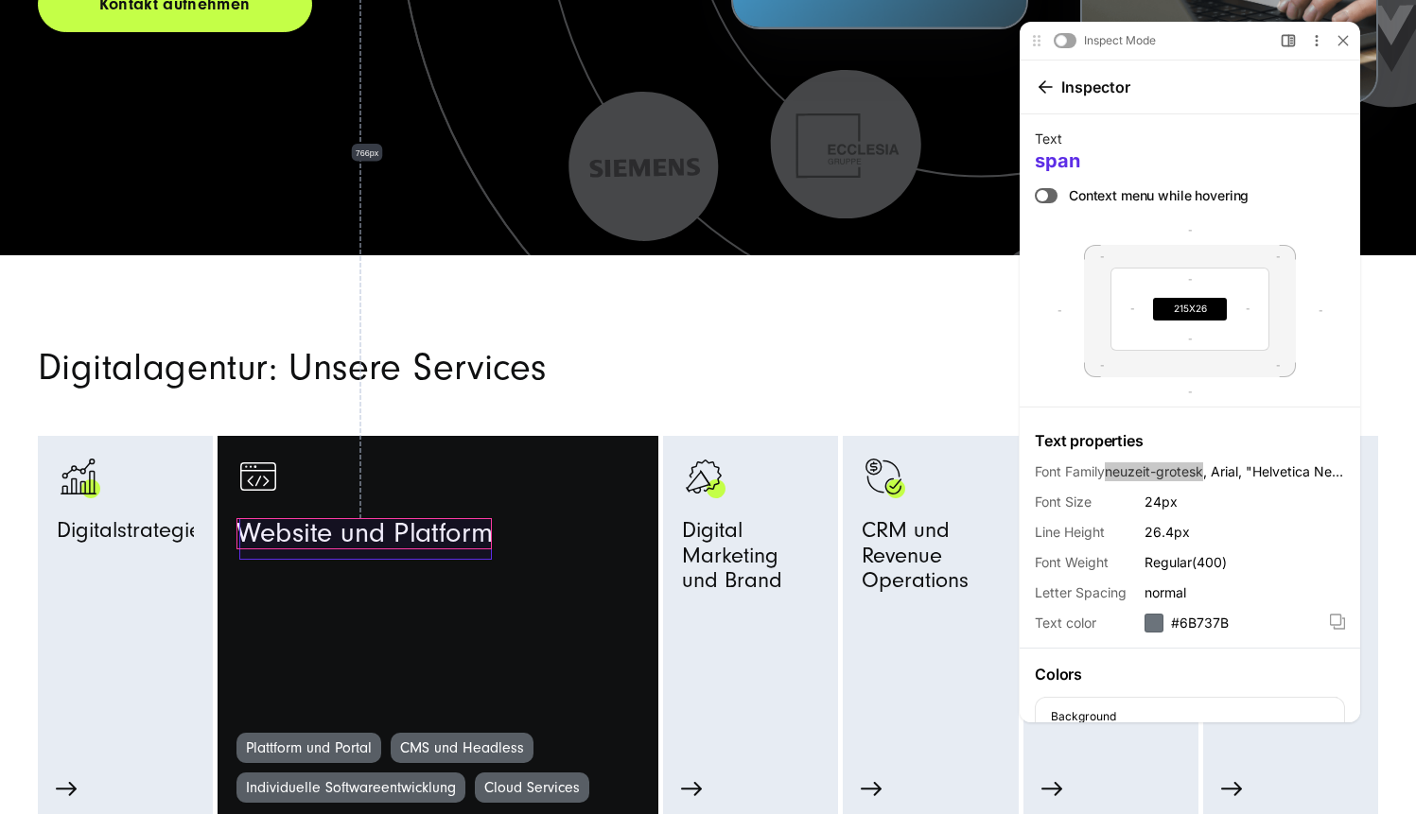
click at [341, 544] on span "Website und Platform" at bounding box center [364, 533] width 256 height 31
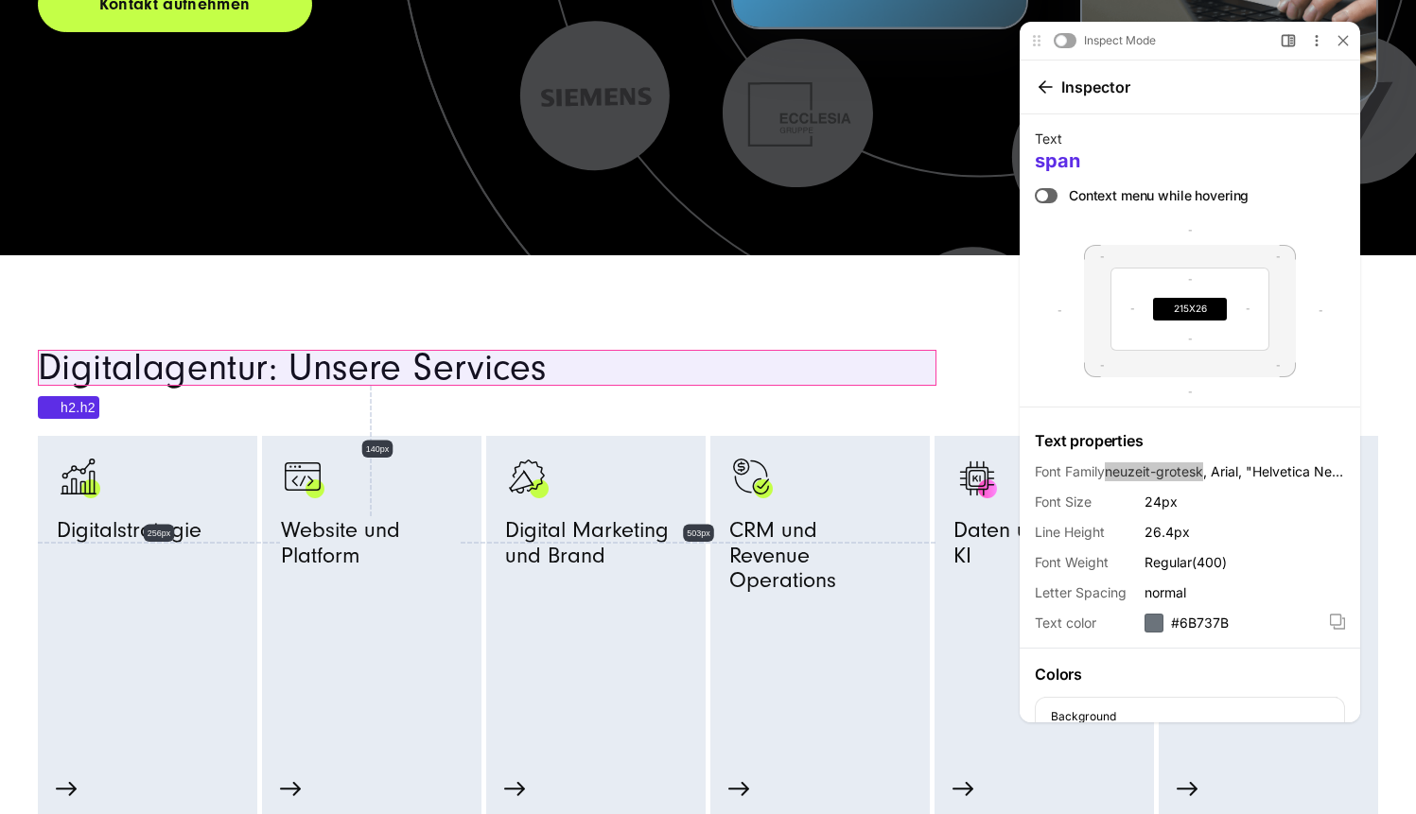
click at [427, 375] on h2 "Digitalagentur: Unsere Services" at bounding box center [487, 368] width 899 height 36
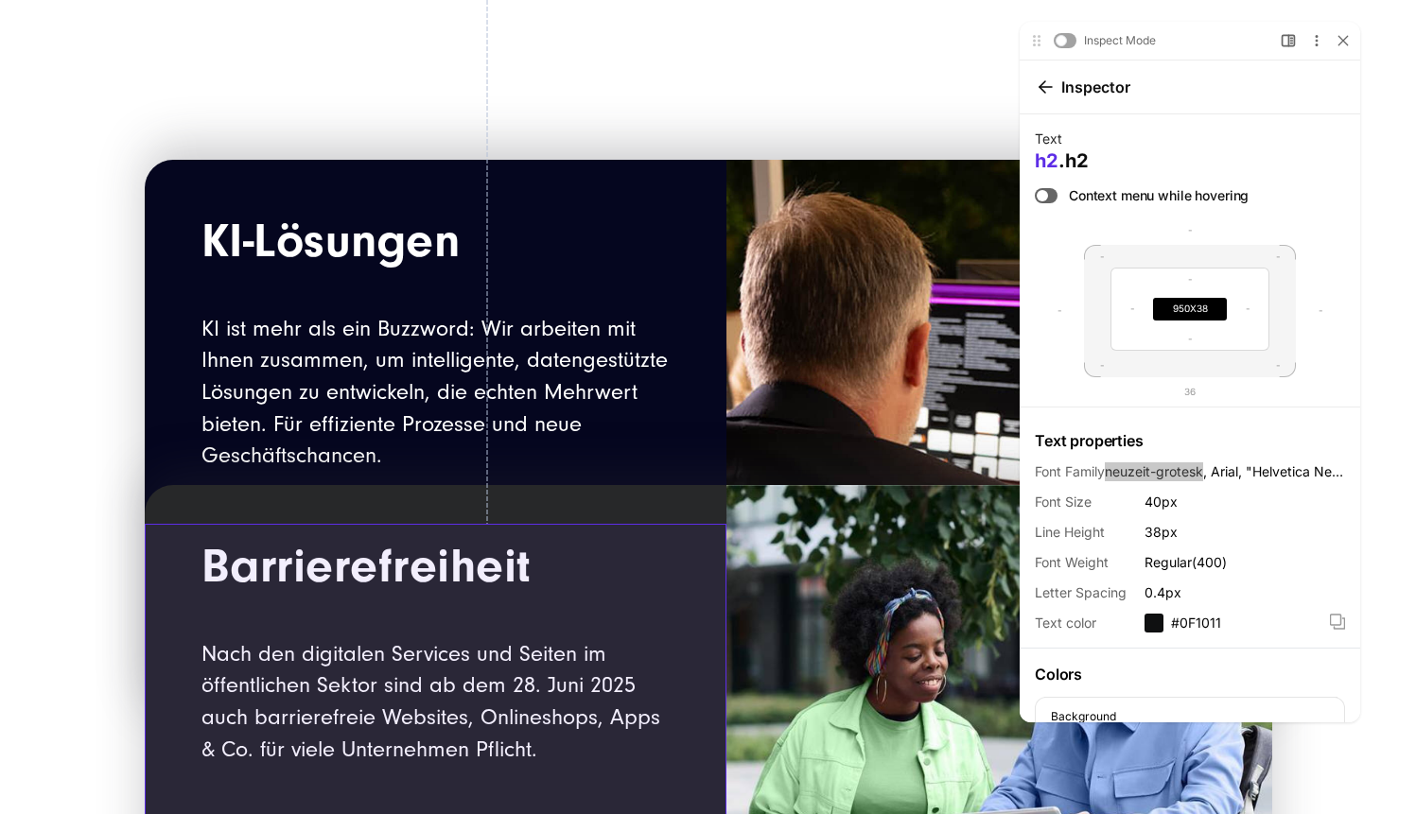
scroll to position [2199, 0]
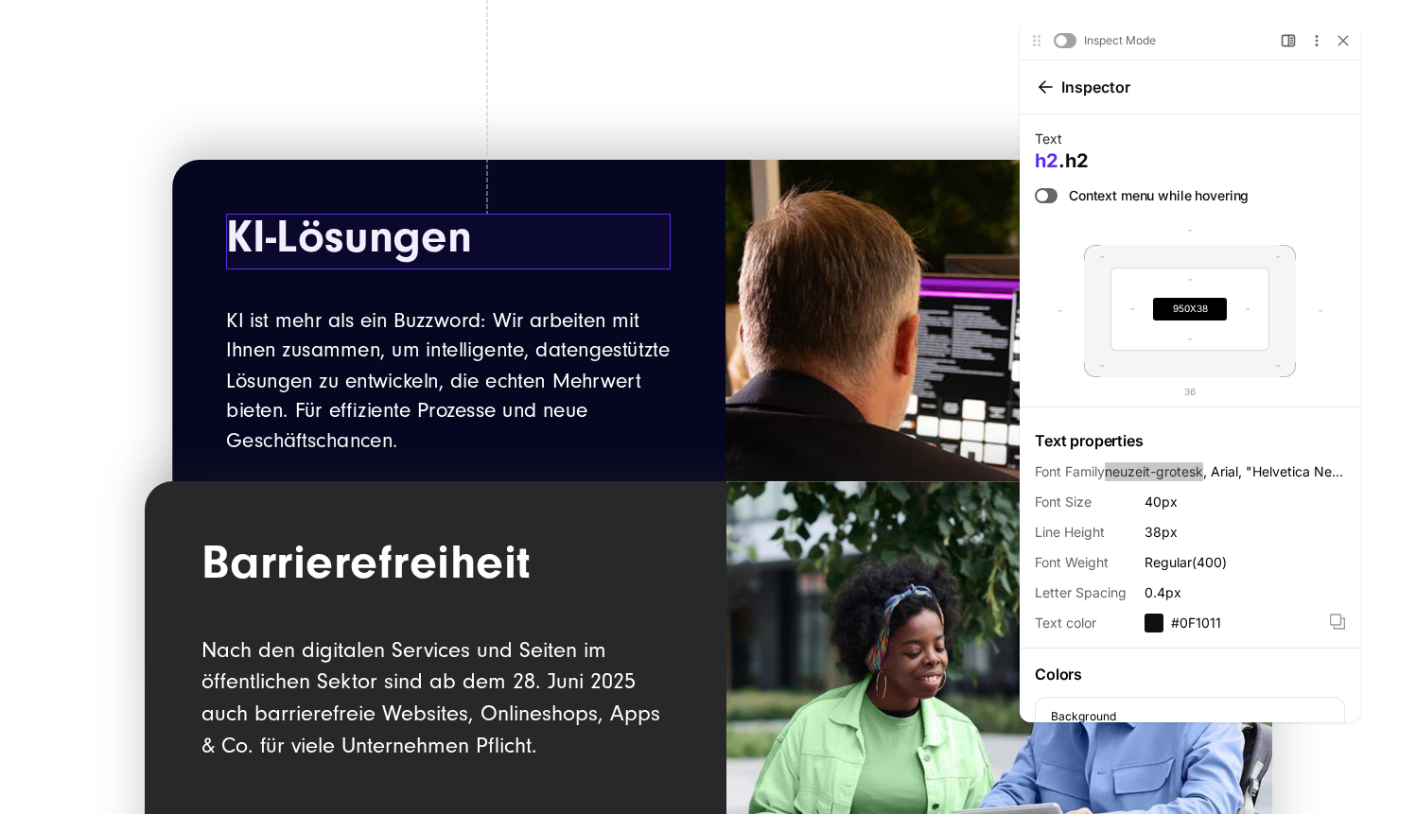
click at [287, 240] on h2 "KI-Lösungen" at bounding box center [449, 242] width 446 height 56
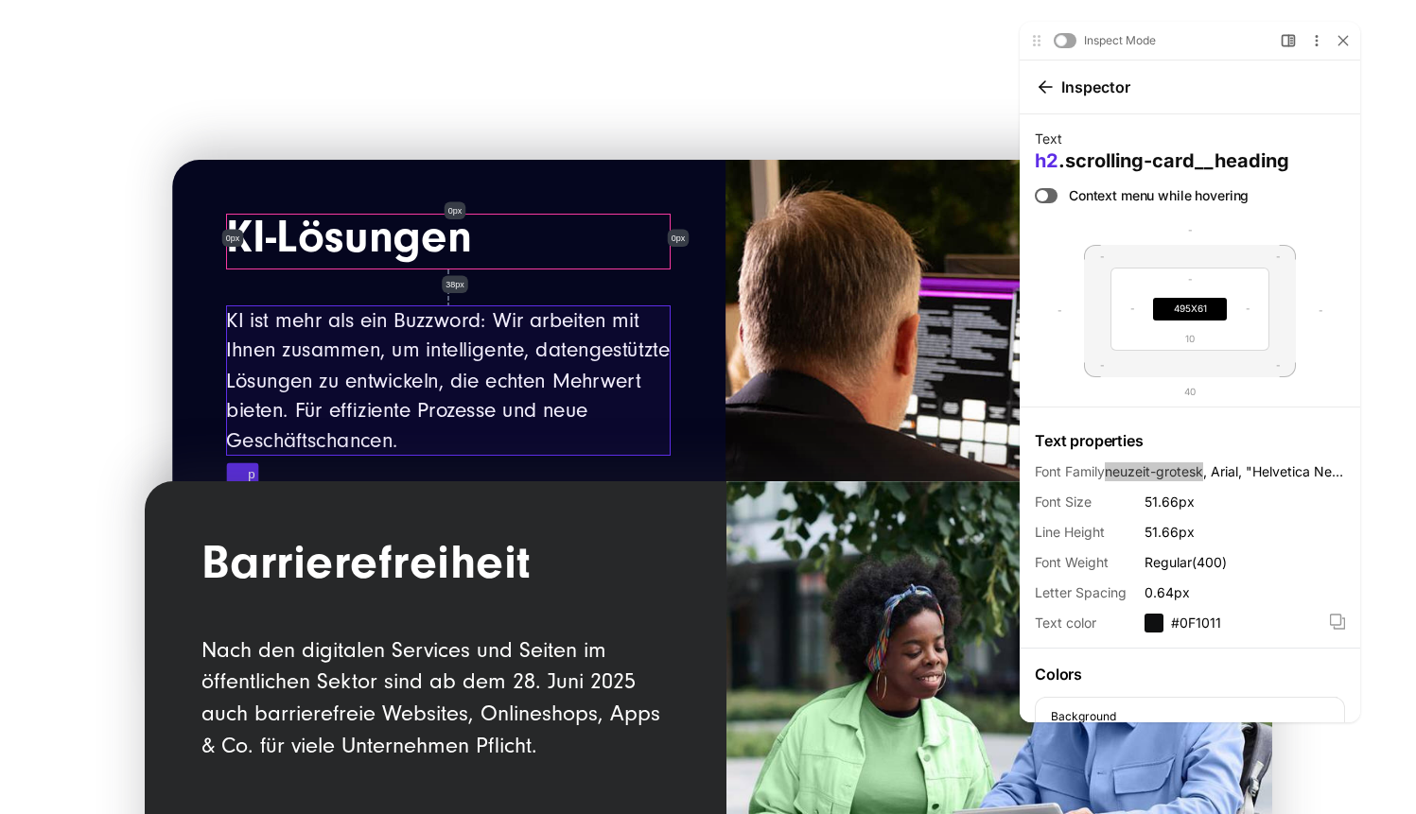
click at [317, 335] on p "KI ist mehr als ein Buzzword: Wir arbeiten mit Ihnen zusammen, um intelligente,…" at bounding box center [449, 381] width 446 height 151
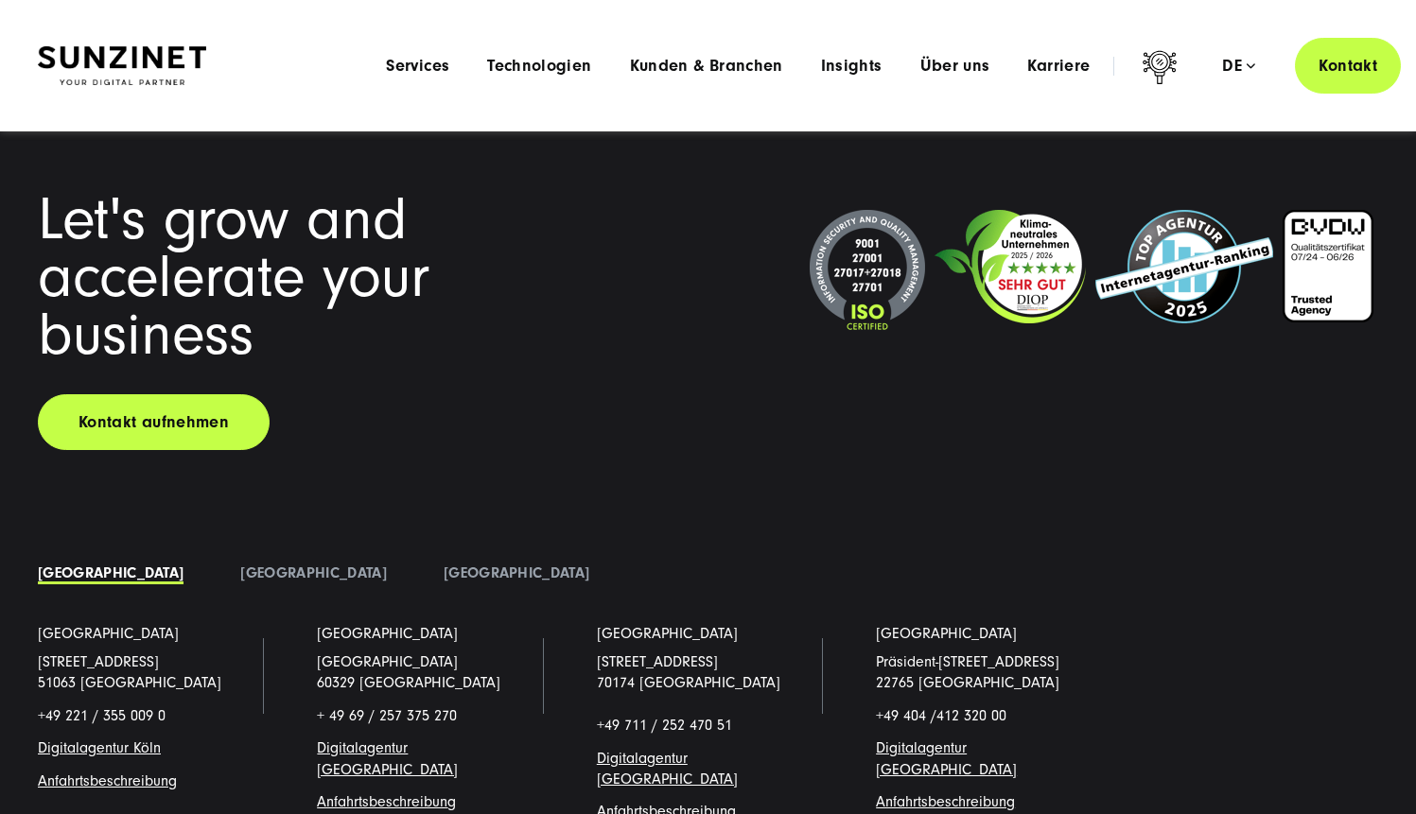
scroll to position [14022, 0]
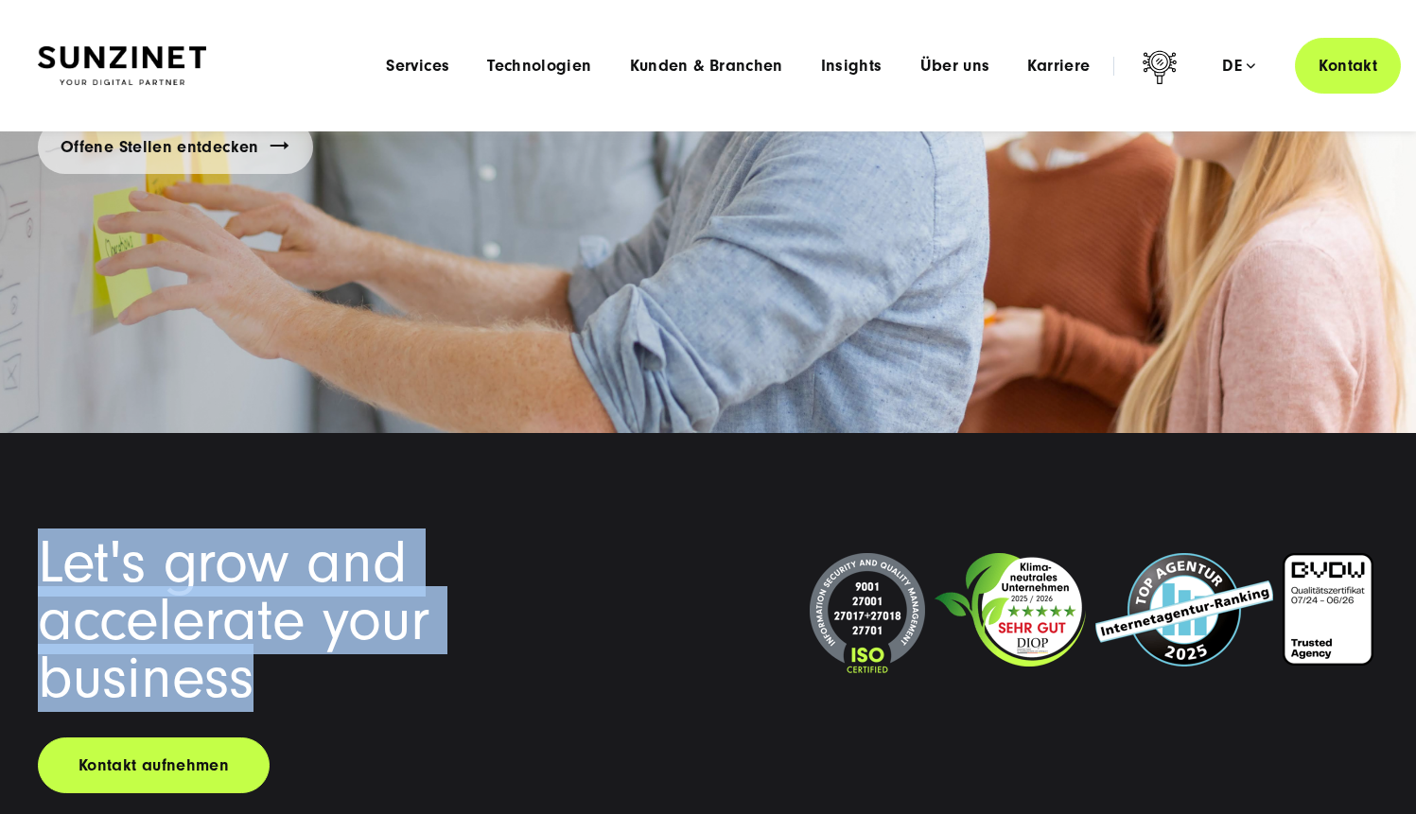
drag, startPoint x: 29, startPoint y: 548, endPoint x: 258, endPoint y: 674, distance: 261.7
copy span "Let's grow and accelerate your business"
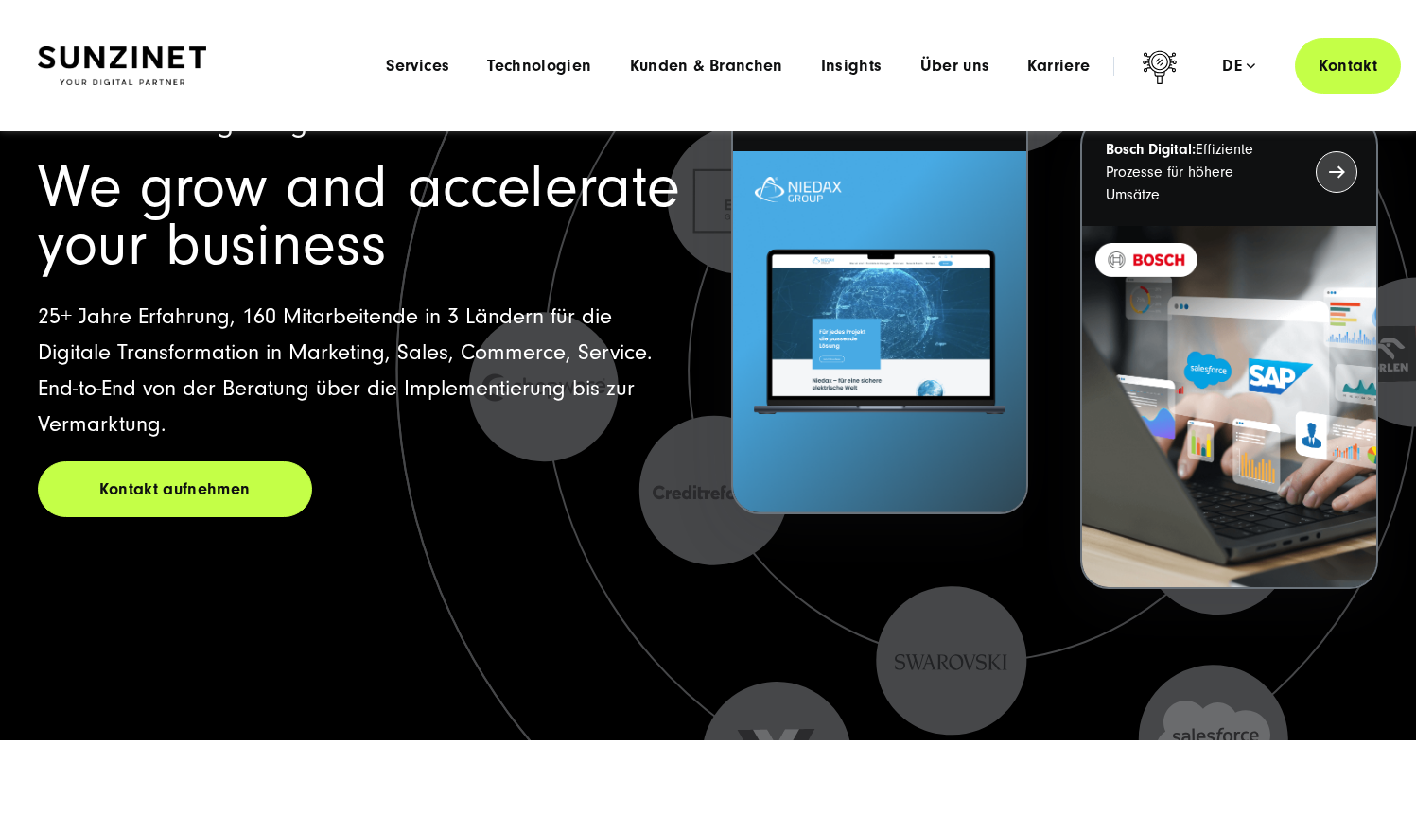
scroll to position [0, 0]
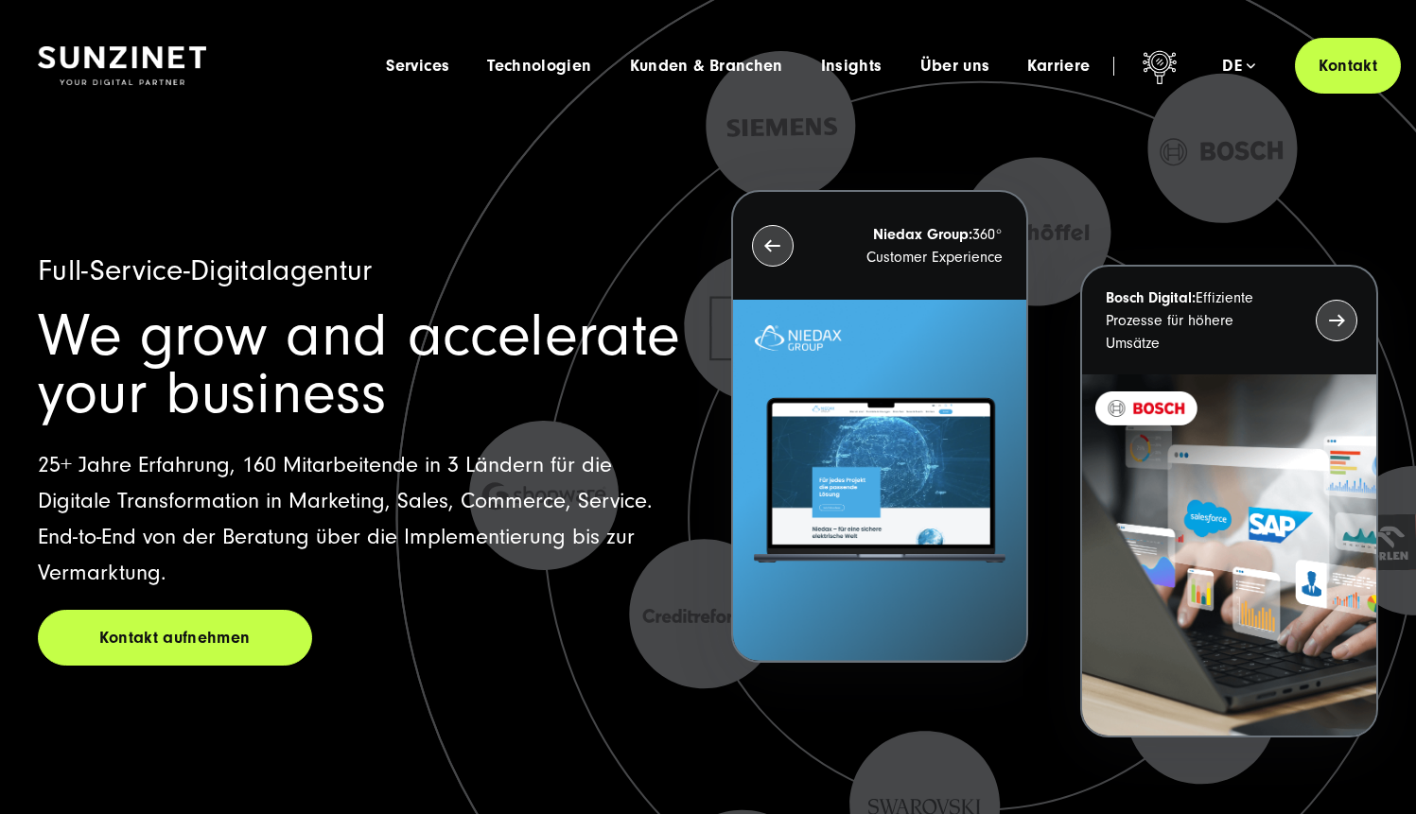
drag, startPoint x: 445, startPoint y: 414, endPoint x: 69, endPoint y: 367, distance: 378.5
click at [69, 367] on h2 "We grow and accelerate your business" at bounding box center [361, 364] width 647 height 115
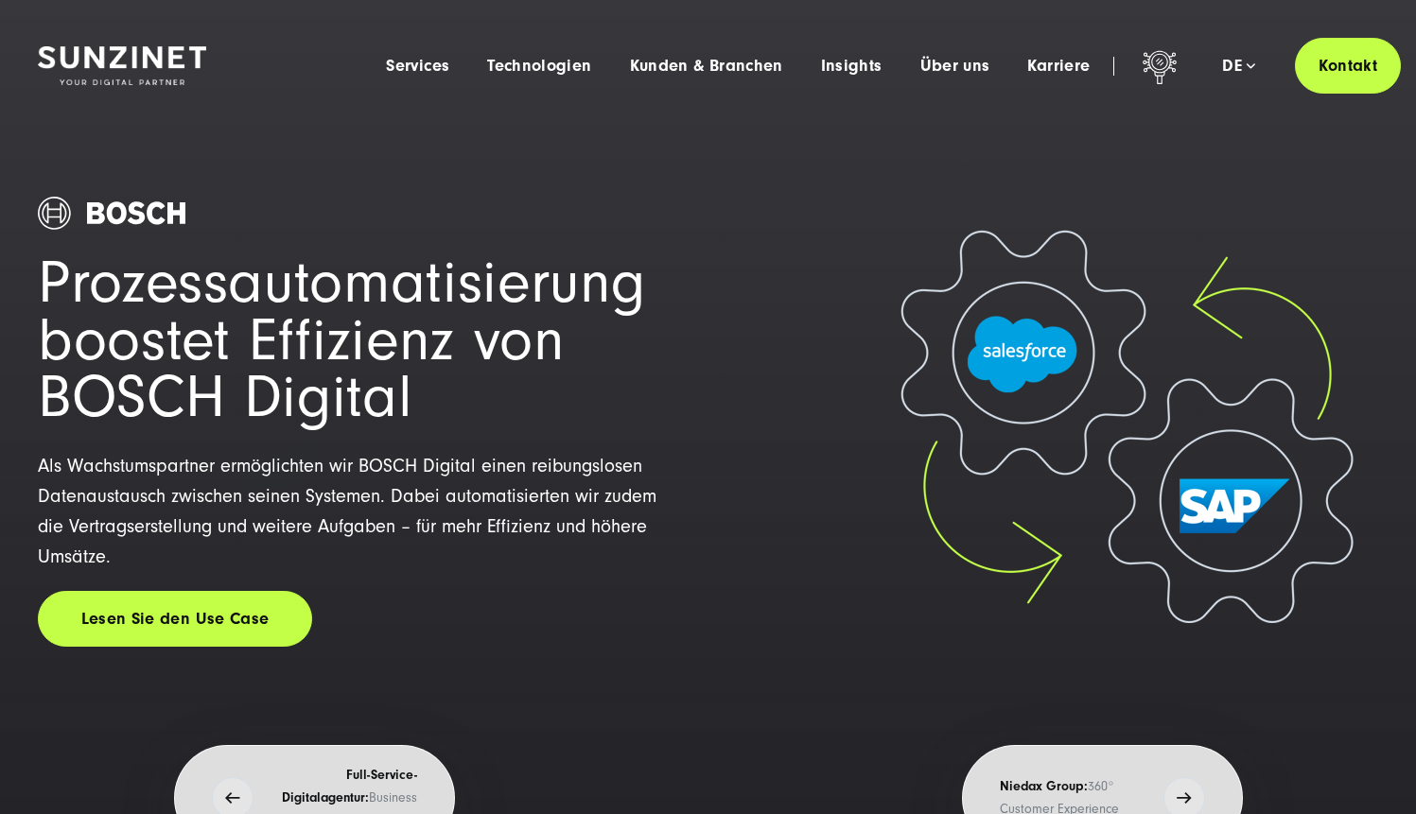
click at [54, 323] on h1 "Prozessautomatisierung boostet Effizienz von BOSCH Digital" at bounding box center [359, 340] width 643 height 172
click at [74, 321] on h1 "Prozessautomatisierung boostet Effizienz von BOSCH Digital" at bounding box center [359, 340] width 643 height 172
click at [504, 654] on div "Prozessautomatisierung boostet Effizienz von BOSCH Digital Als Wachstumspartner…" at bounding box center [359, 472] width 643 height 685
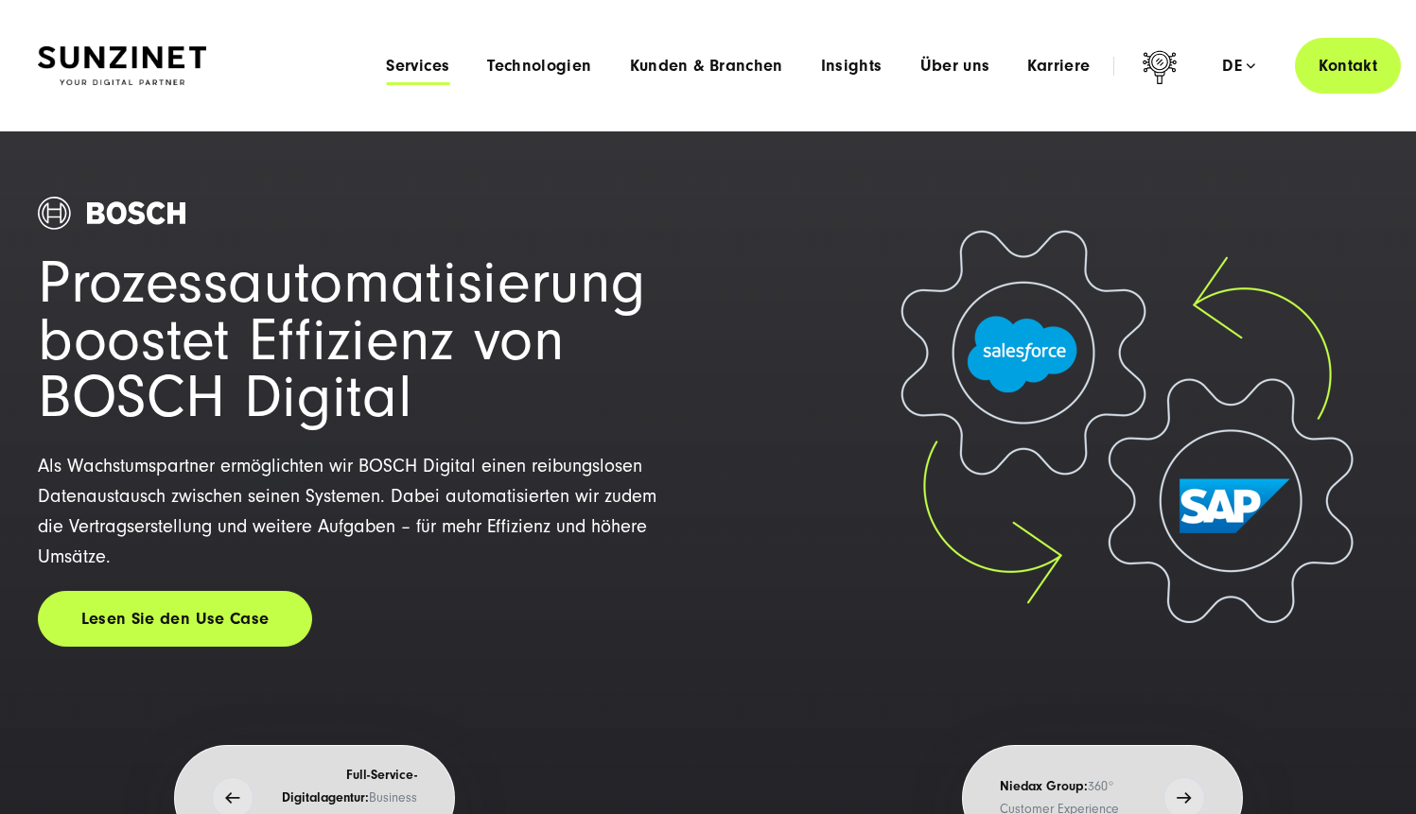
click at [407, 70] on span "Services" at bounding box center [417, 66] width 63 height 19
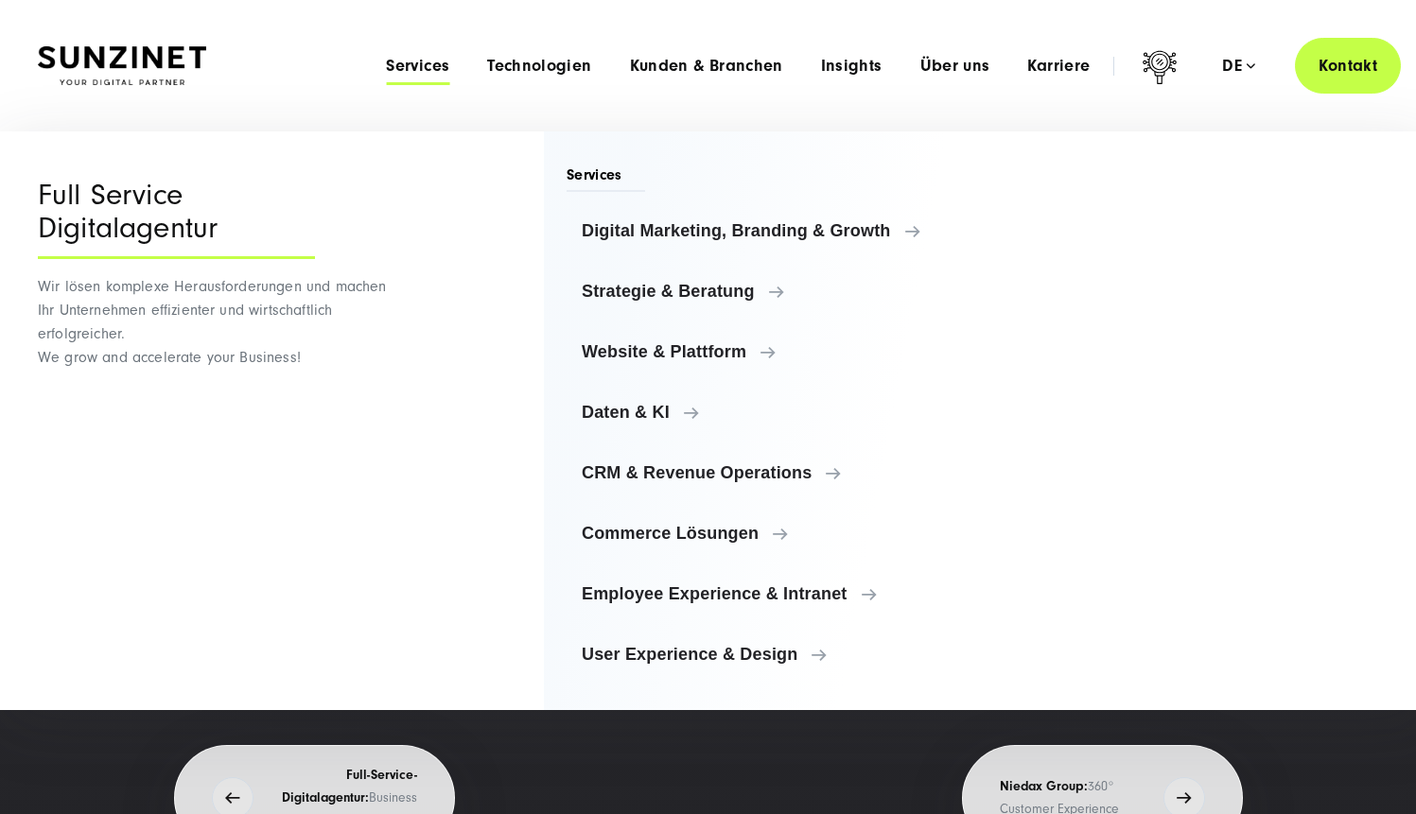
click at [113, 91] on div "Smart Search AI Hier können Sie eine konkrete Frage zu unserer Agentur und unse…" at bounding box center [708, 66] width 1340 height 56
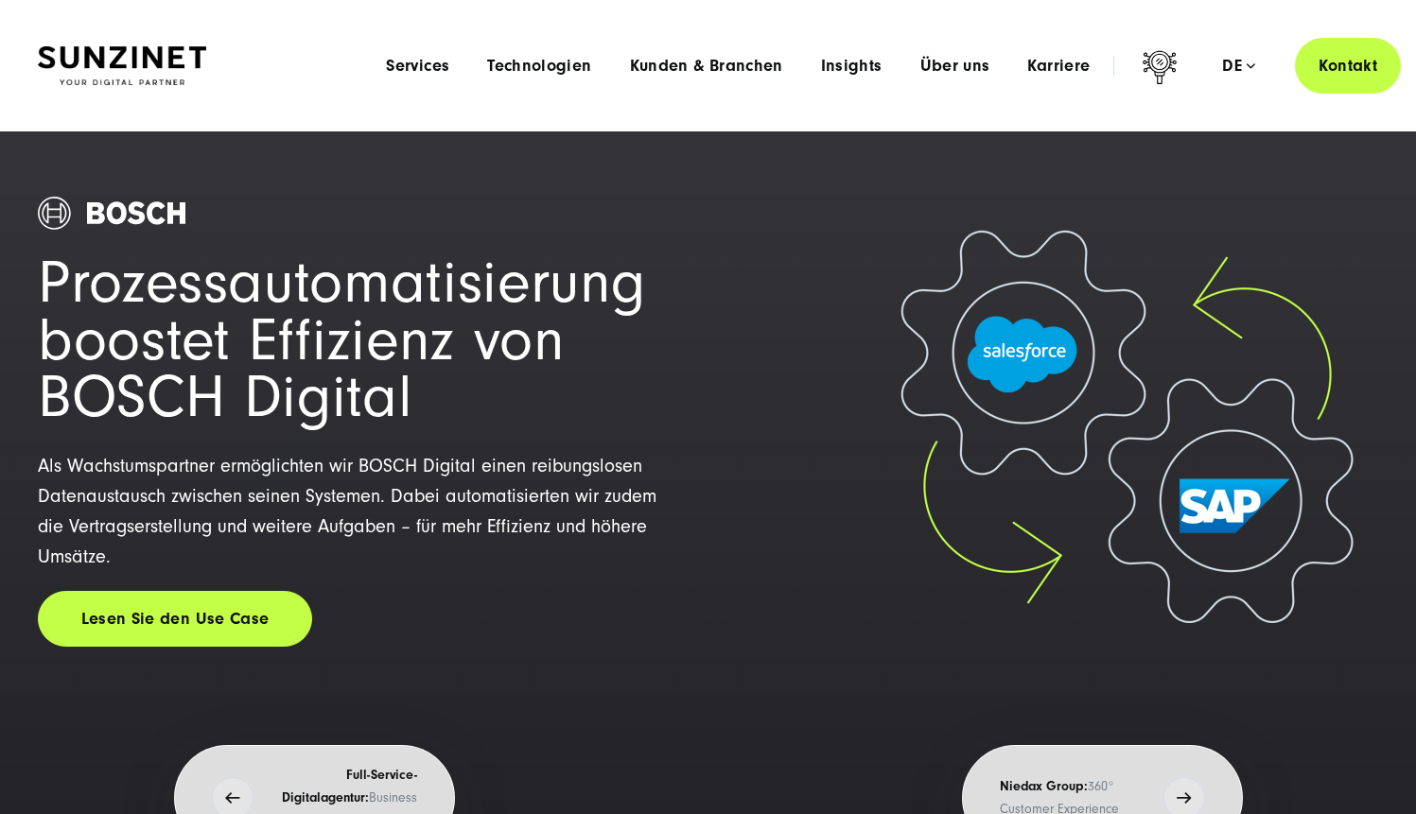
click at [120, 76] on img at bounding box center [122, 66] width 168 height 40
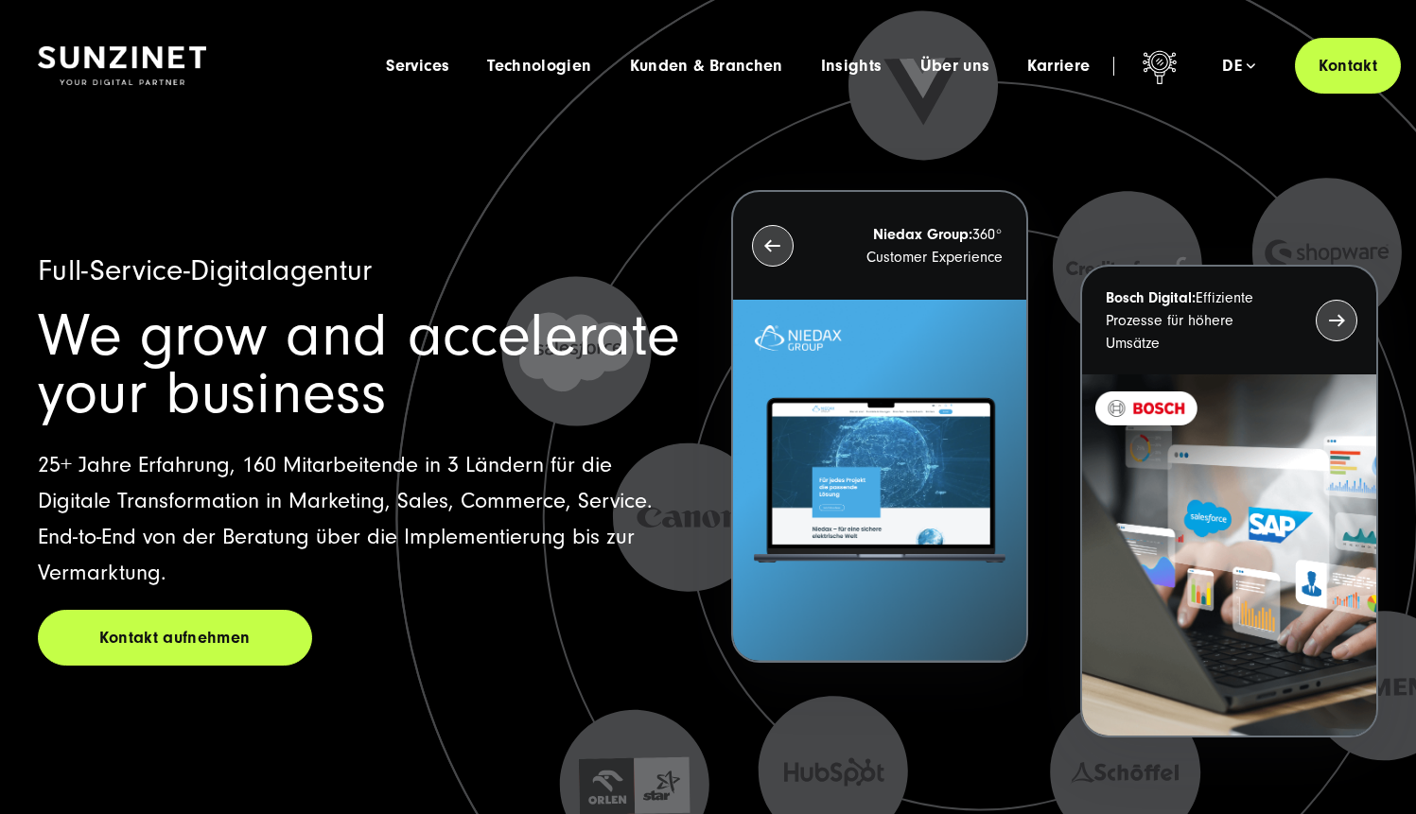
drag, startPoint x: 395, startPoint y: 276, endPoint x: 44, endPoint y: 255, distance: 351.6
click at [44, 255] on h1 "Full-Service-Digitalagentur" at bounding box center [361, 271] width 647 height 36
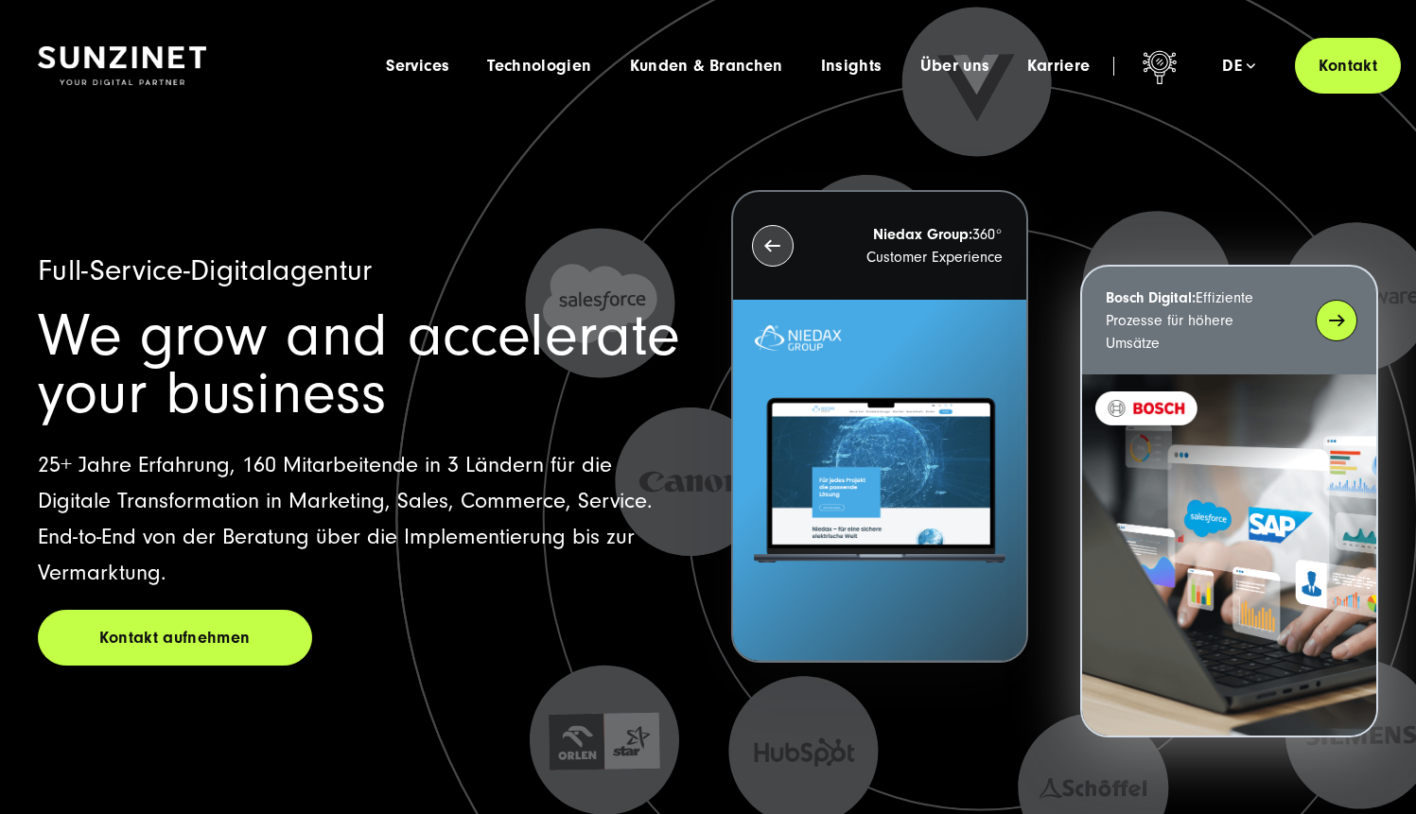
click at [1232, 285] on div "Bosch Digital: Effiziente Prozesse für höhere Umsätze" at bounding box center [1229, 321] width 294 height 108
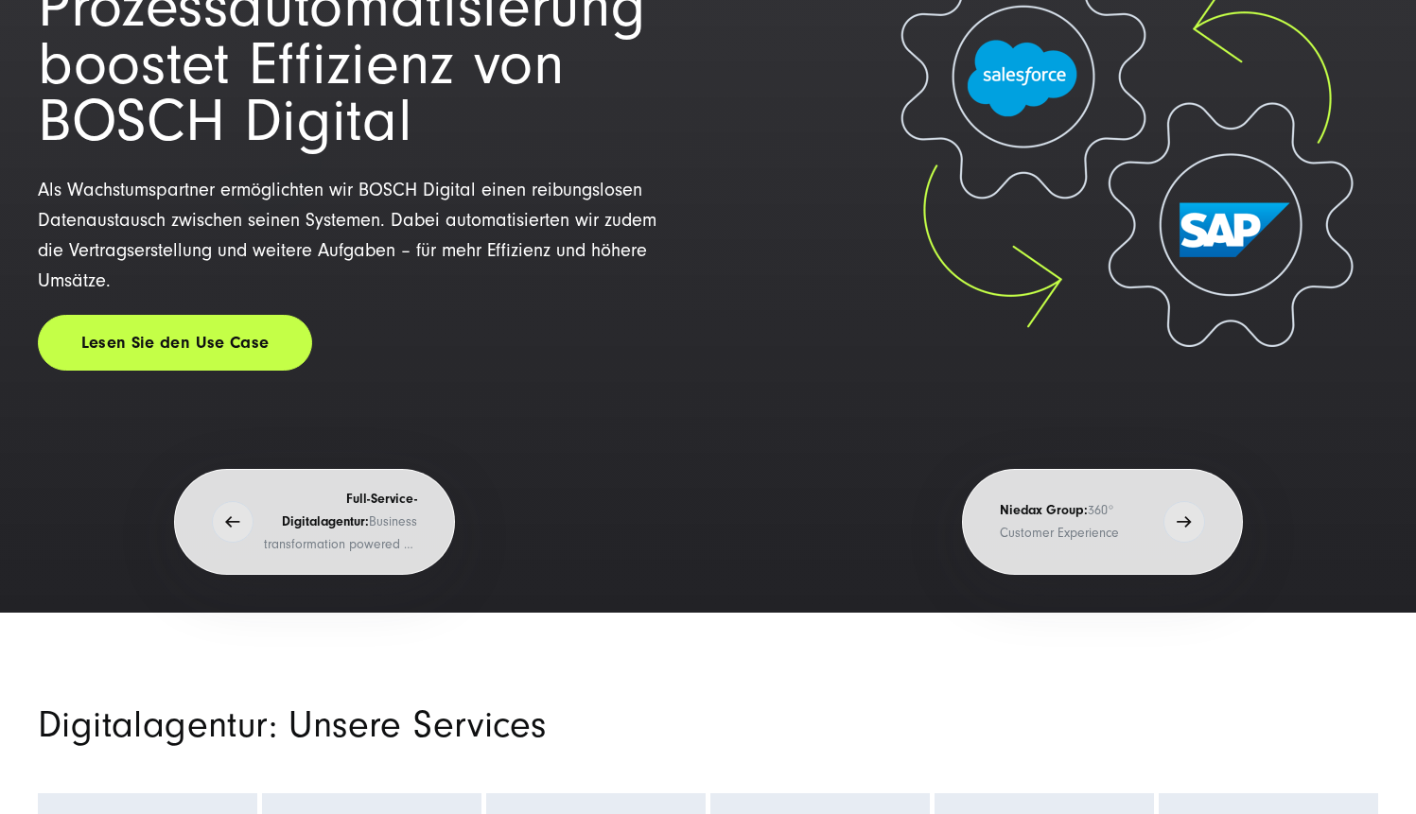
scroll to position [303, 0]
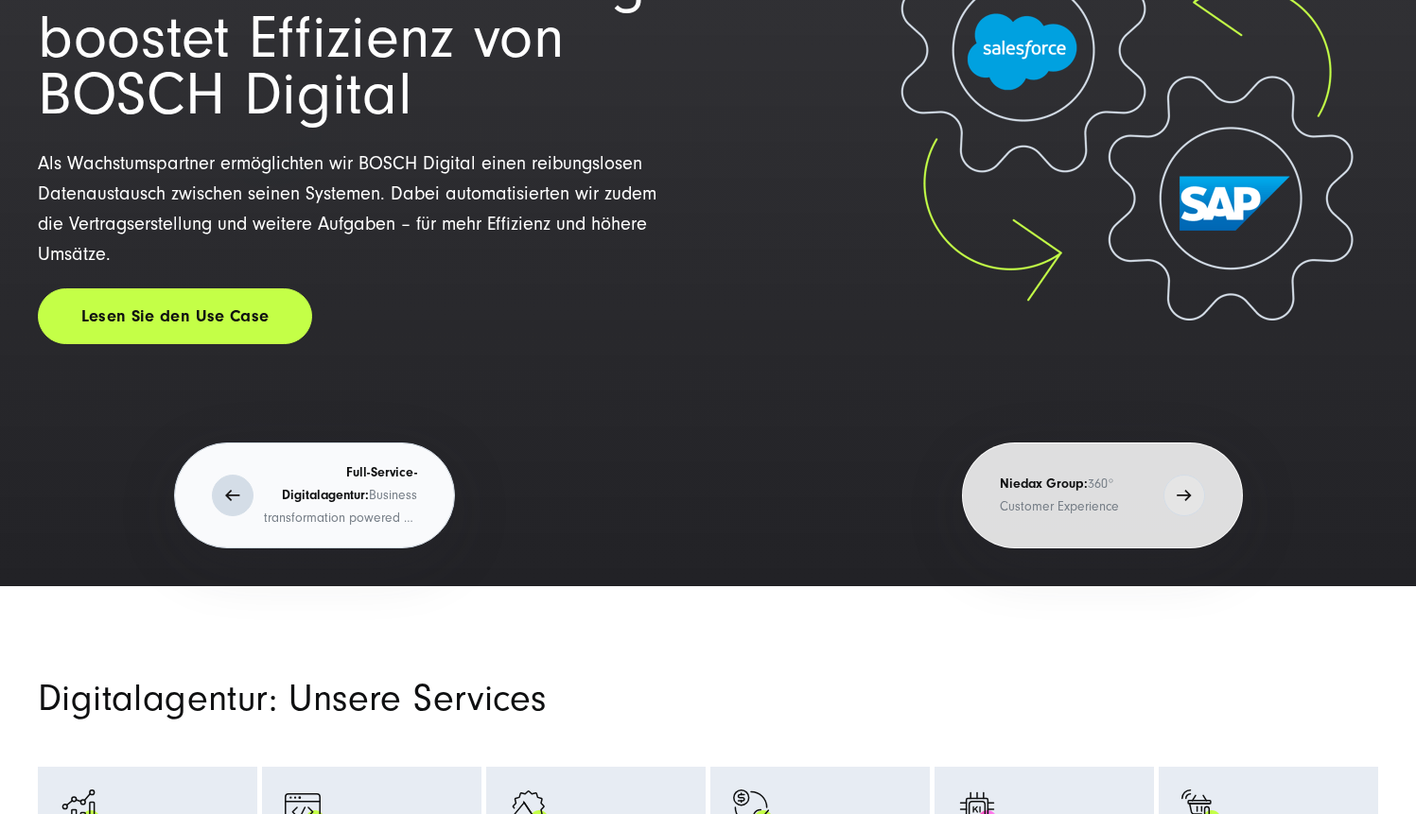
click at [209, 503] on button "Full-Service-Digitalagentur: Business transformation powered by digital innovat…" at bounding box center [314, 496] width 281 height 106
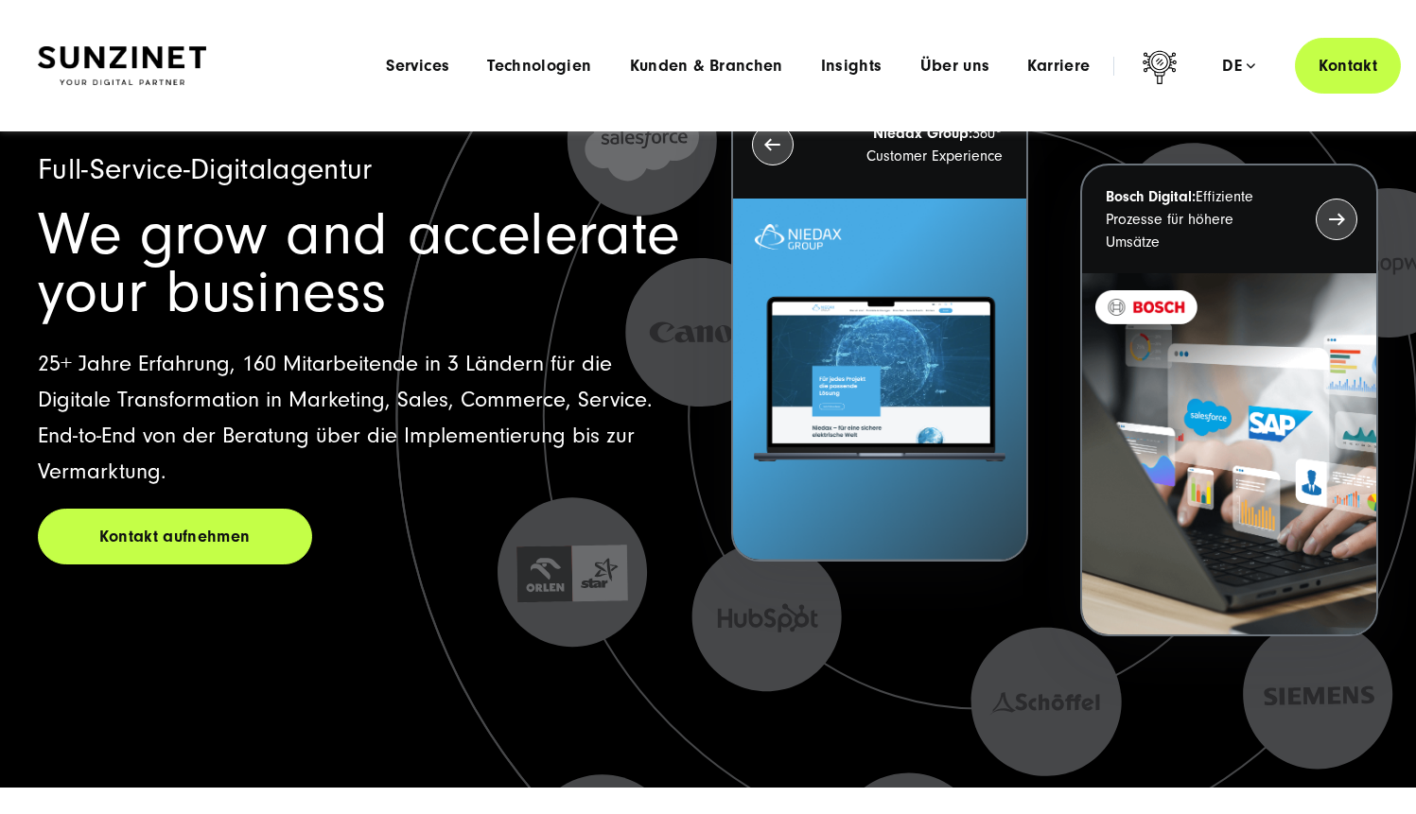
scroll to position [0, 0]
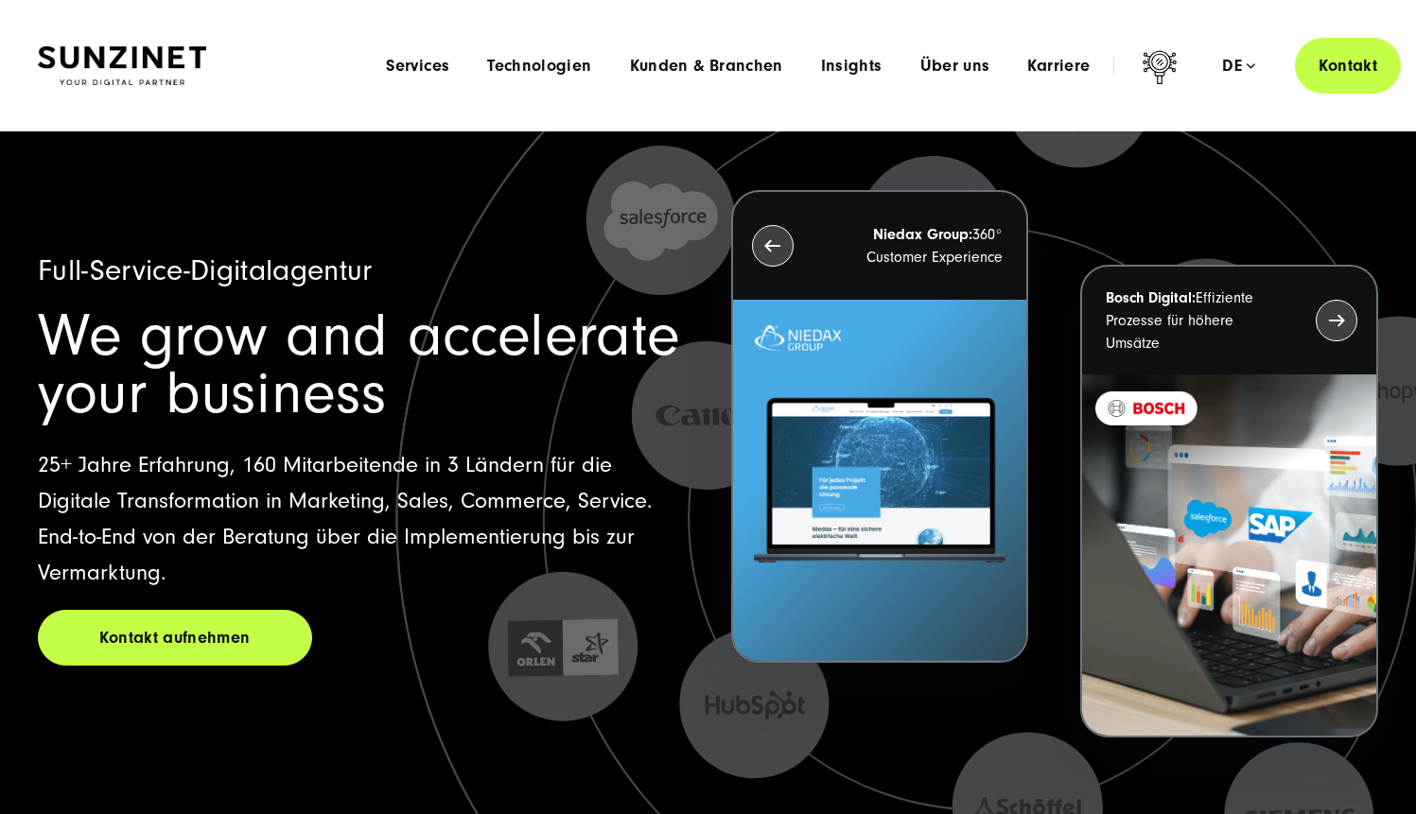
drag, startPoint x: 130, startPoint y: 291, endPoint x: 341, endPoint y: 45, distance: 324.0
click at [267, 491] on div "Full-Service-Digitalagentur We grow and accelerate your business 25+ Jahre Erfa…" at bounding box center [361, 459] width 647 height 413
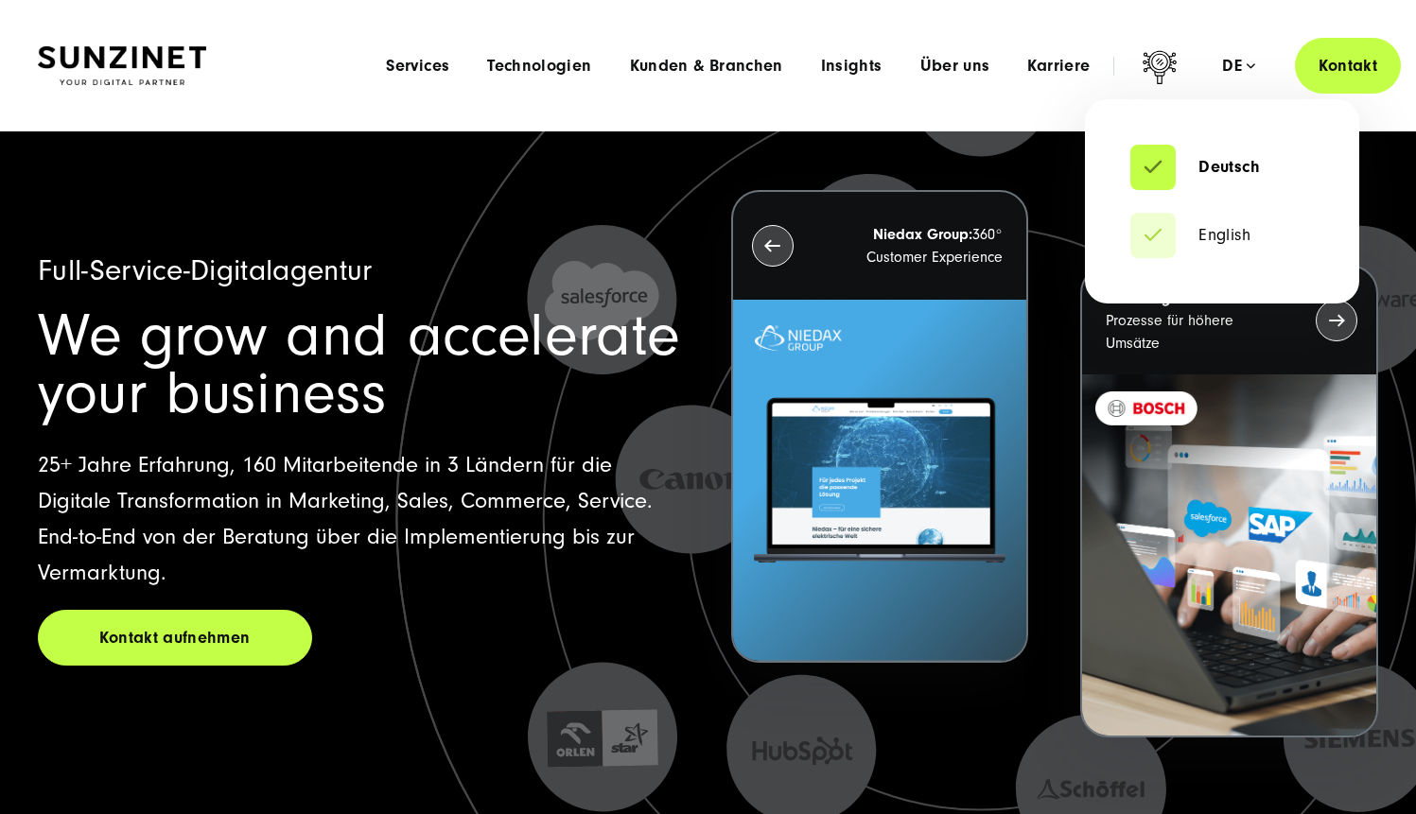
click at [1250, 69] on div "de" at bounding box center [1238, 66] width 33 height 19
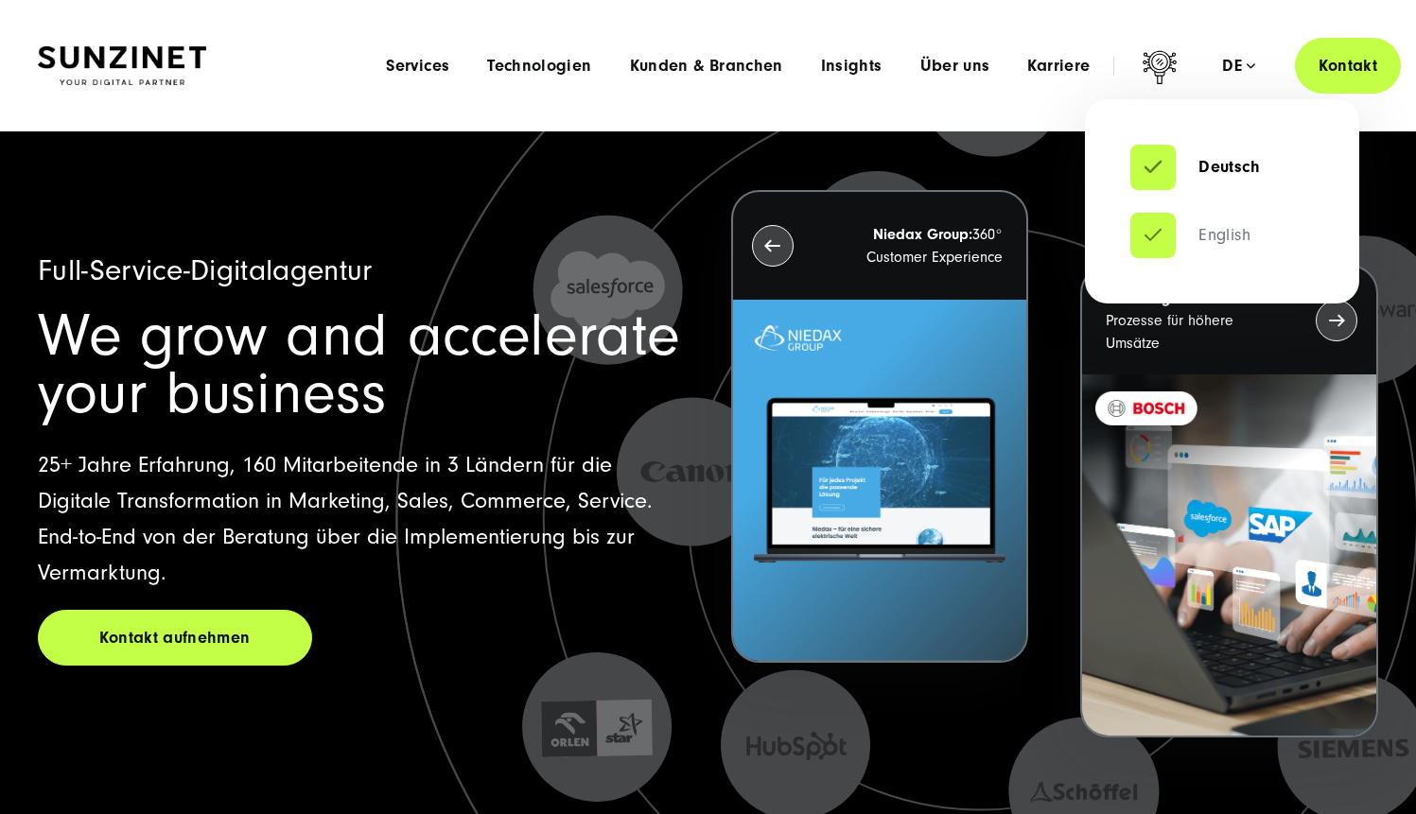
click at [1235, 236] on link "English" at bounding box center [1190, 235] width 120 height 19
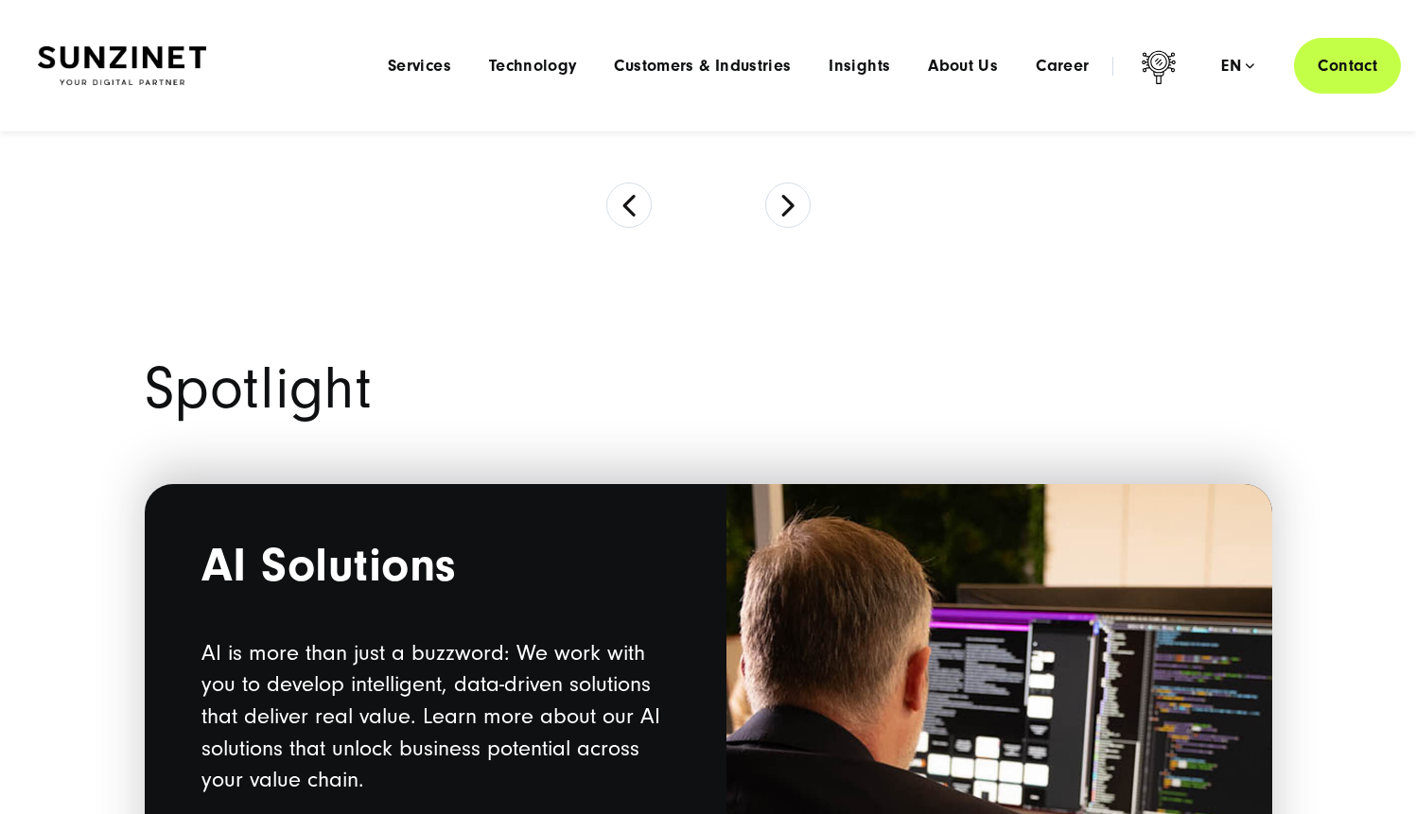
scroll to position [671, 0]
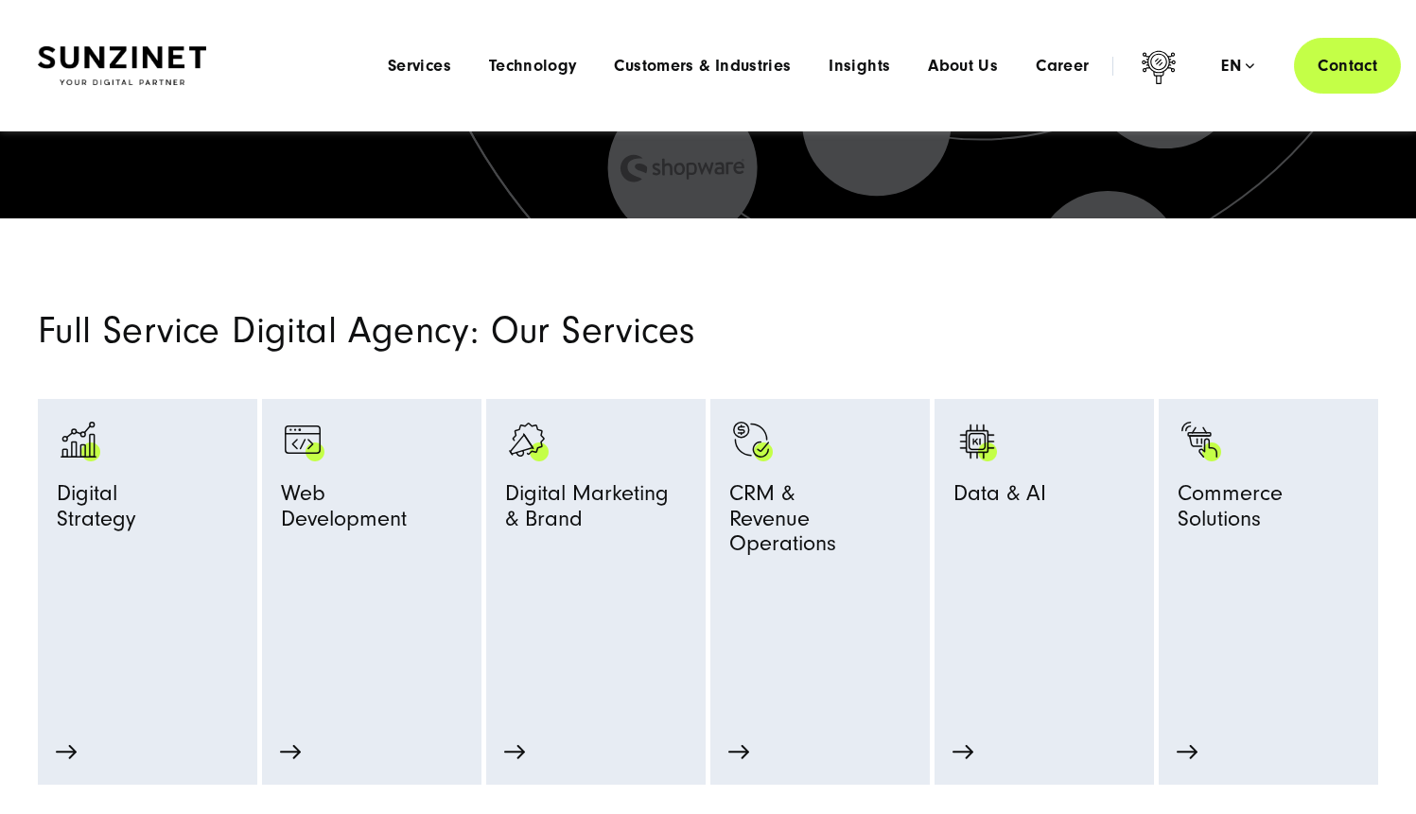
click at [1217, 82] on div "Menu Services Menu Full Service Digital Agency We solve complex challenges and …" at bounding box center [885, 66] width 1032 height 56
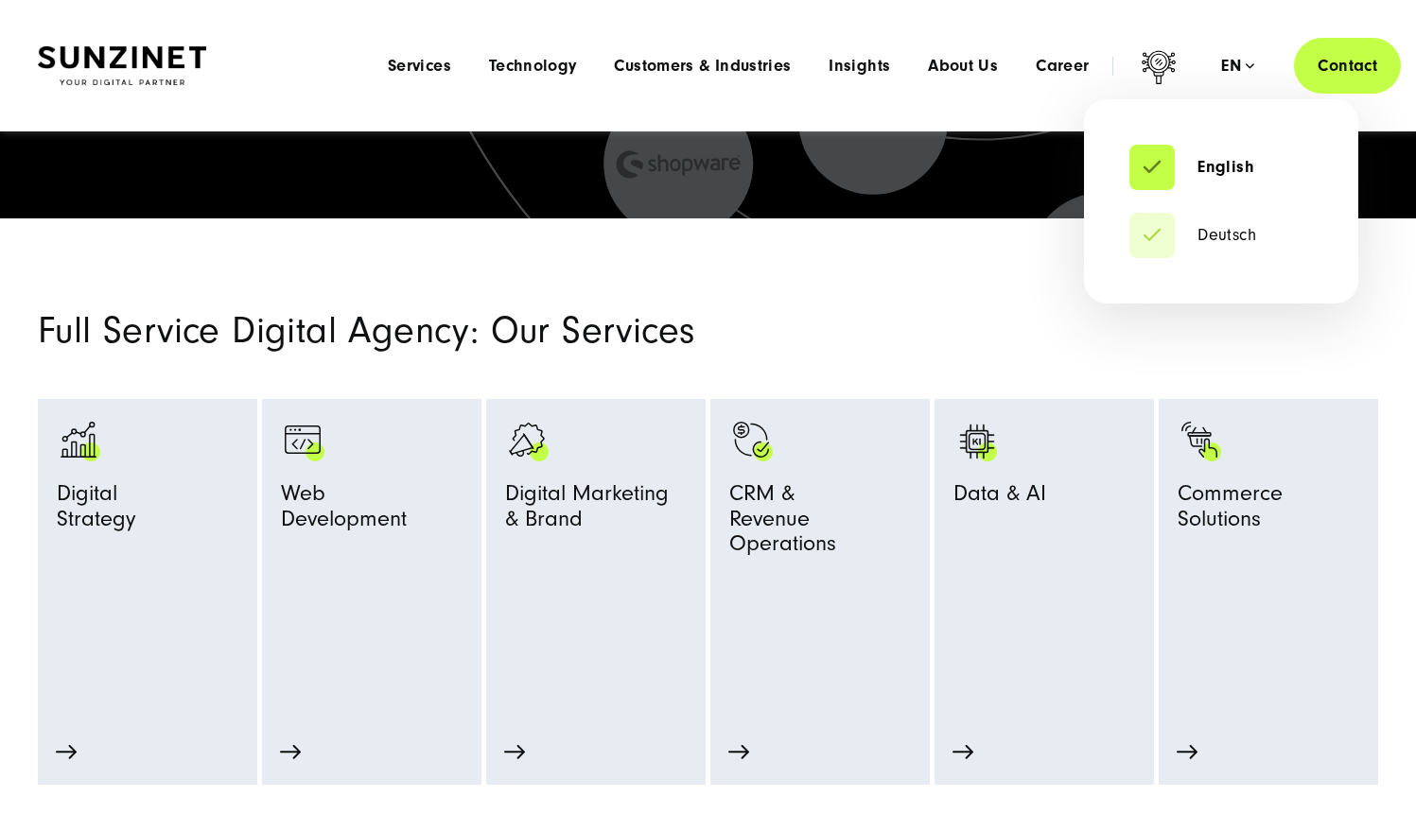
click at [1242, 71] on div "en" at bounding box center [1237, 66] width 33 height 19
click at [1232, 237] on link "Deutsch" at bounding box center [1192, 235] width 127 height 19
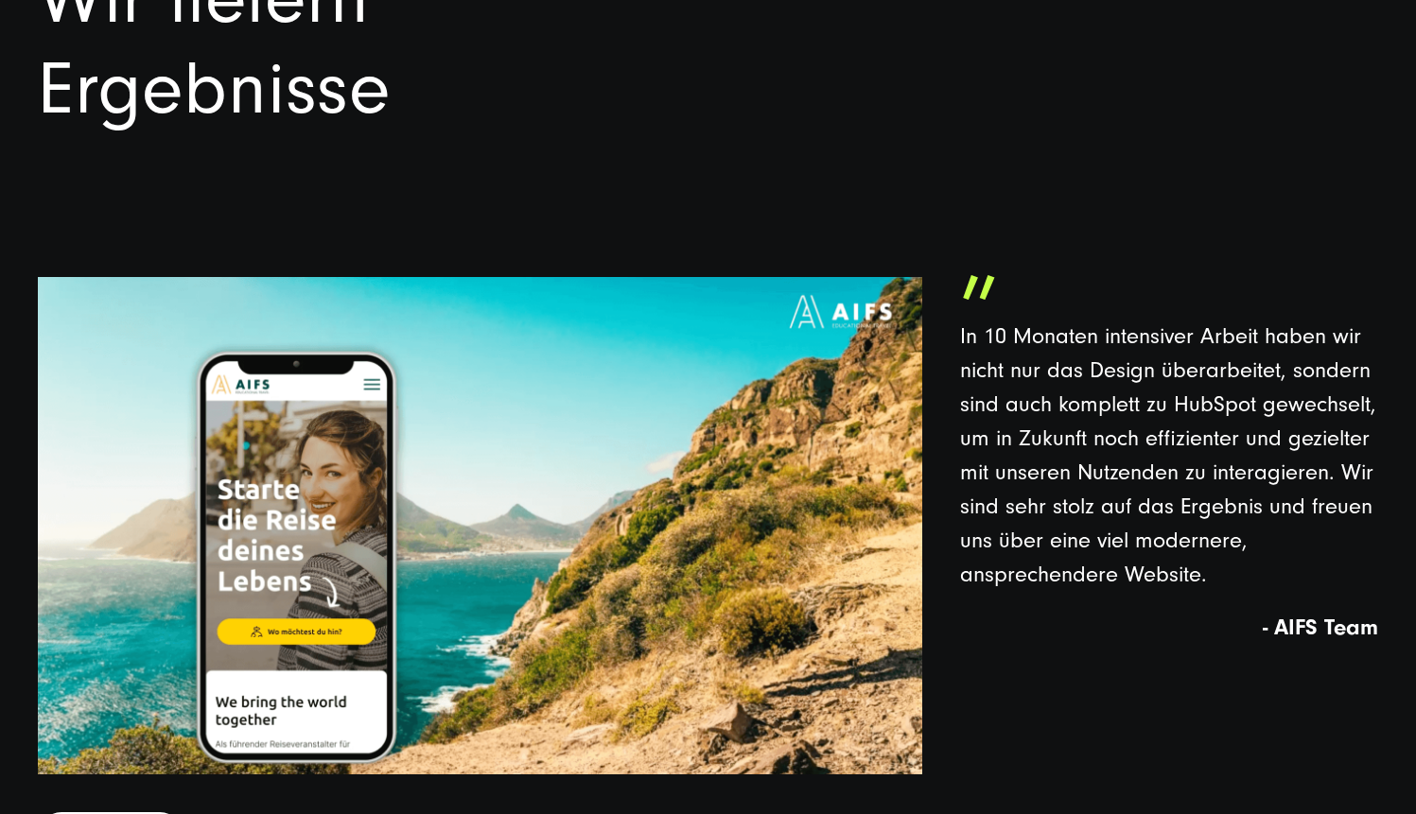
scroll to position [7437, 0]
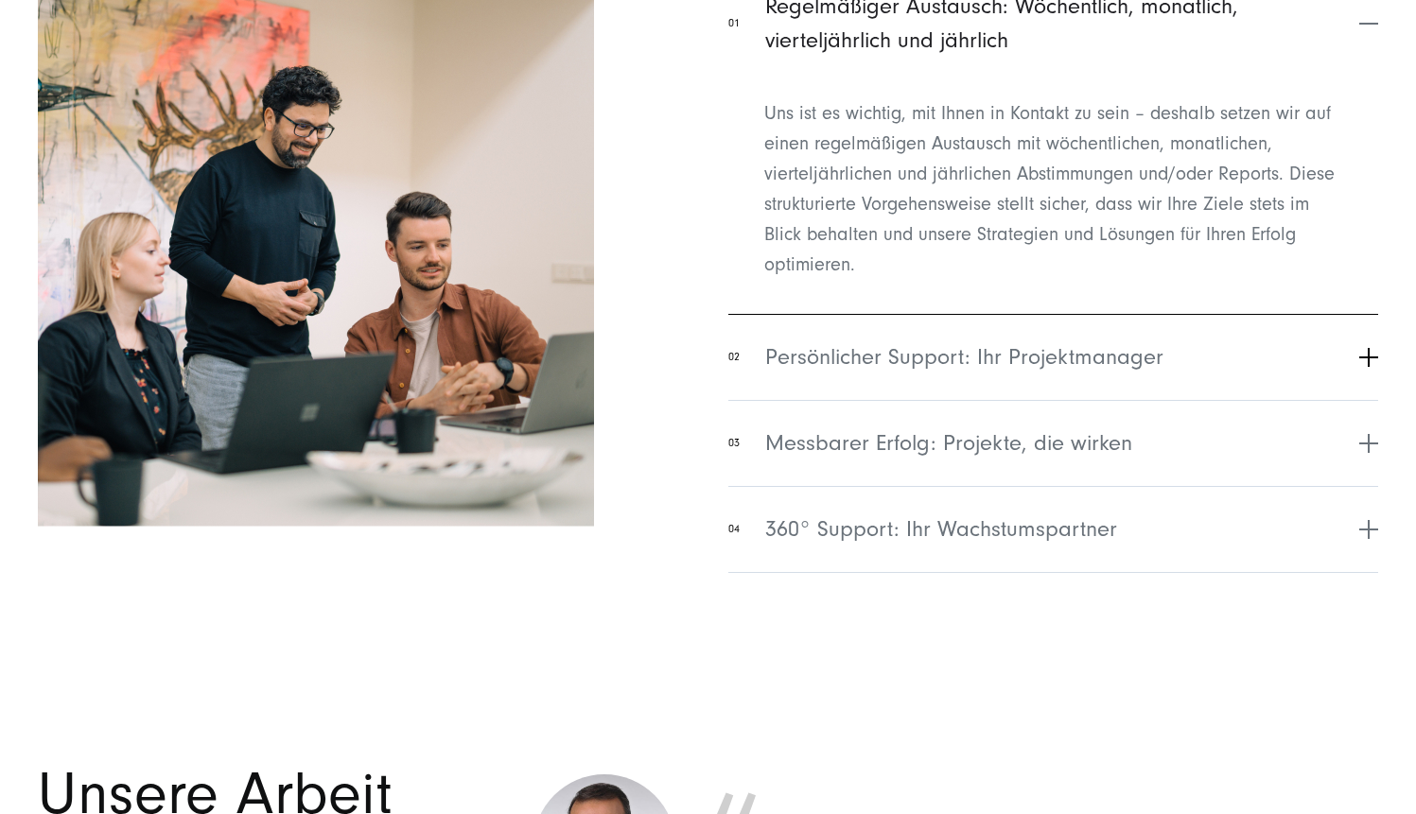
click at [1372, 359] on button "02 Persönlicher Support: Ihr Projektmanager" at bounding box center [1053, 357] width 650 height 86
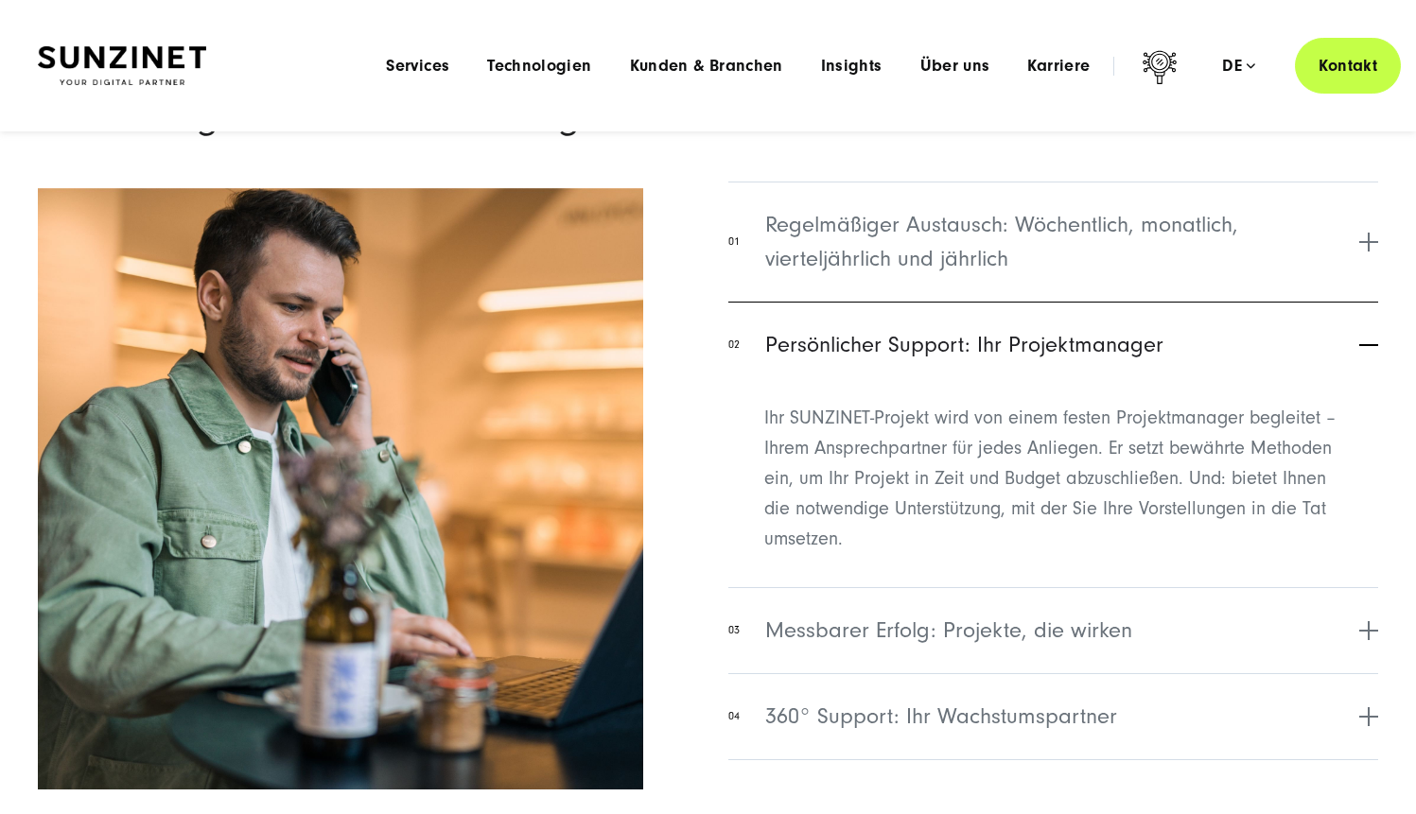
scroll to position [7565, 0]
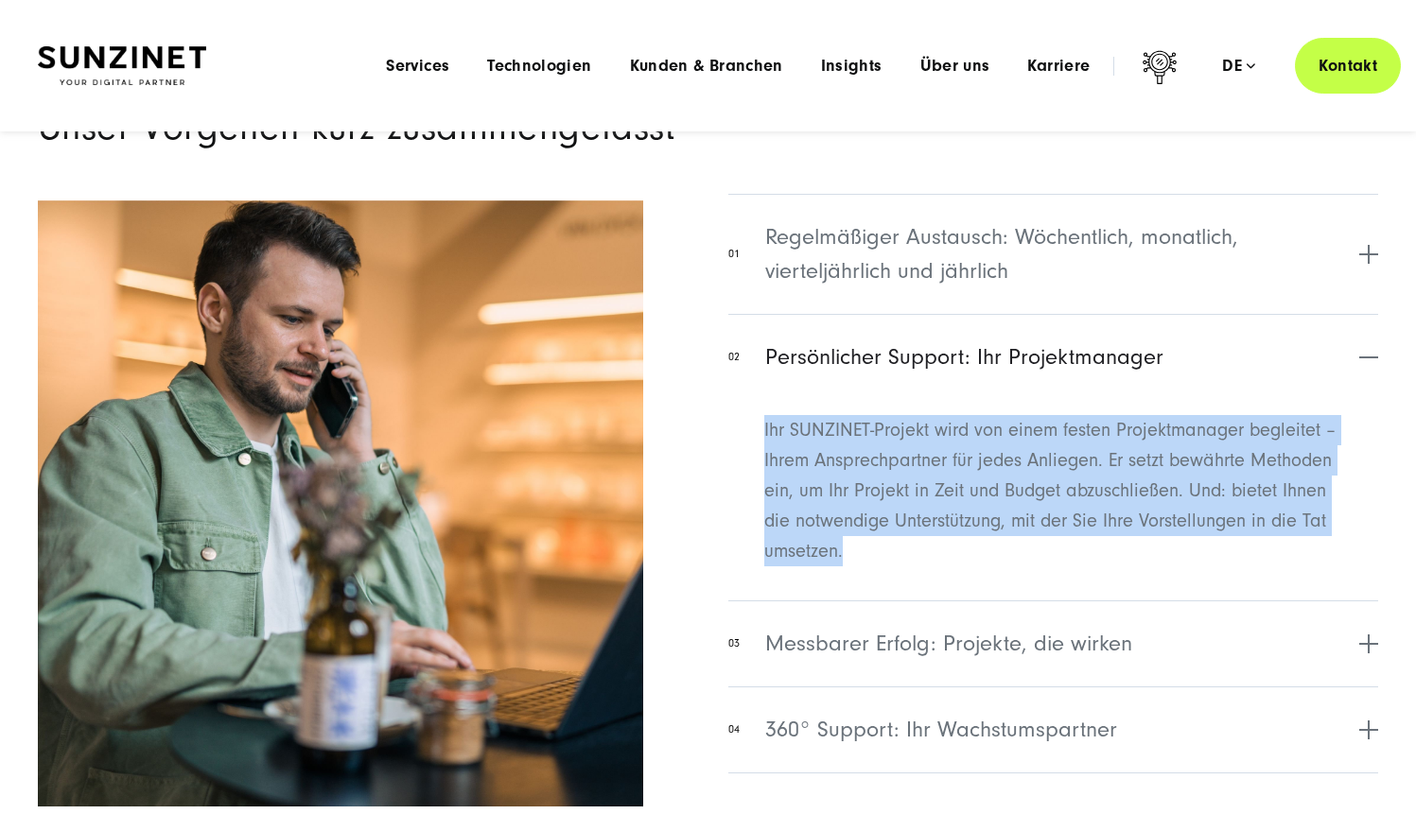
drag, startPoint x: 762, startPoint y: 427, endPoint x: 884, endPoint y: 539, distance: 166.0
click at [884, 539] on div "Ihr SUNZINET-Projekt wird von einem festen Projektmanager begleitet – Ihrem Ans…" at bounding box center [1053, 491] width 650 height 182
copy p "Ihr SUNZINET-Projekt wird von einem festen Projektmanager begleitet – Ihrem Ans…"
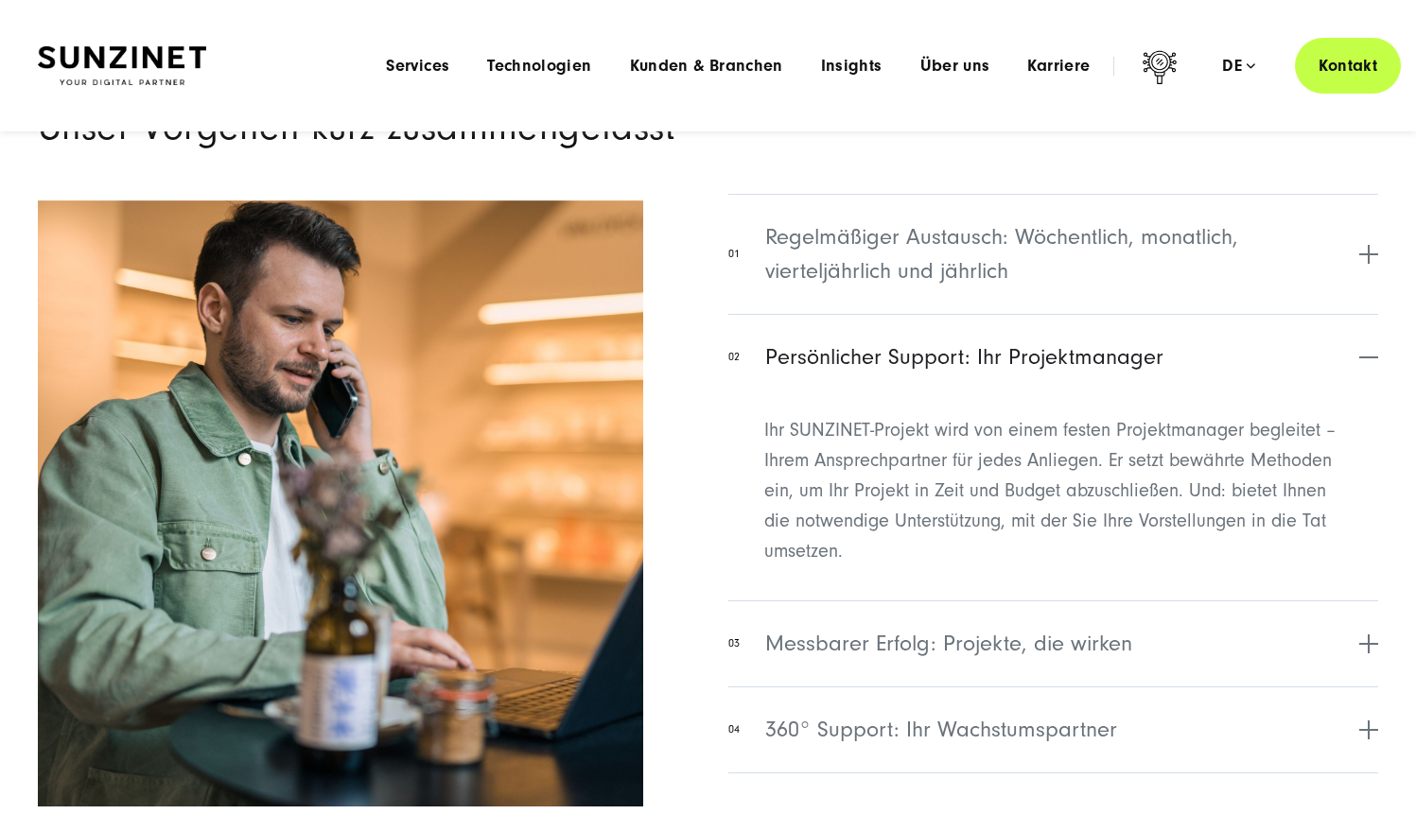
click at [426, 54] on div "Menu Services Menu Full Service Digitalagentur Wir lösen komplexe Herausforderu…" at bounding box center [884, 66] width 1034 height 56
click at [426, 70] on span "Services" at bounding box center [417, 66] width 63 height 19
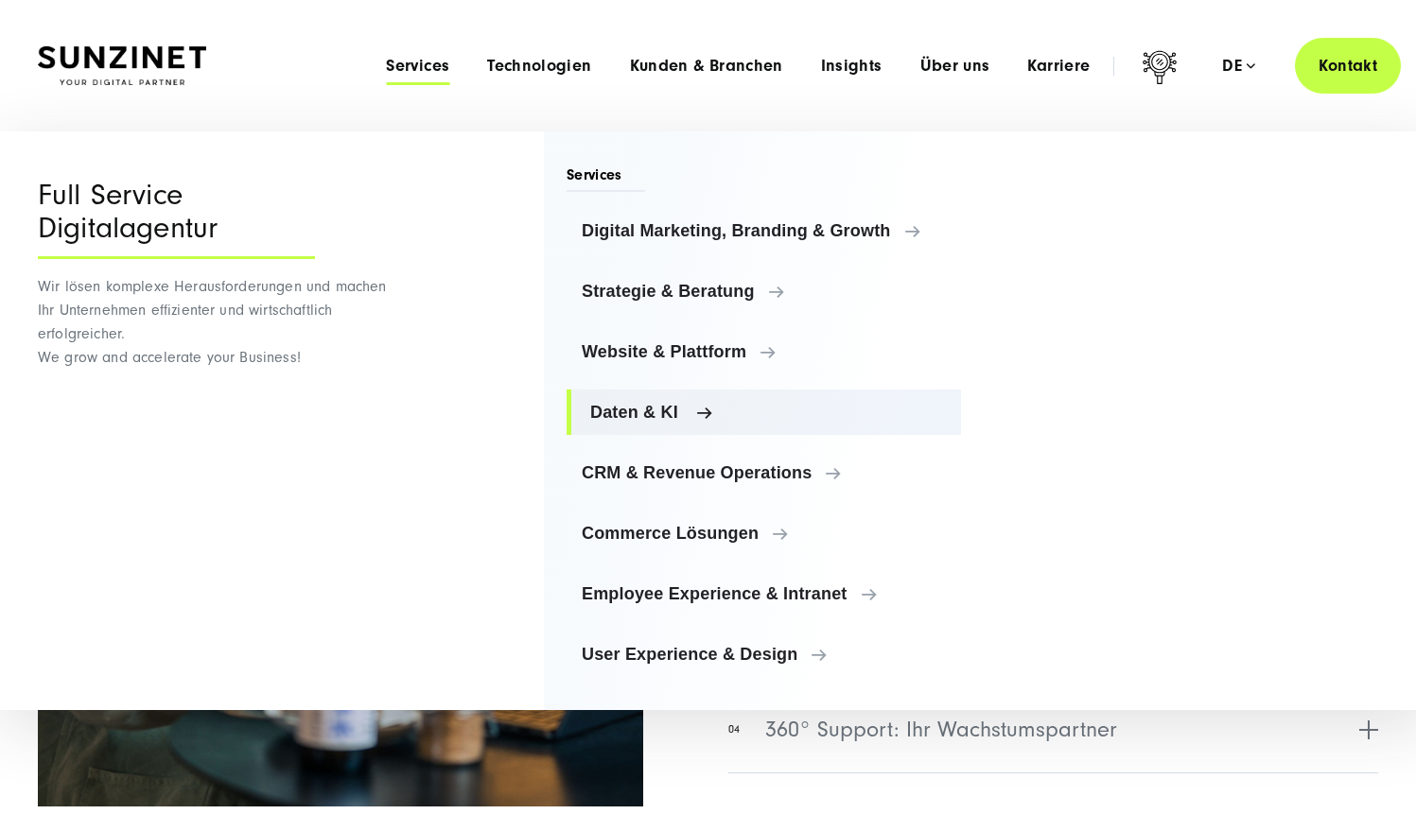
click at [656, 417] on span "Daten & KI" at bounding box center [768, 412] width 356 height 19
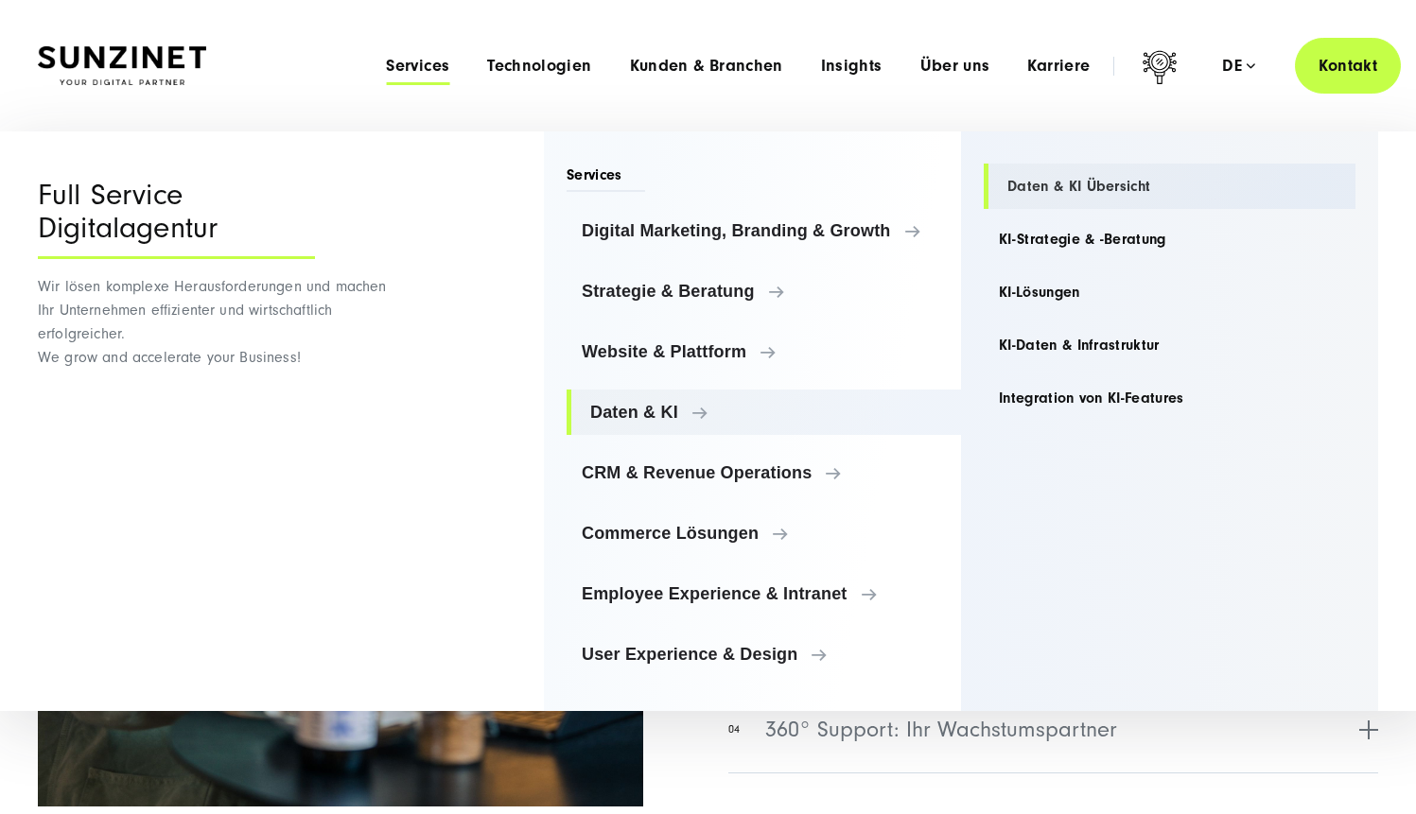
click at [1060, 186] on link "Daten & KI Übersicht" at bounding box center [1170, 186] width 372 height 45
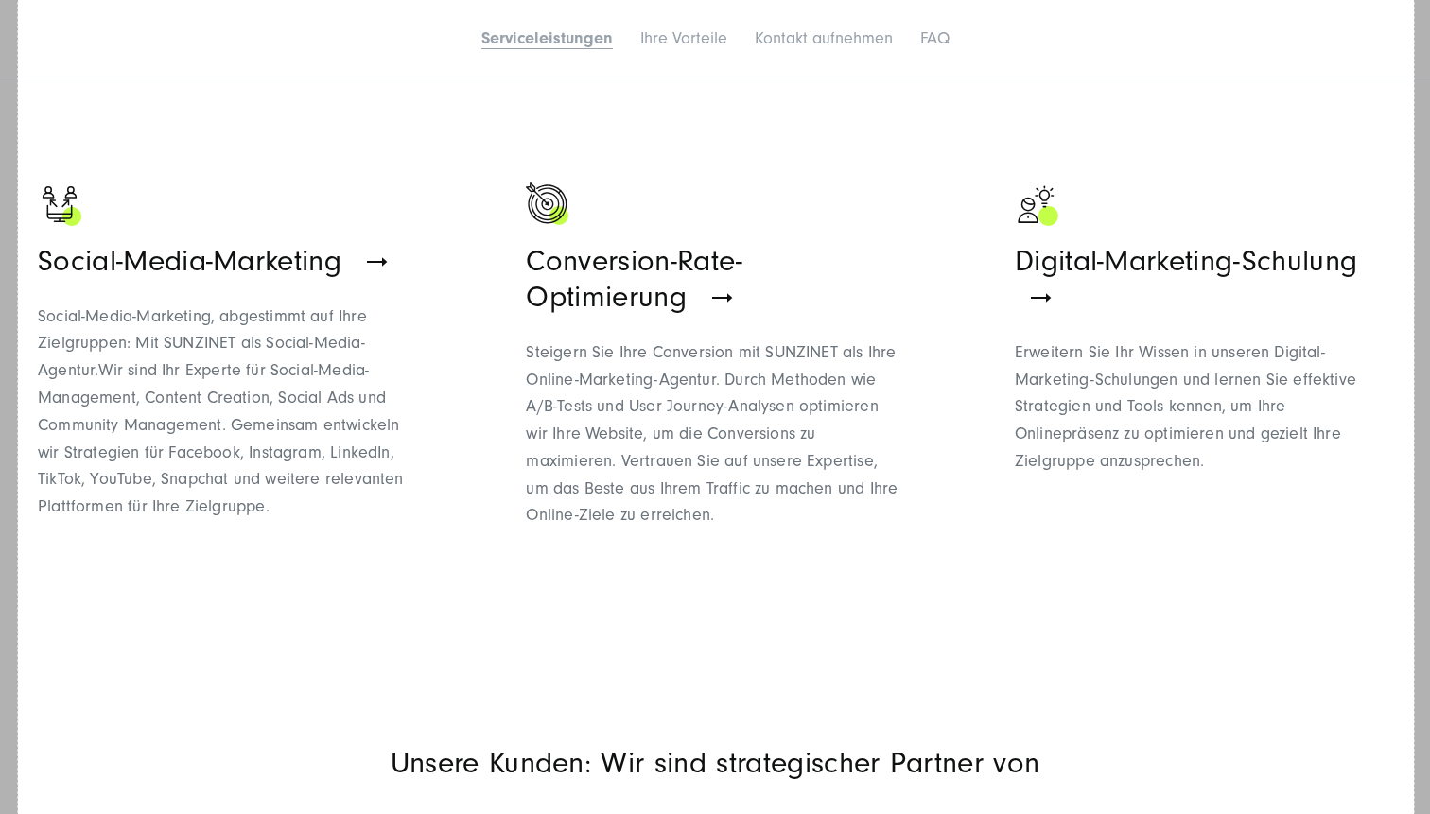
scroll to position [2370, 0]
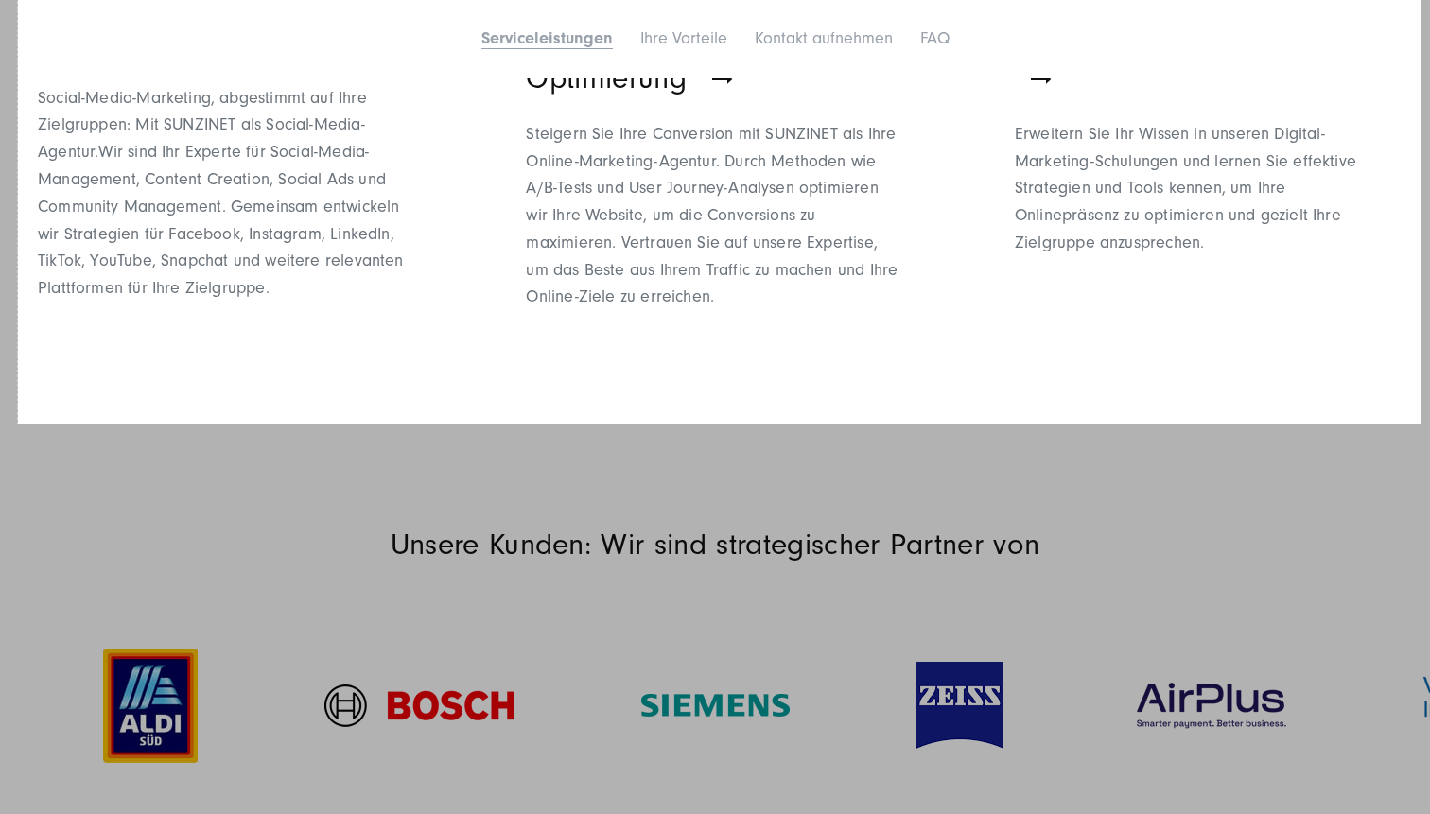
drag, startPoint x: 18, startPoint y: 22, endPoint x: 1421, endPoint y: 424, distance: 1459.3
click at [1361, 340] on link "Copy" at bounding box center [1352, 340] width 49 height 21
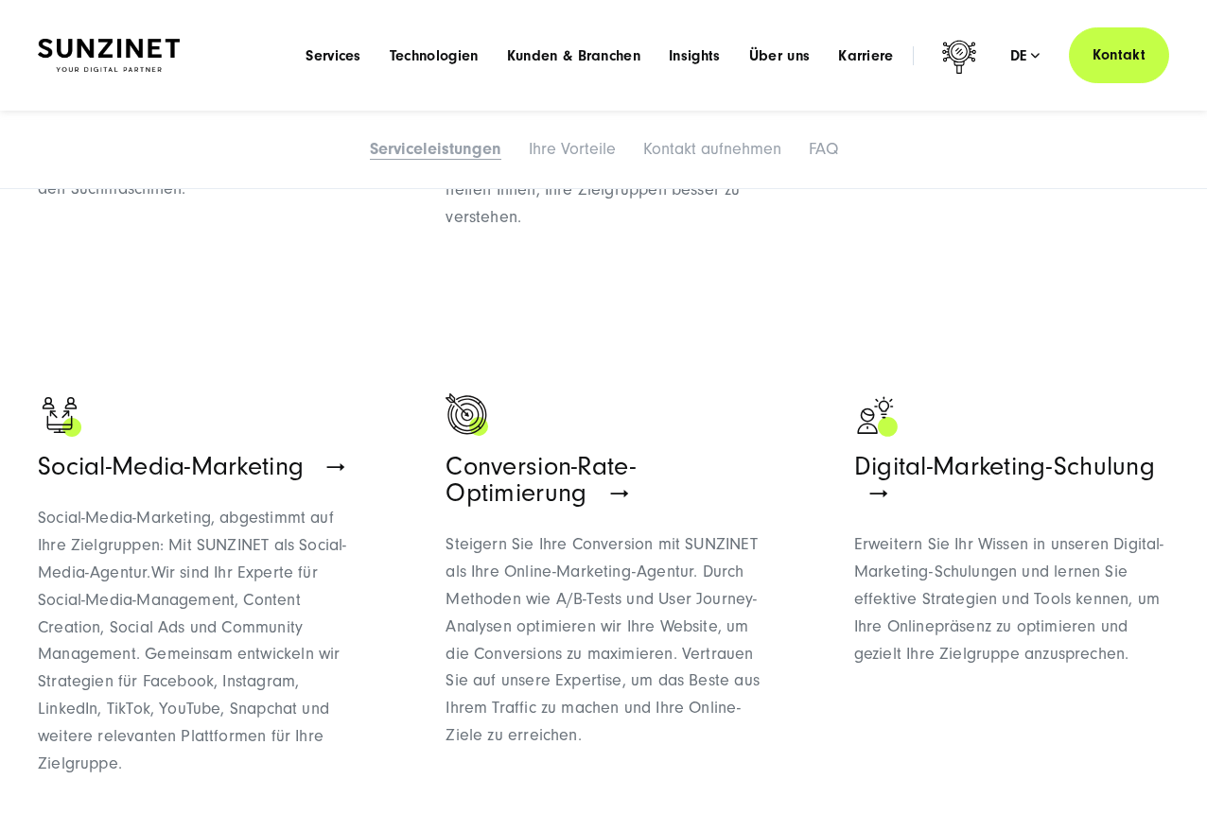
scroll to position [1996, 0]
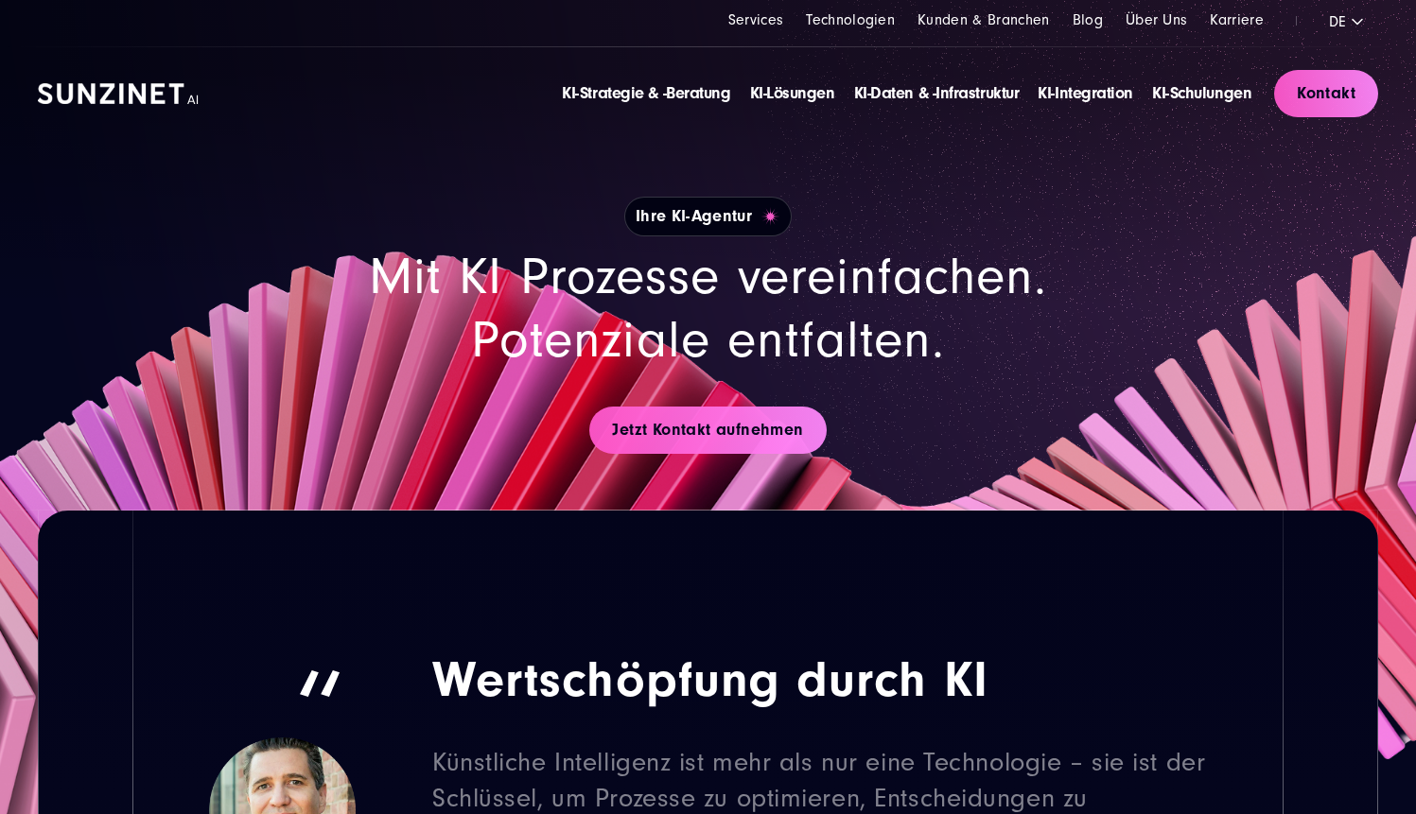
click at [1369, 177] on section "Ihre KI-Agentur Mit KI Prozesse vereinfachen. Potenziale entfalten. Jetzt Konta…" at bounding box center [708, 255] width 1416 height 511
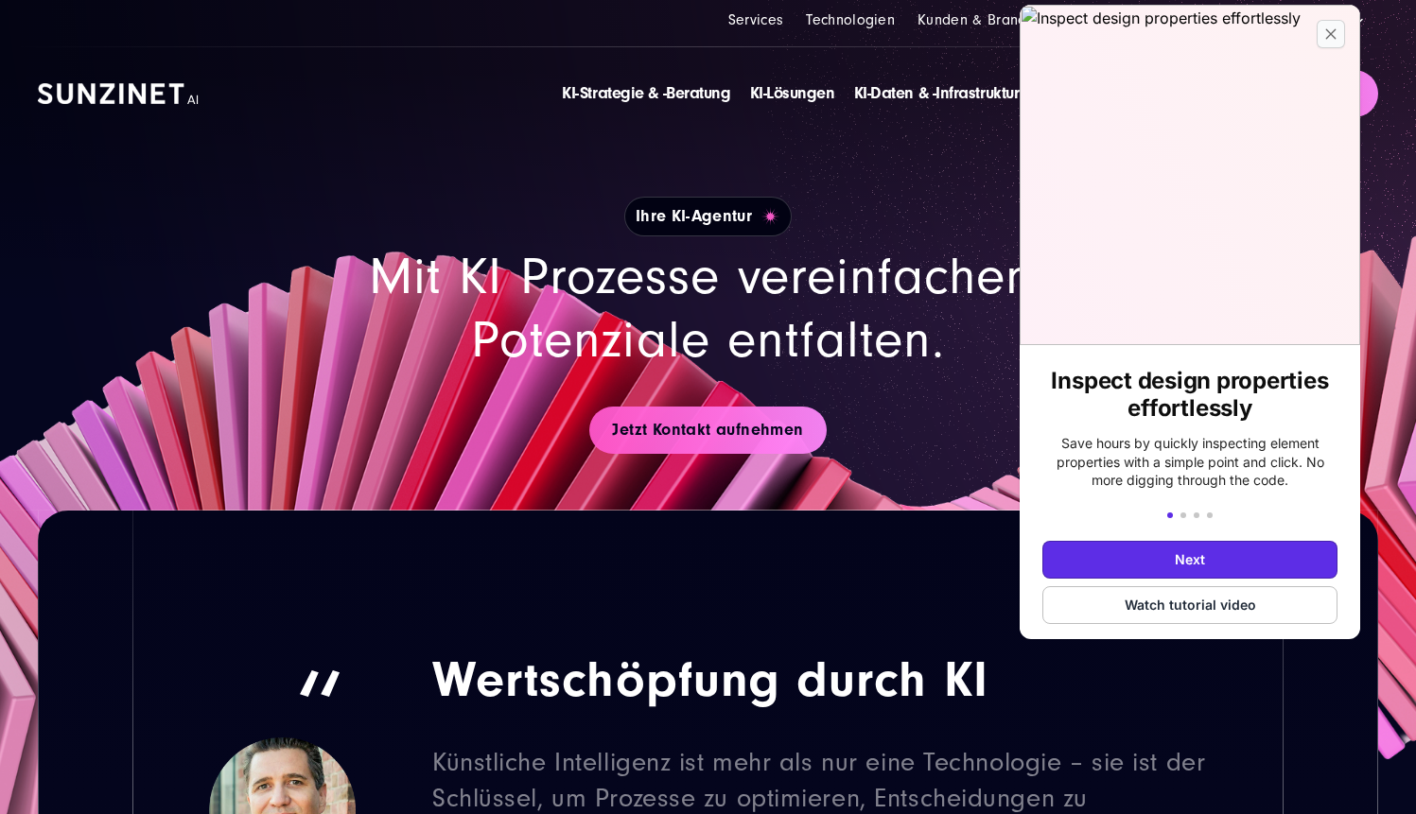
click at [1334, 34] on icon at bounding box center [1330, 33] width 11 height 11
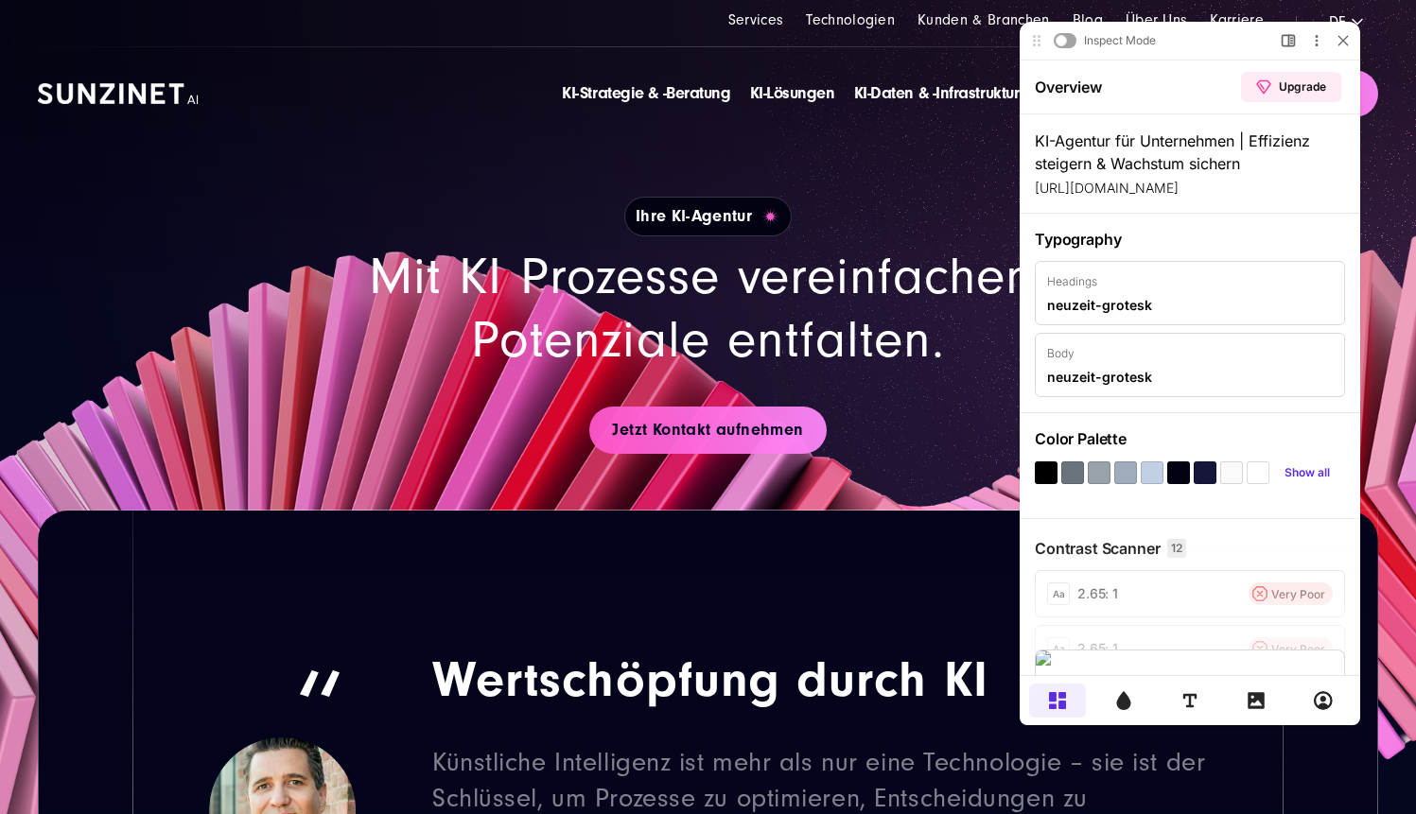
click at [1340, 28] on div "Inspect Mode Upgrade plan to toggle Preview and Inspect Mode Open Side Bar More…" at bounding box center [1190, 41] width 341 height 38
click at [1342, 40] on icon at bounding box center [1342, 40] width 9 height 9
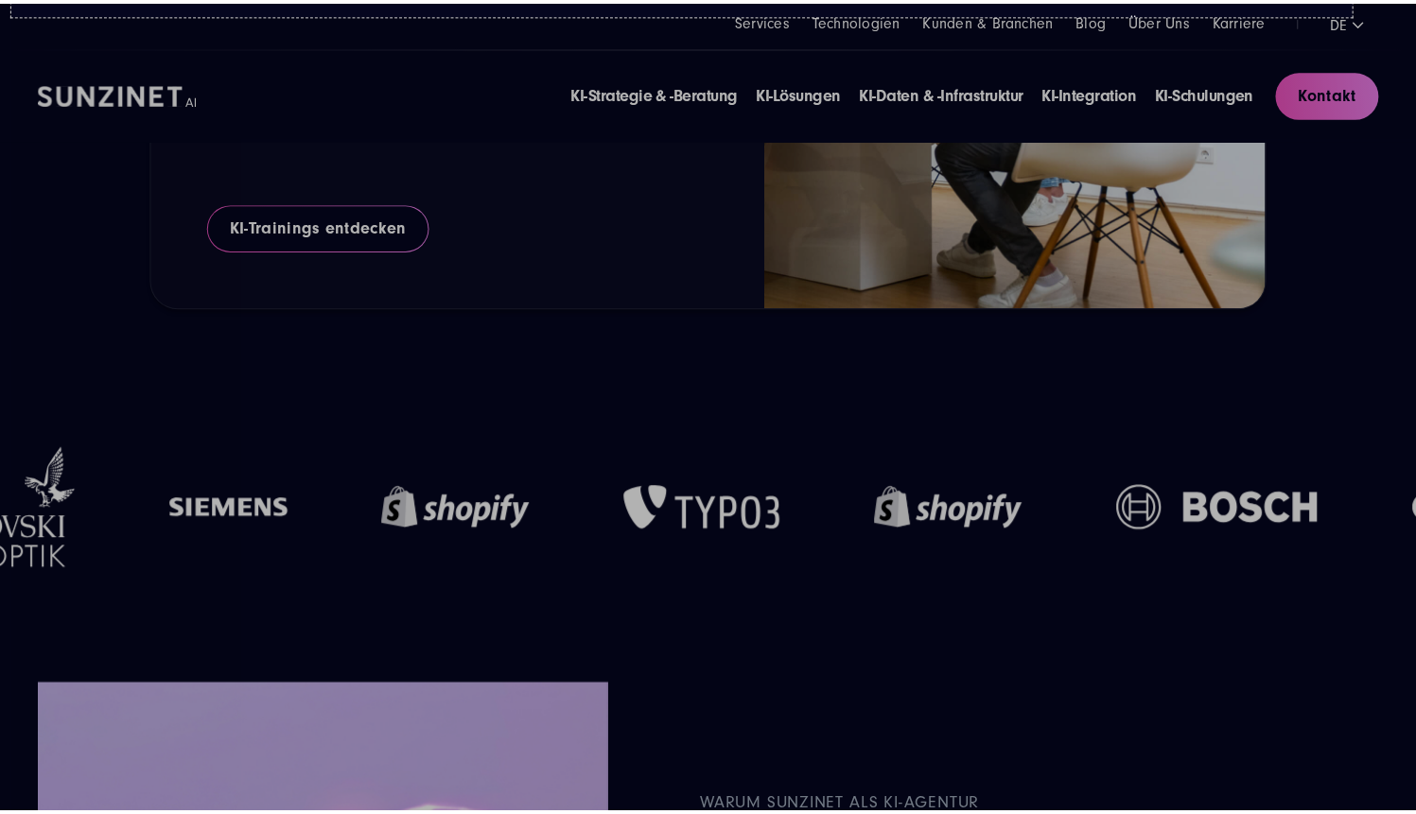
scroll to position [4651, 0]
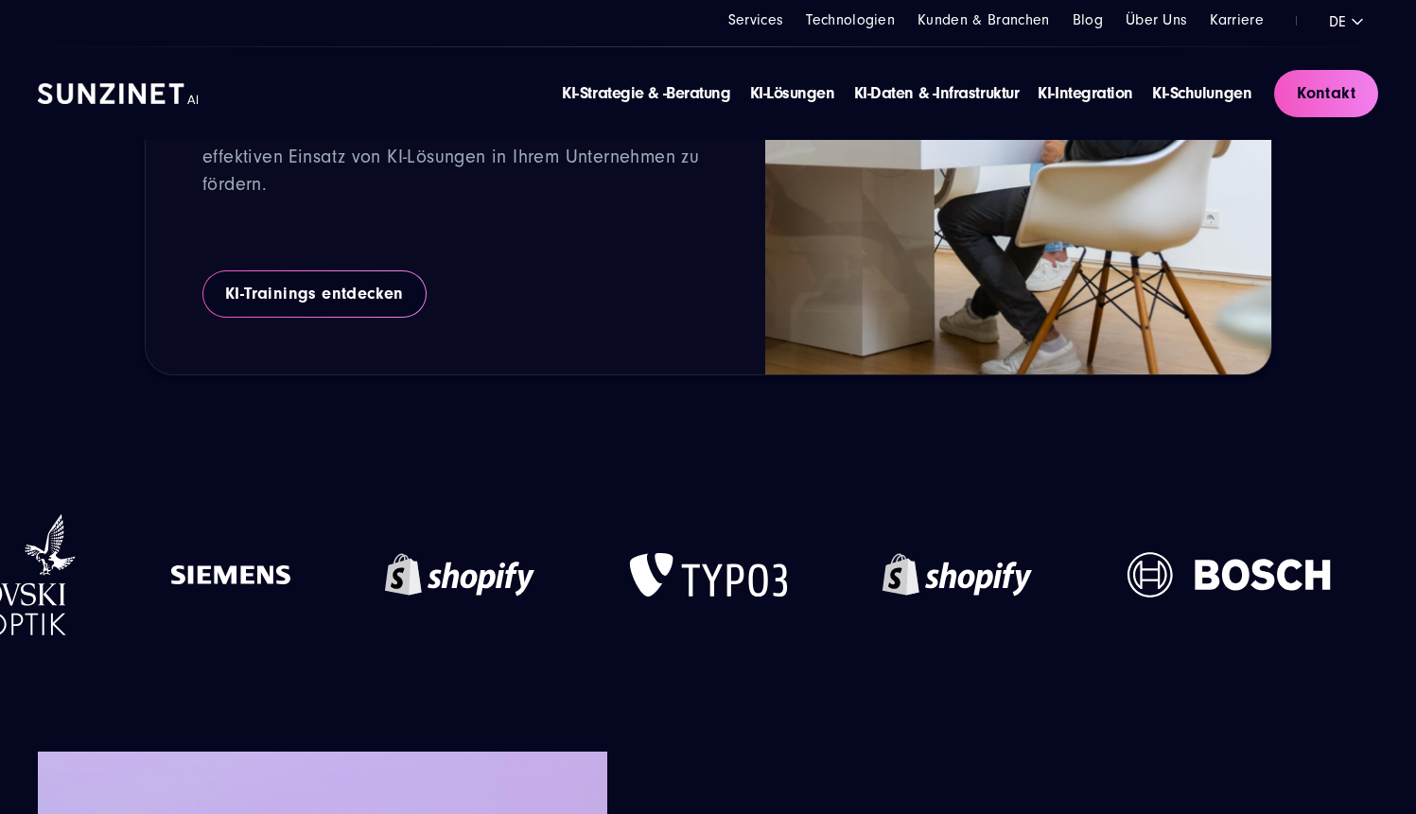
drag, startPoint x: 11, startPoint y: 10, endPoint x: 1359, endPoint y: 146, distance: 1354.7
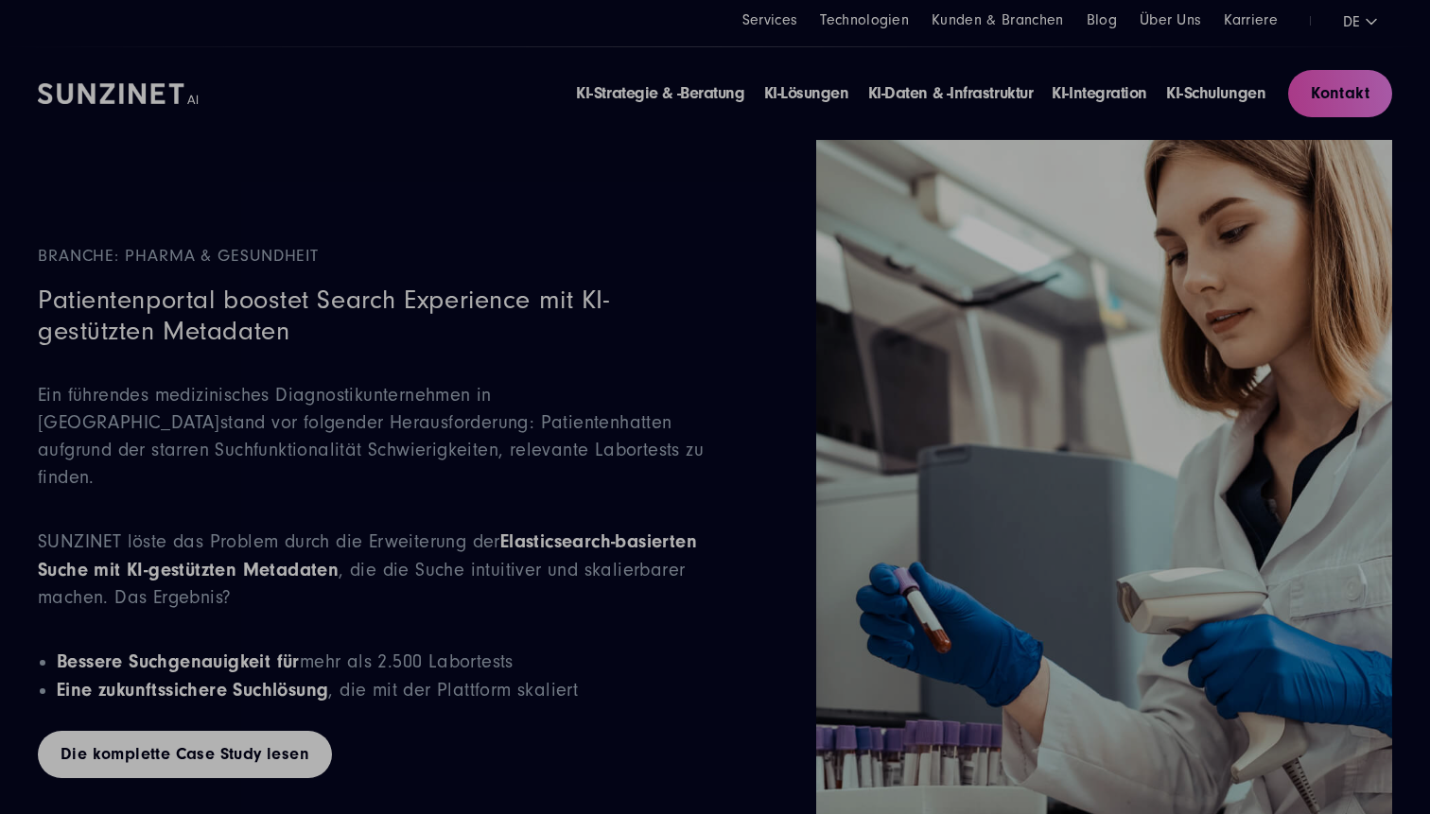
scroll to position [6927, 0]
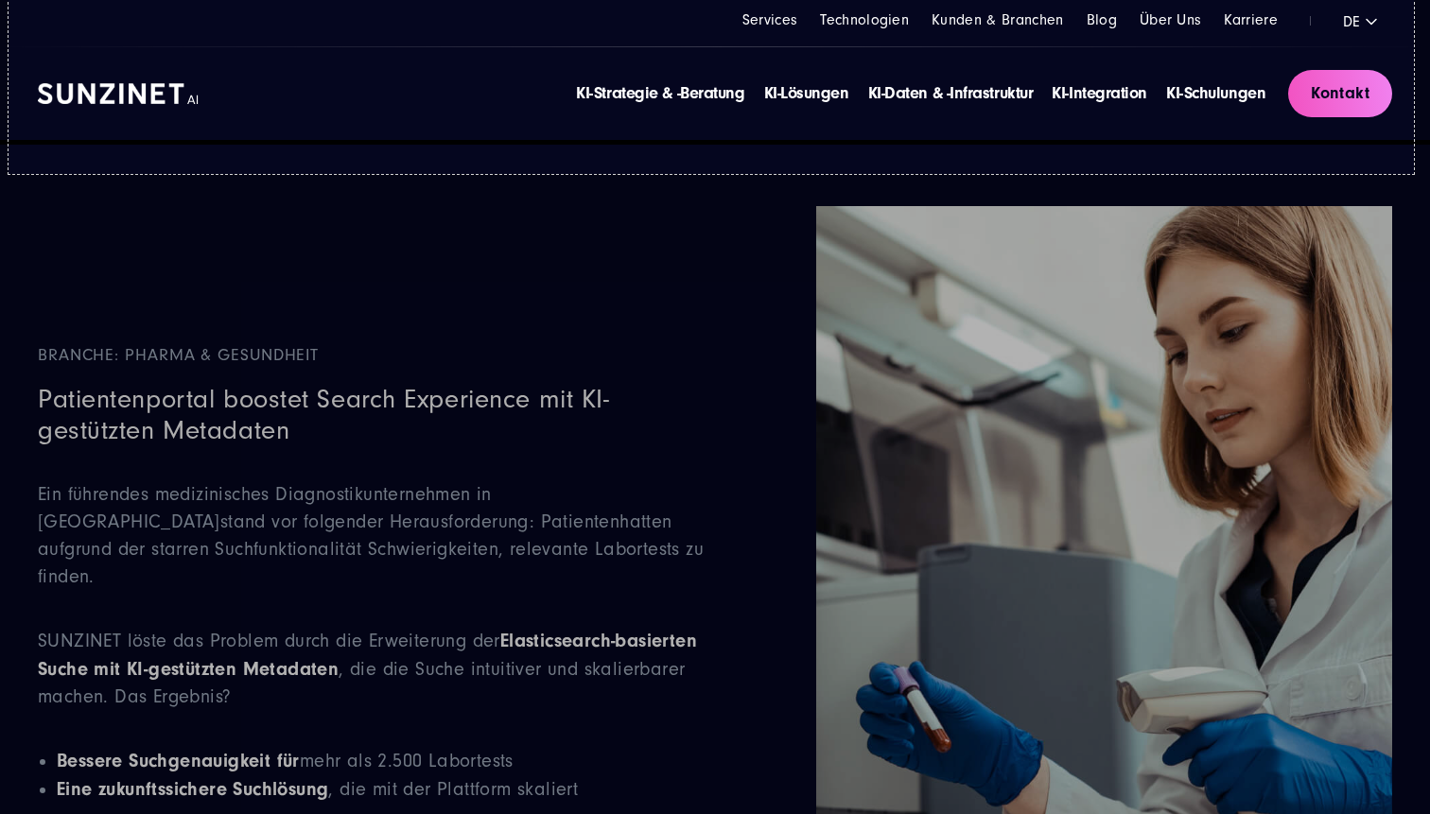
drag, startPoint x: 9, startPoint y: 10, endPoint x: 1414, endPoint y: 174, distance: 1415.1
click at [1358, 88] on link "Copy" at bounding box center [1352, 90] width 49 height 21
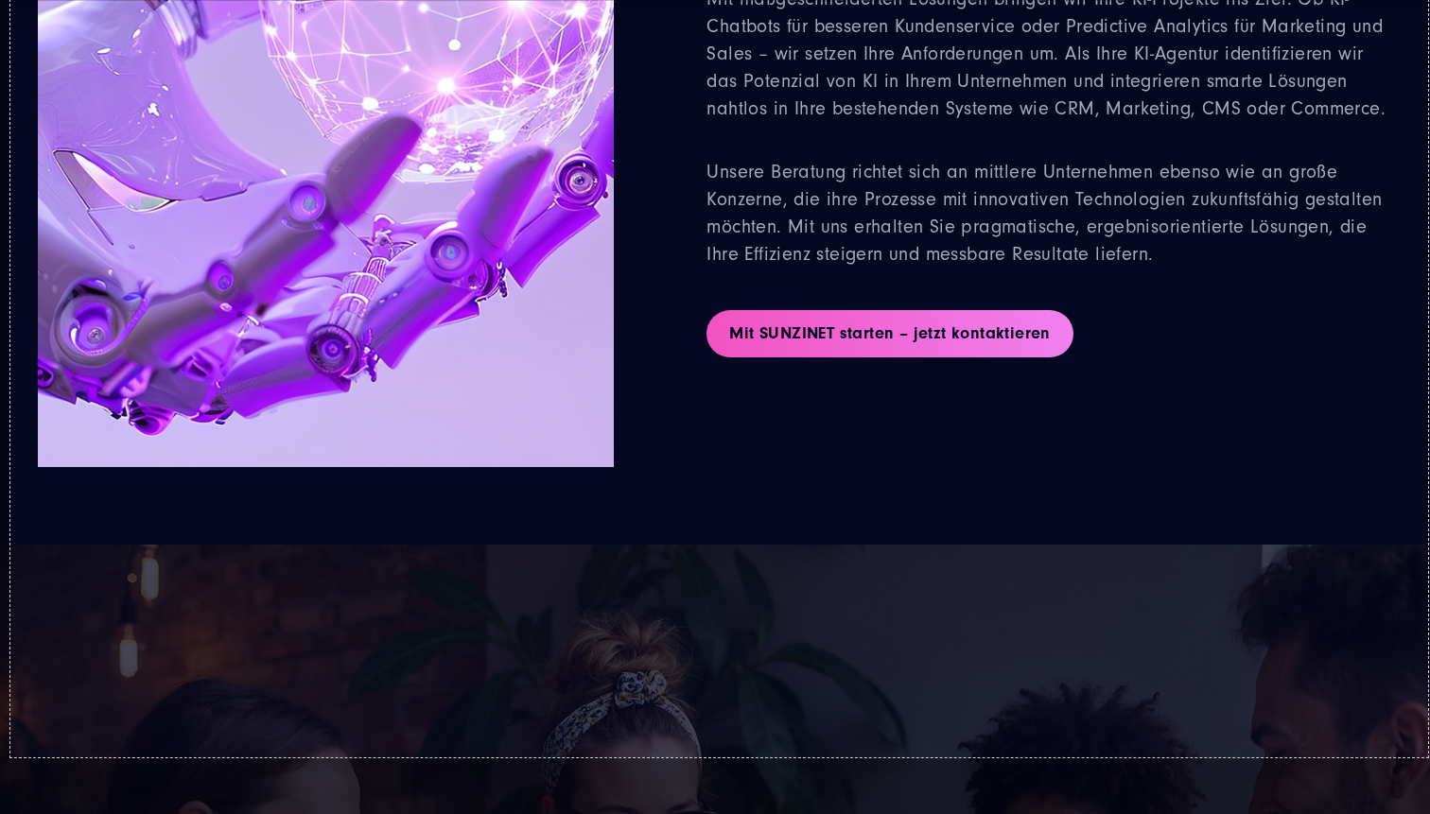
scroll to position [5849, 0]
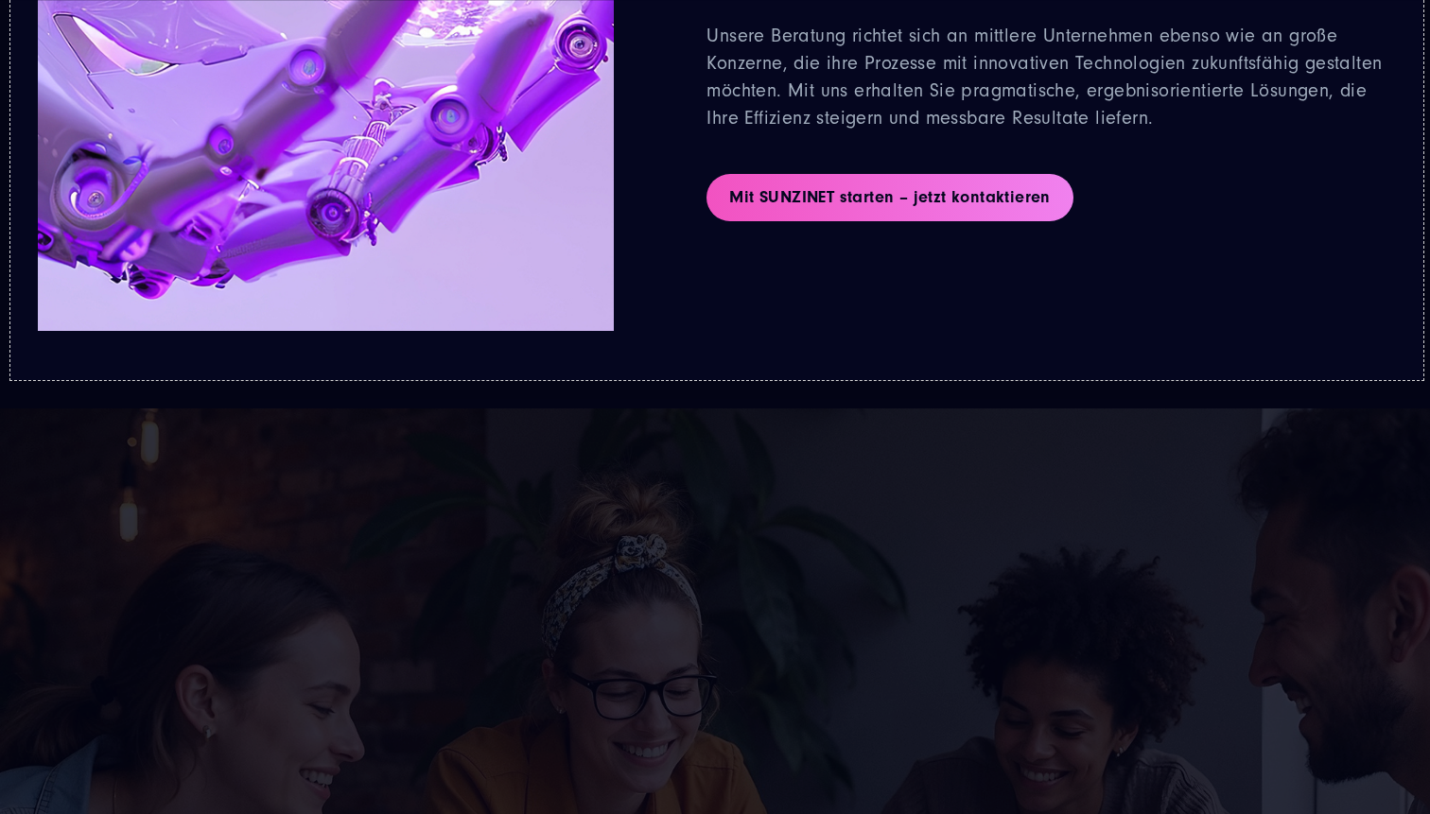
drag, startPoint x: 10, startPoint y: 9, endPoint x: 1424, endPoint y: 380, distance: 1461.3
click at [1356, 294] on link "Copy" at bounding box center [1352, 297] width 49 height 21
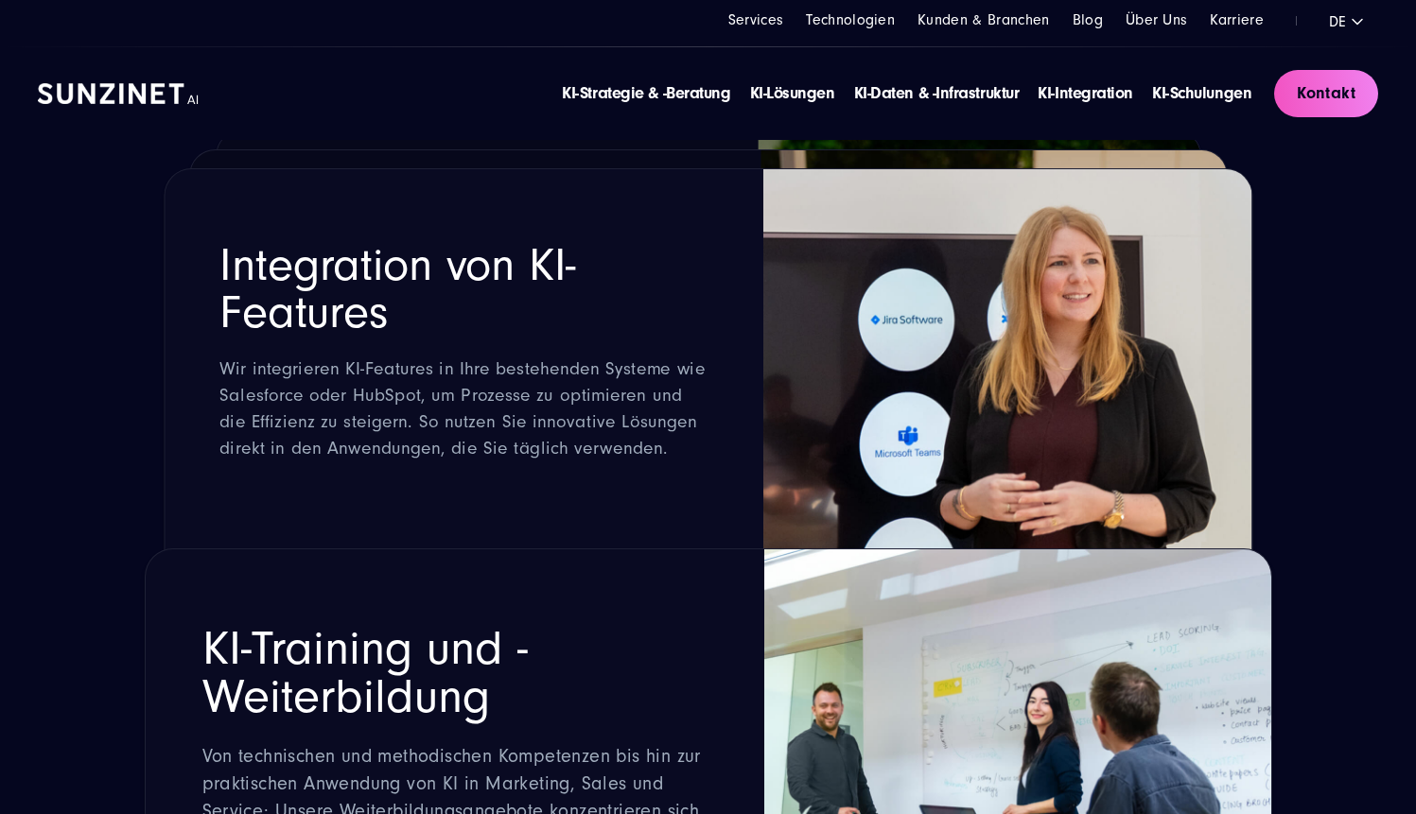
scroll to position [3143, 0]
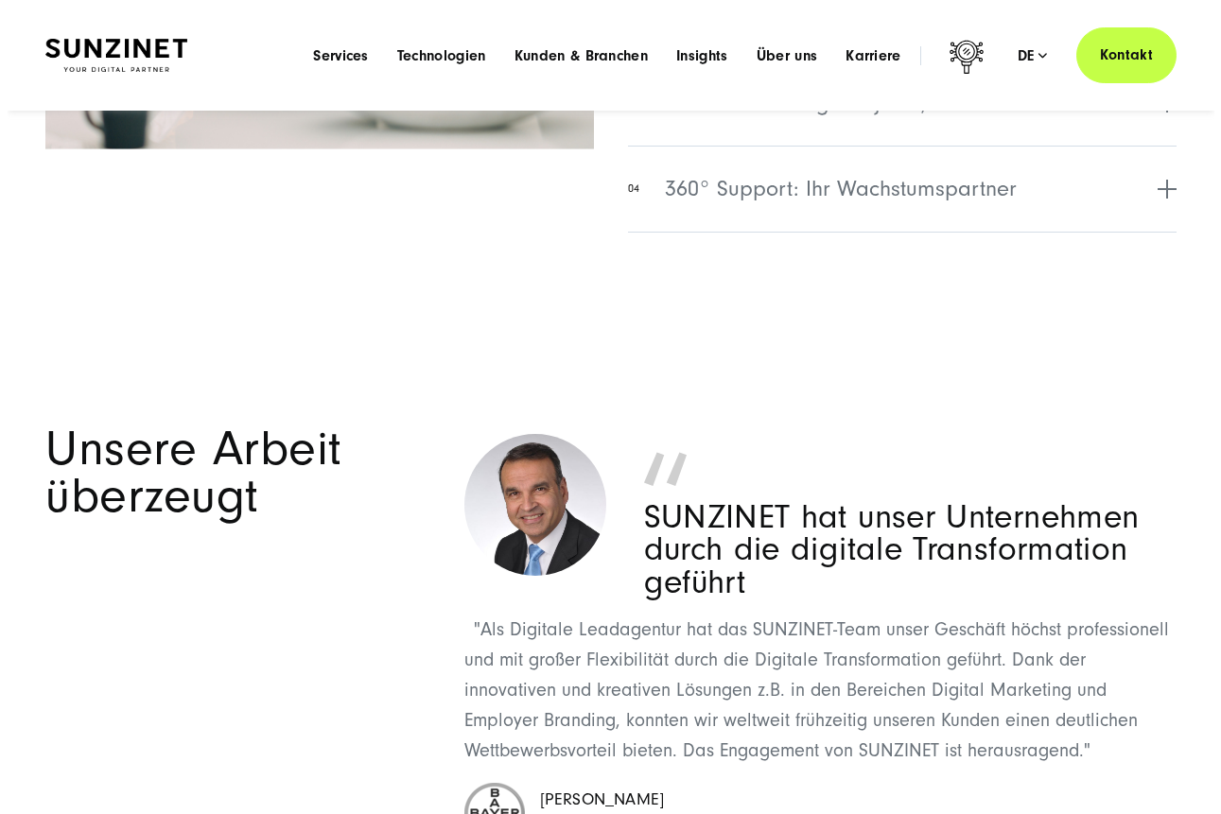
scroll to position [6932, 0]
